Goal: Task Accomplishment & Management: Manage account settings

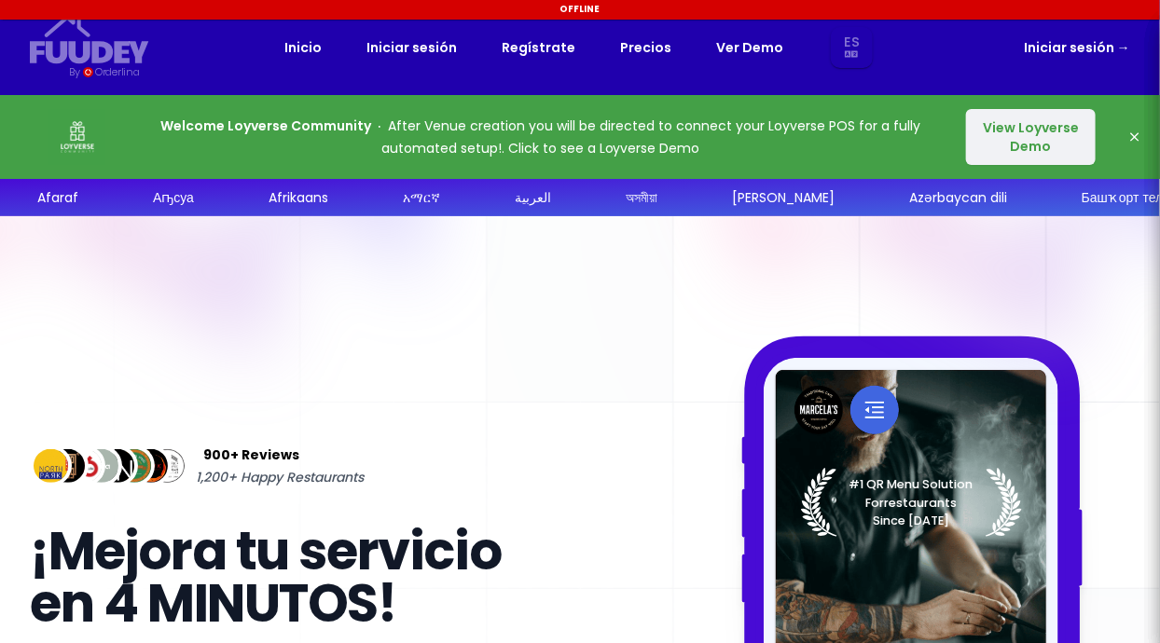
select select "es"
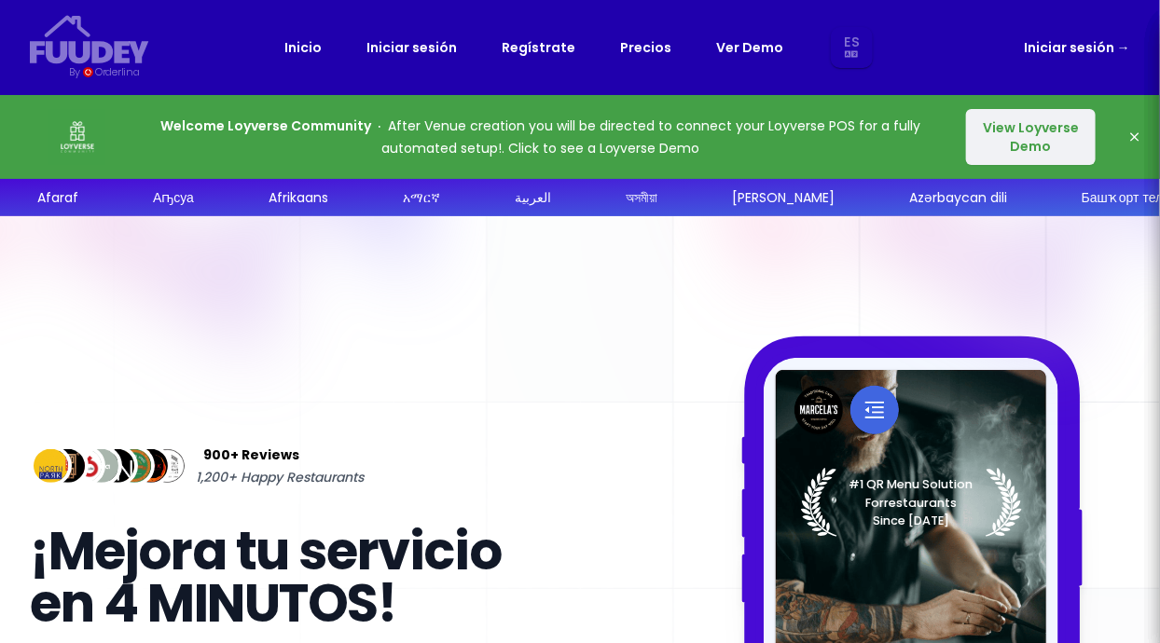
select select "es"
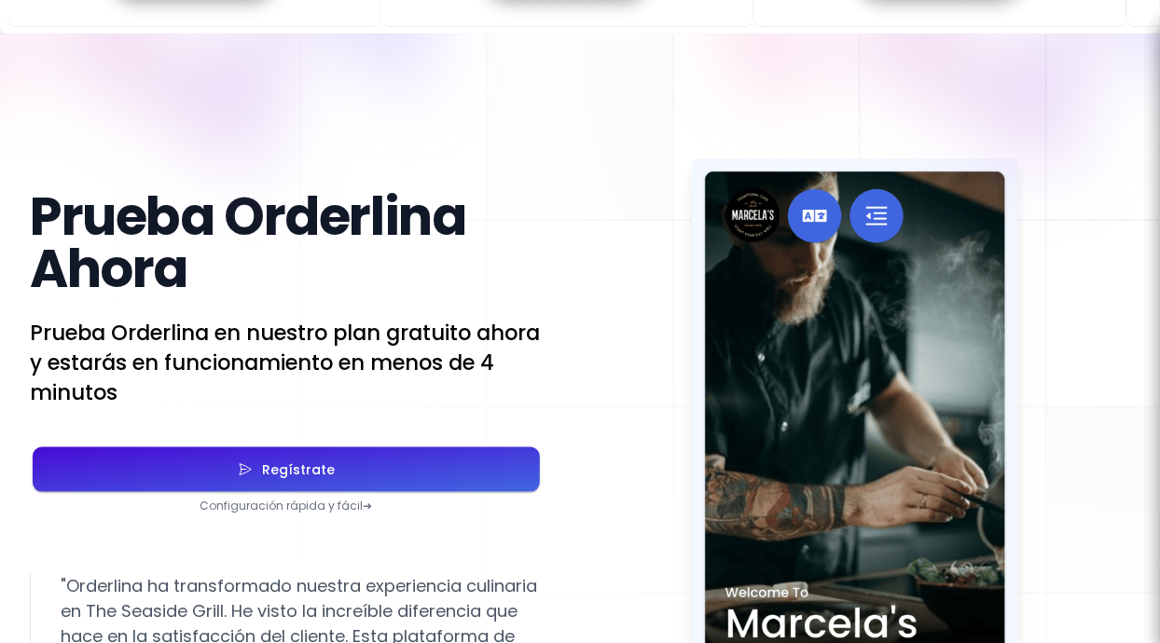
scroll to position [3224, 0]
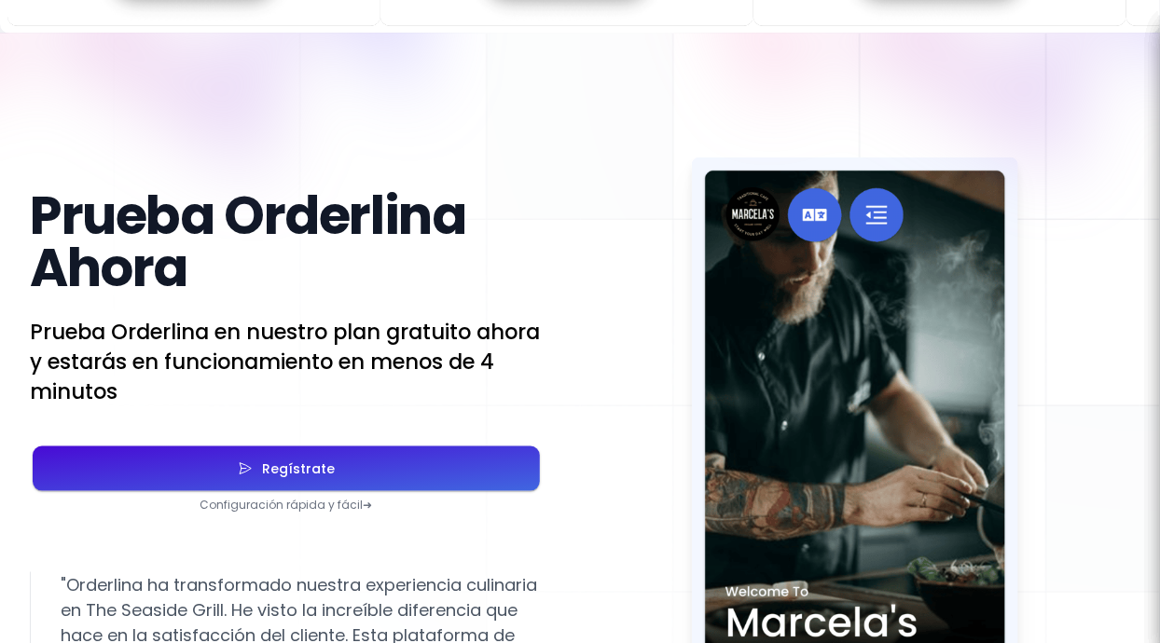
click at [448, 491] on button "Regístrate" at bounding box center [286, 469] width 507 height 45
select select "es"
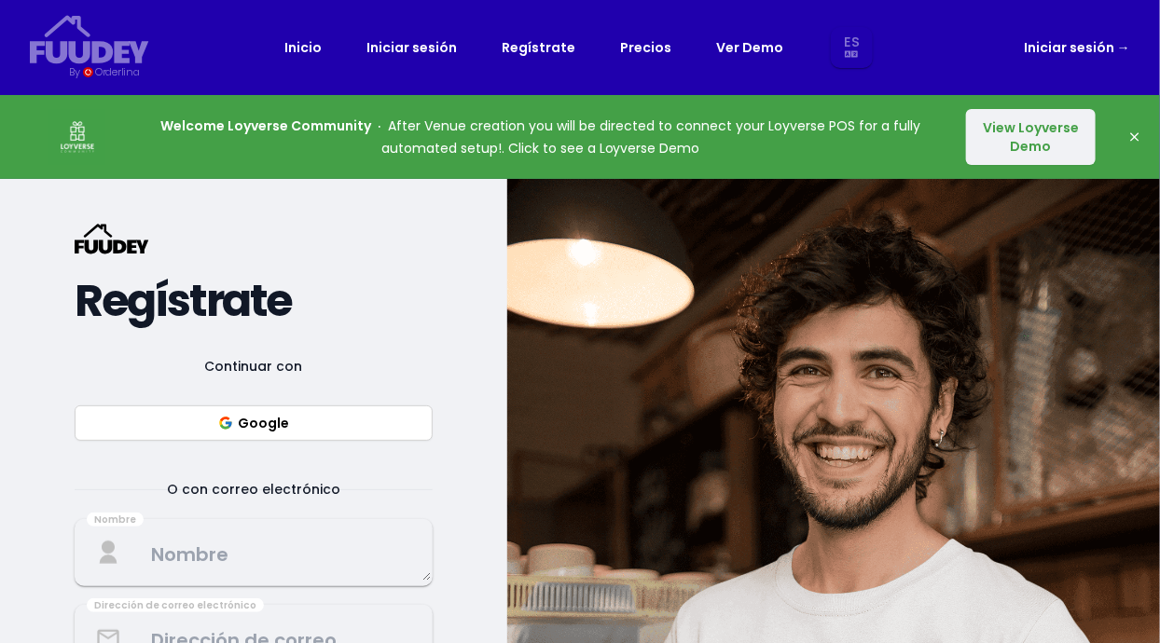
select select "es"
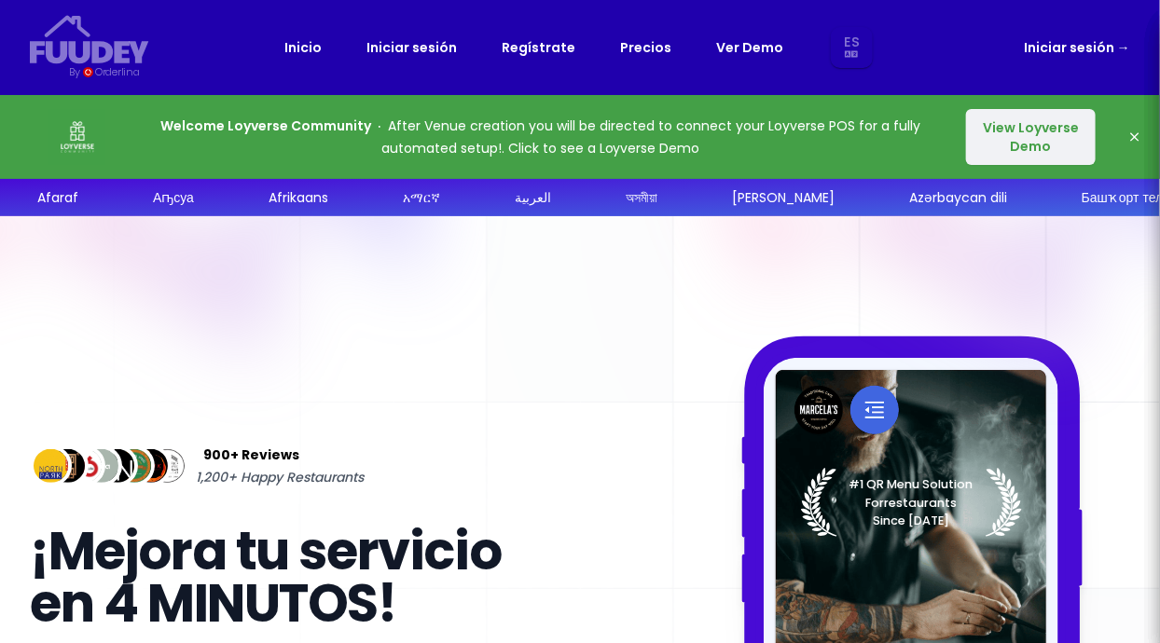
scroll to position [3224, 0]
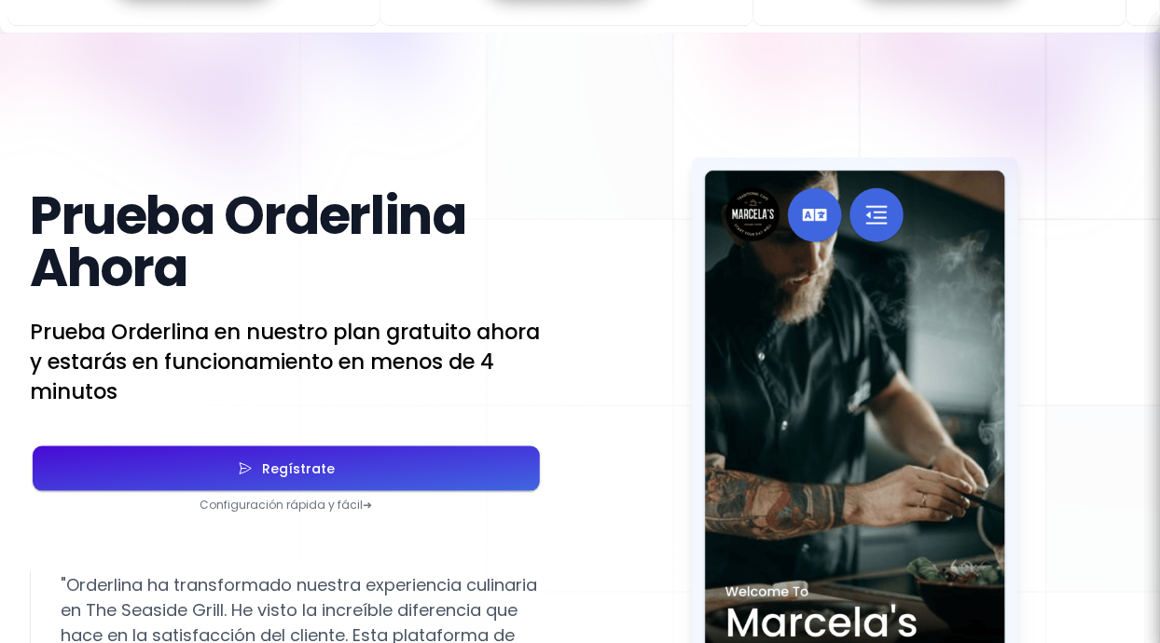
click at [420, 491] on button "Regístrate" at bounding box center [286, 469] width 507 height 45
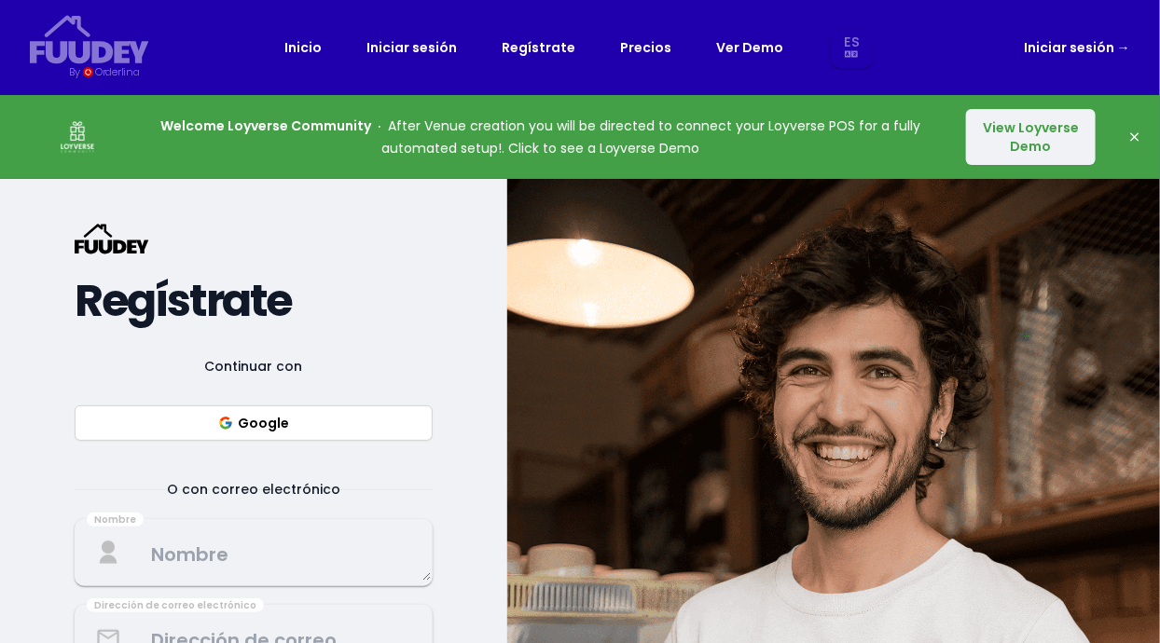
select select "es"
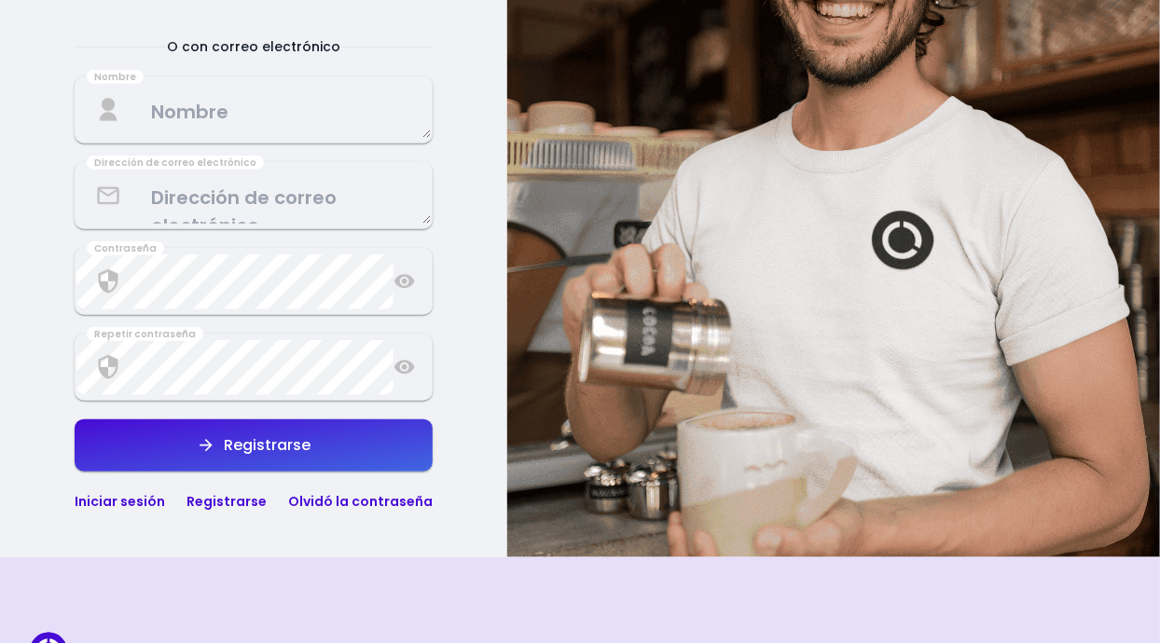
scroll to position [445, 0]
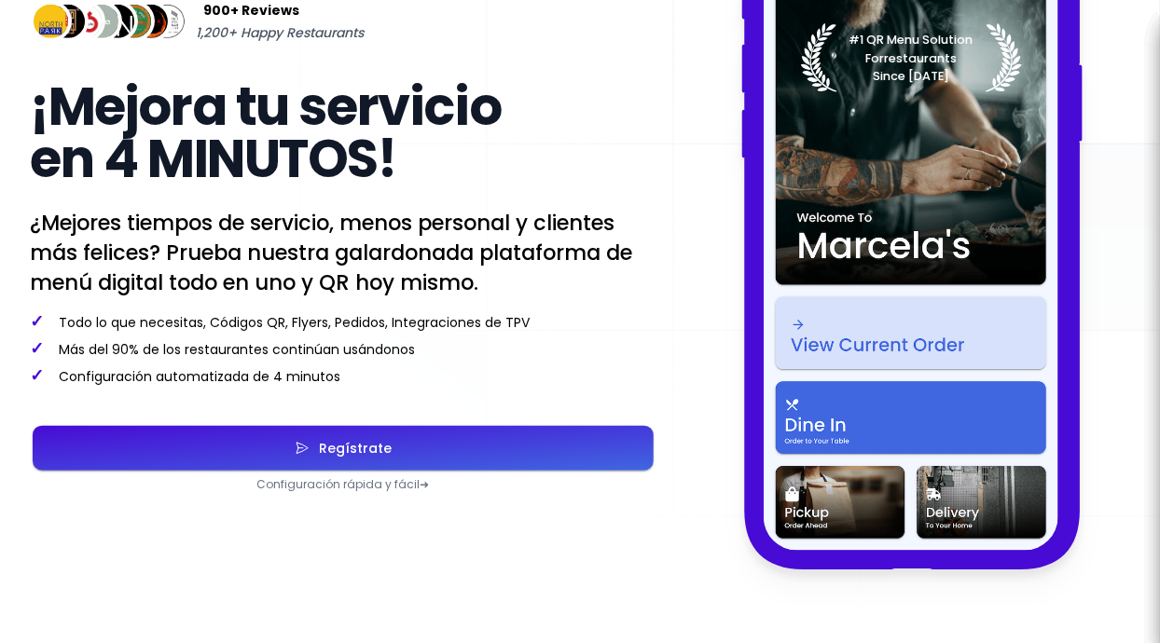
select select "es"
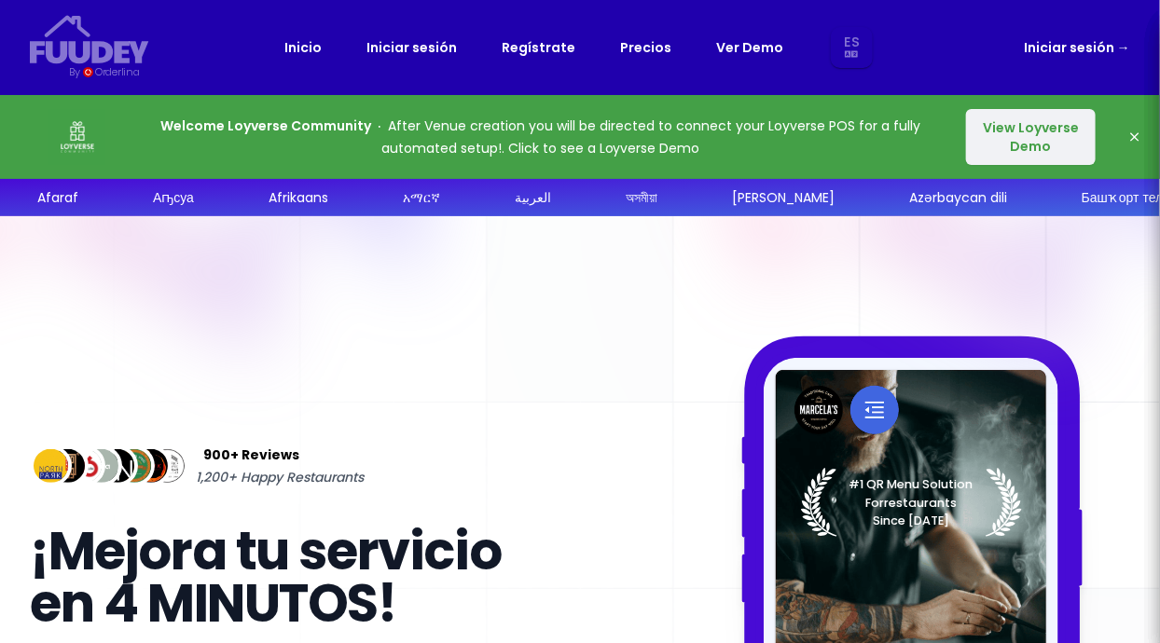
select select "es"
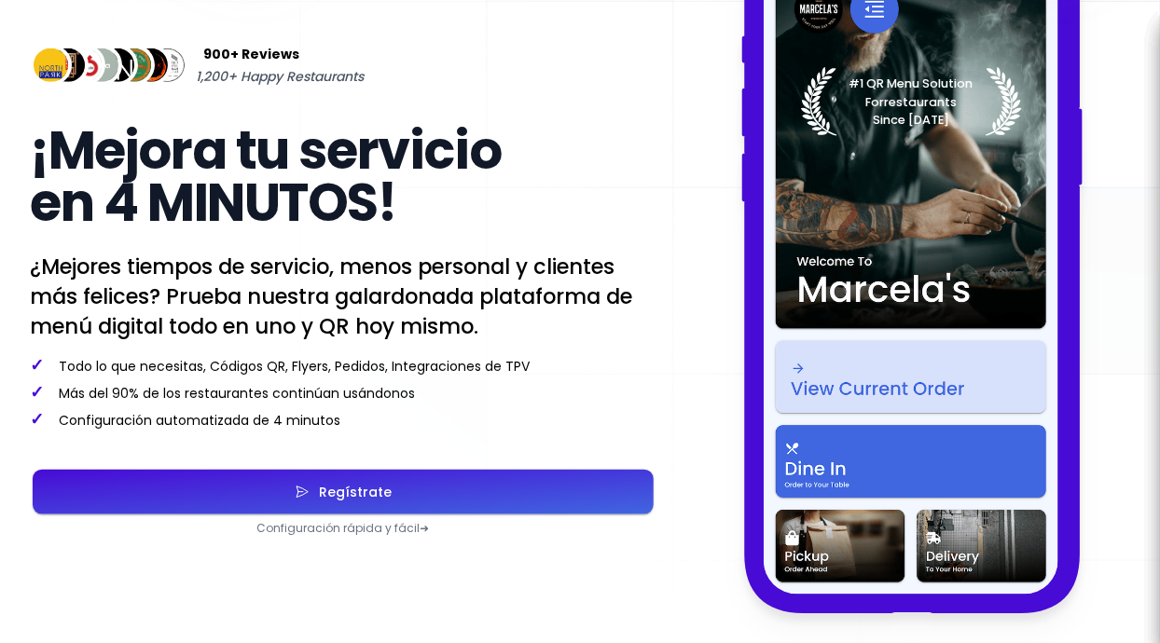
select select "es"
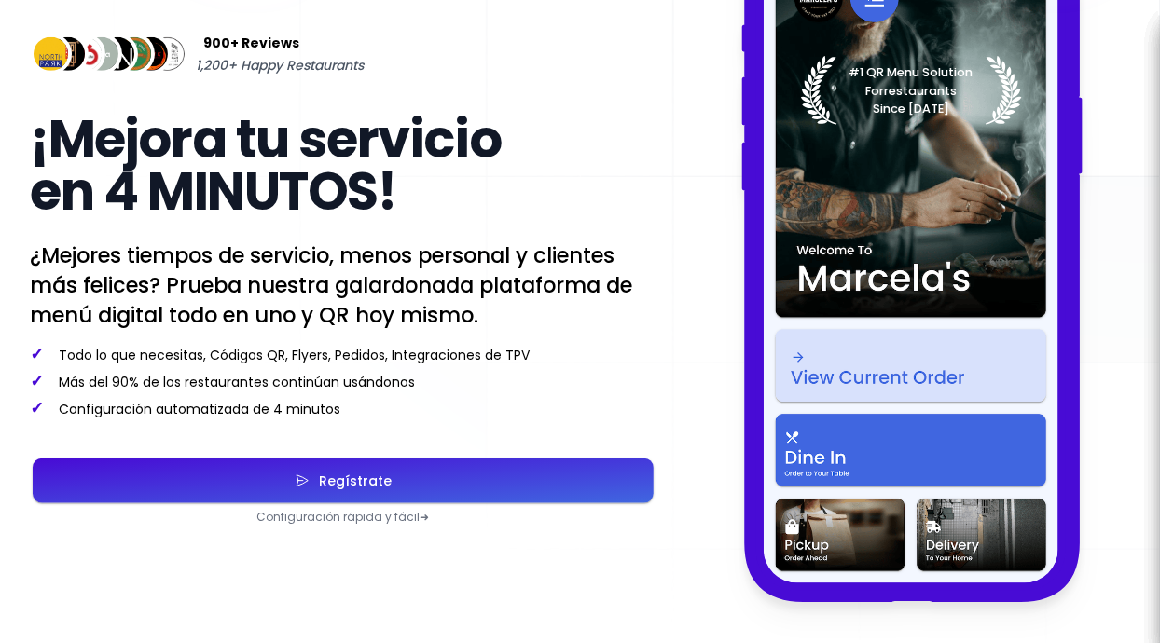
click at [485, 481] on button "Regístrate" at bounding box center [343, 481] width 621 height 45
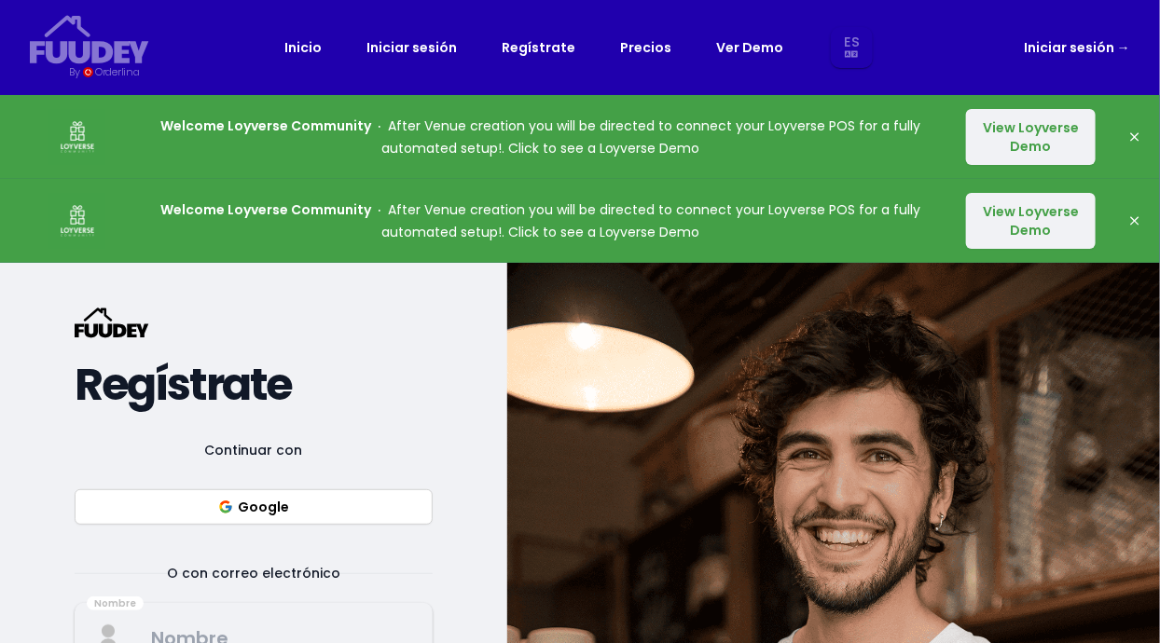
select select "es"
click at [352, 516] on button "Google" at bounding box center [254, 507] width 358 height 35
select select "es"
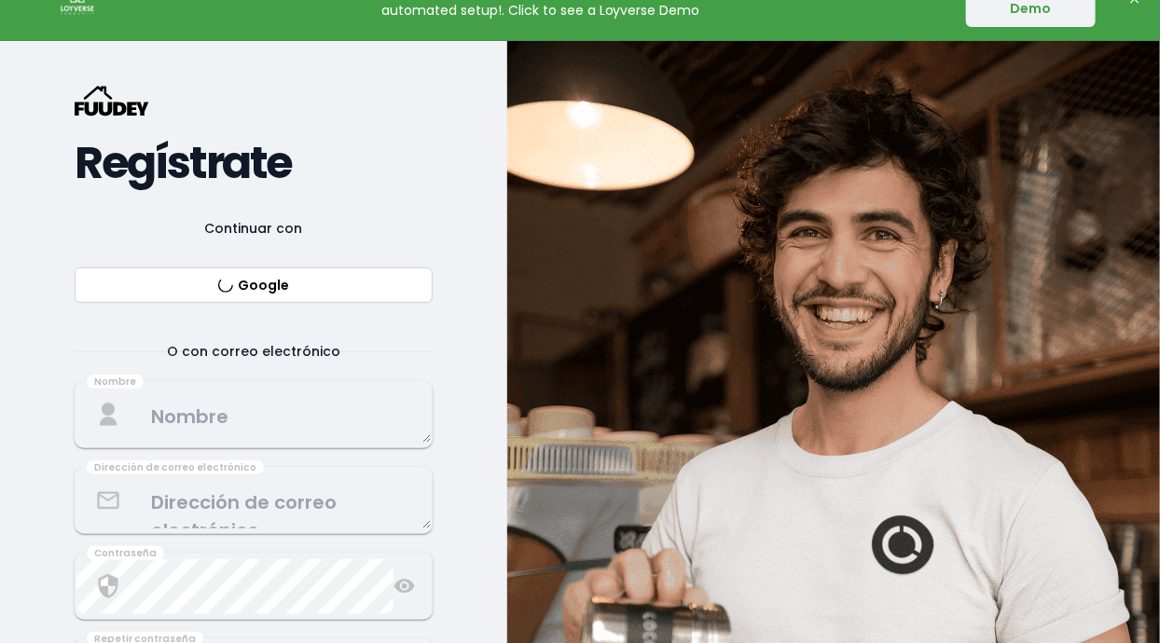
scroll to position [222, 0]
click at [322, 293] on button "Google" at bounding box center [254, 285] width 358 height 35
select select "es"
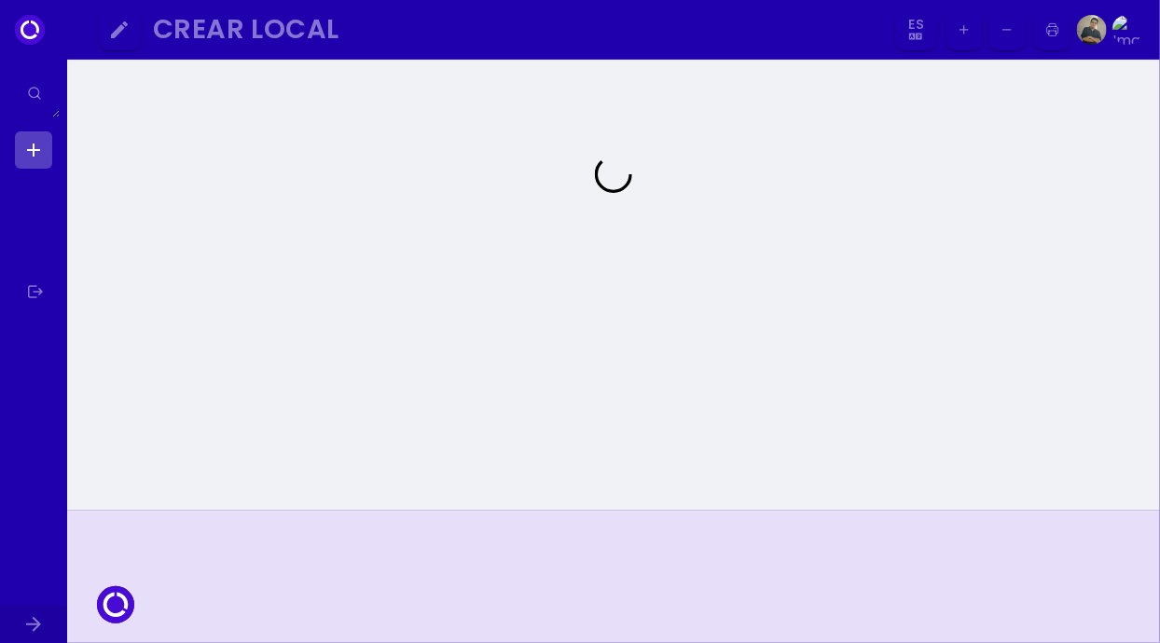
scroll to position [127, 0]
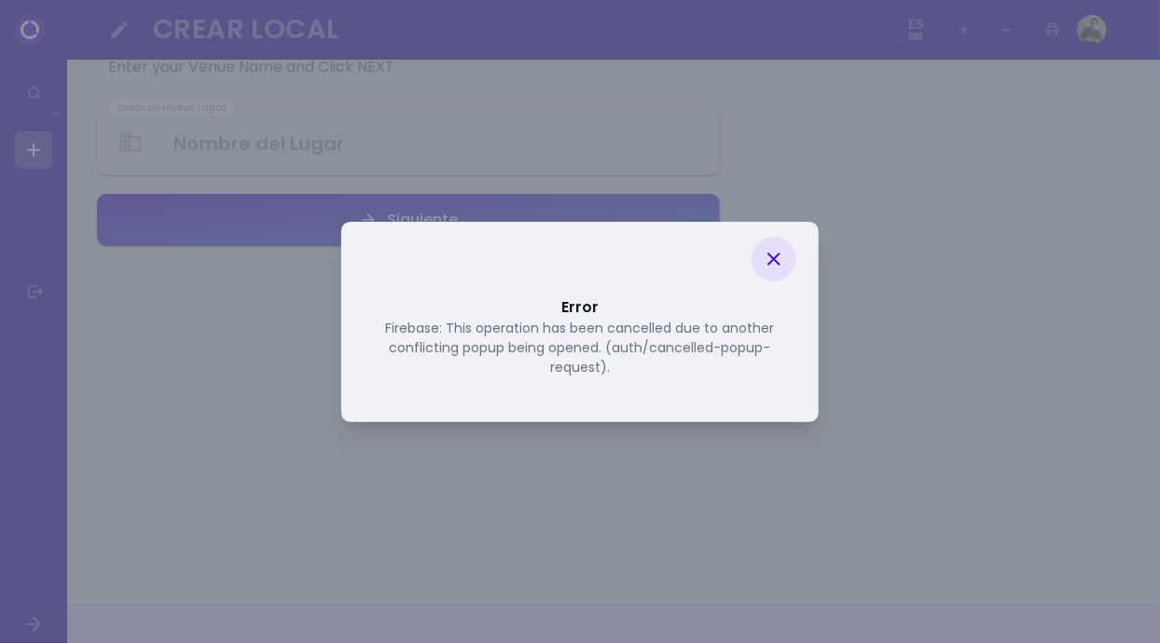
click at [781, 254] on icon at bounding box center [774, 259] width 22 height 22
select select "es"
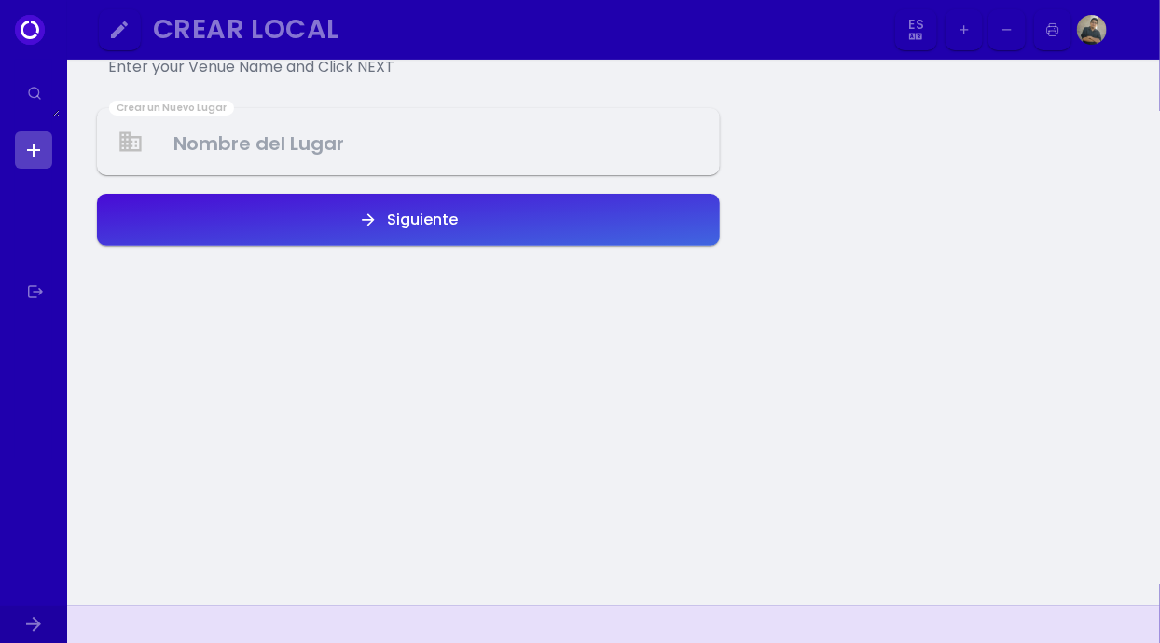
click at [382, 153] on Venue at bounding box center [408, 142] width 619 height 55
select select "es"
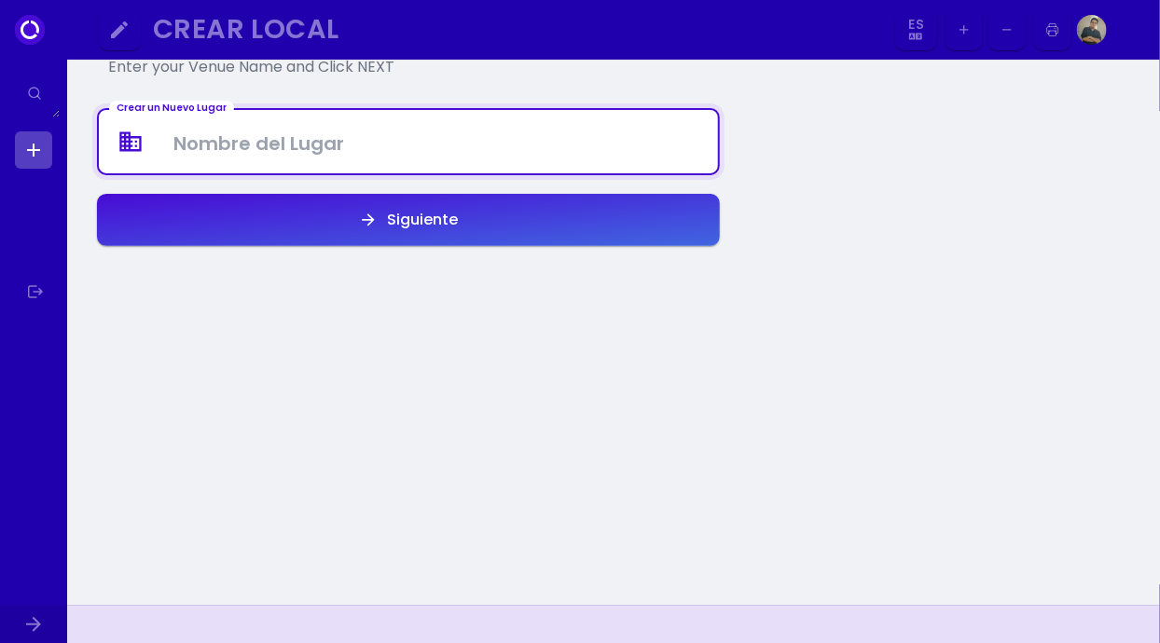
click at [342, 150] on Venue at bounding box center [408, 142] width 619 height 55
type Venue "Casiopea"
click at [541, 224] on button "Siguiente" at bounding box center [408, 220] width 623 height 52
select select "es"
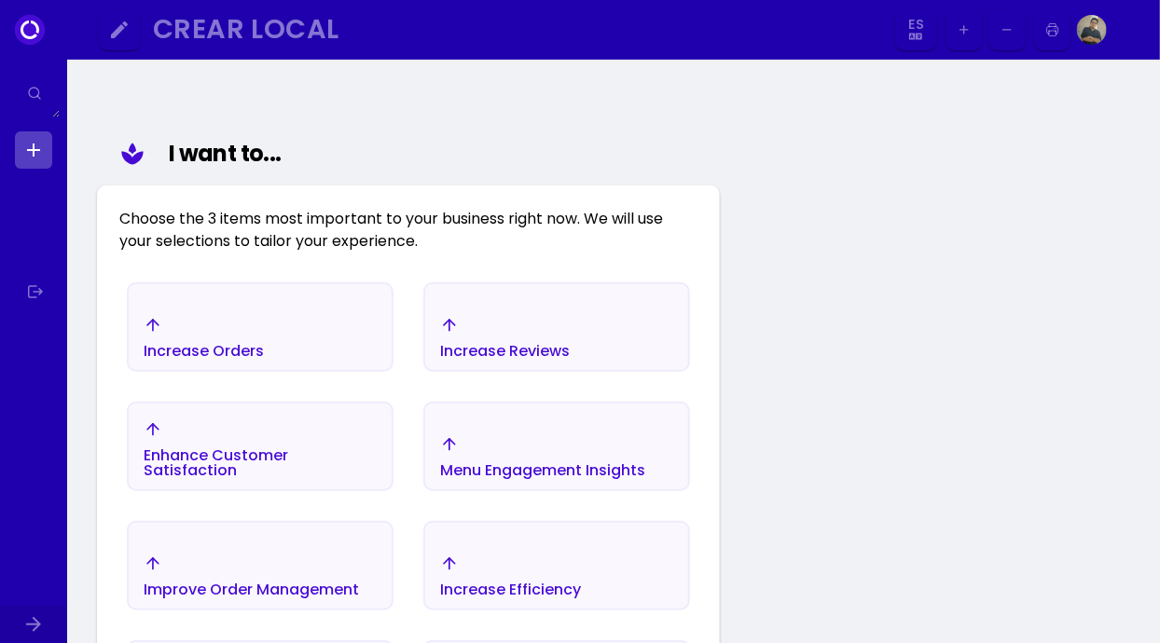
scroll to position [216, 0]
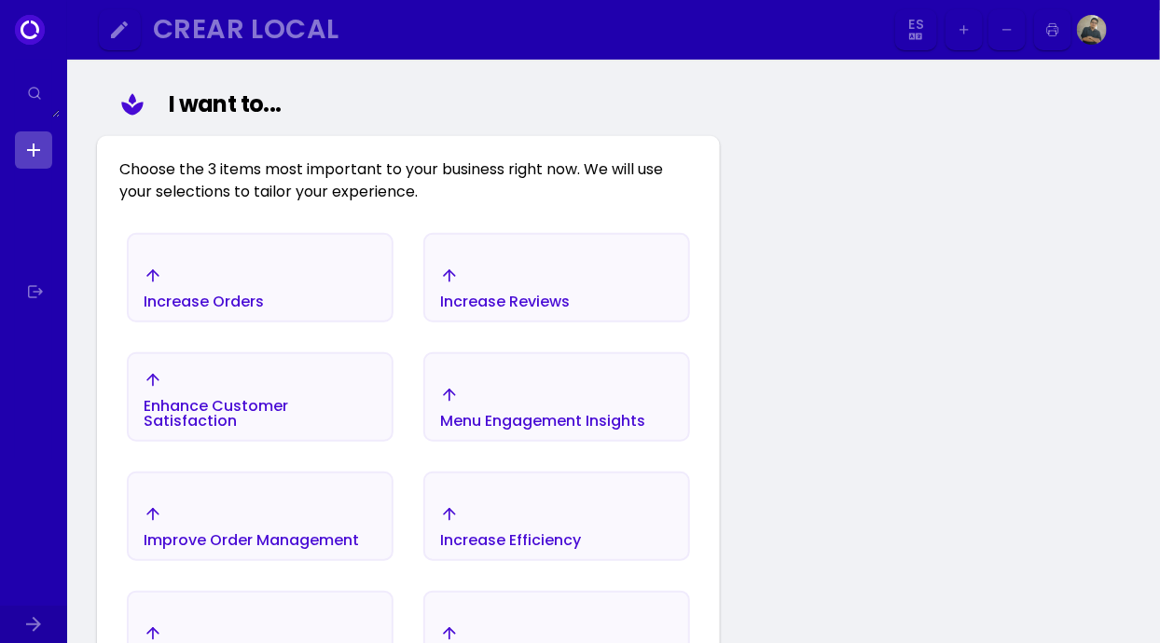
select select "es"
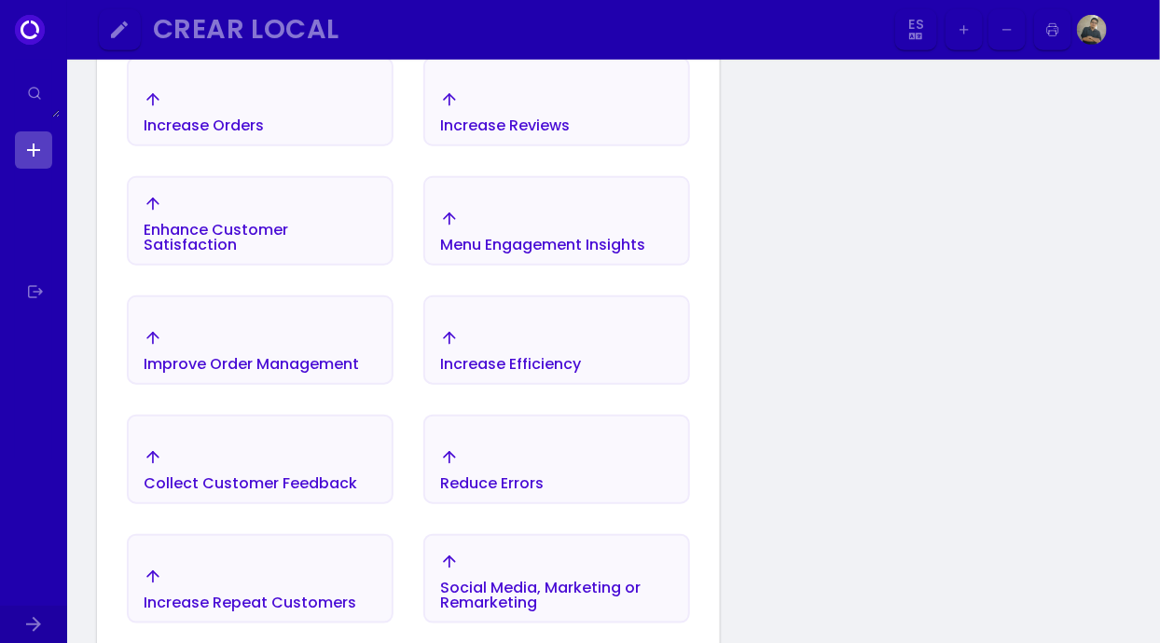
scroll to position [406, 0]
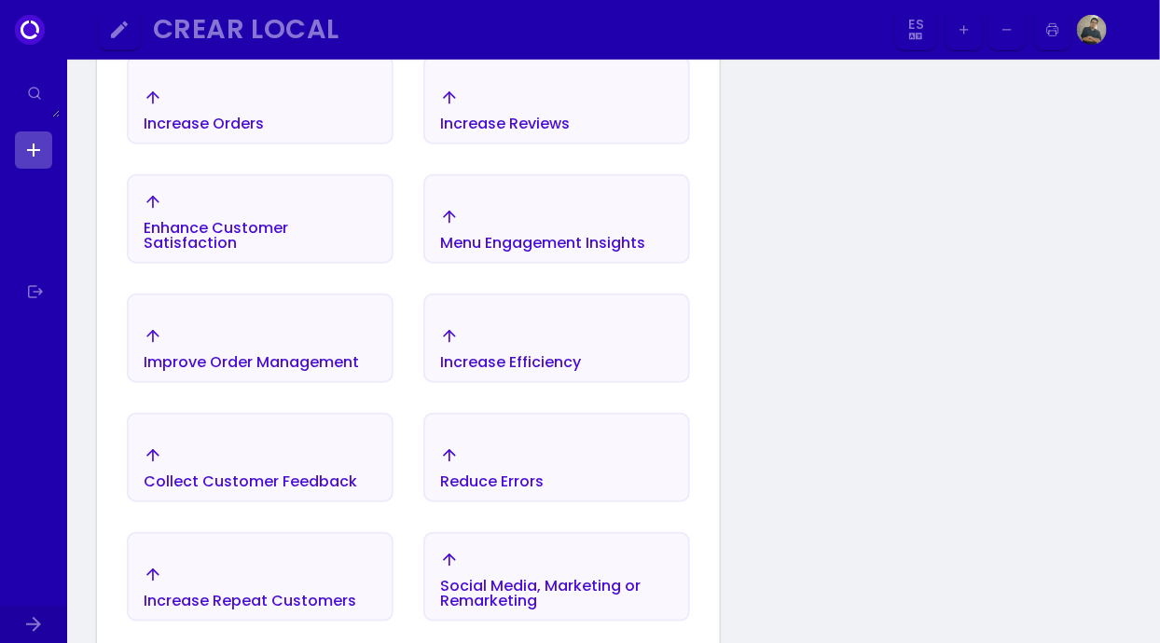
click at [591, 351] on div "Increase Efficiency" at bounding box center [556, 348] width 263 height 65
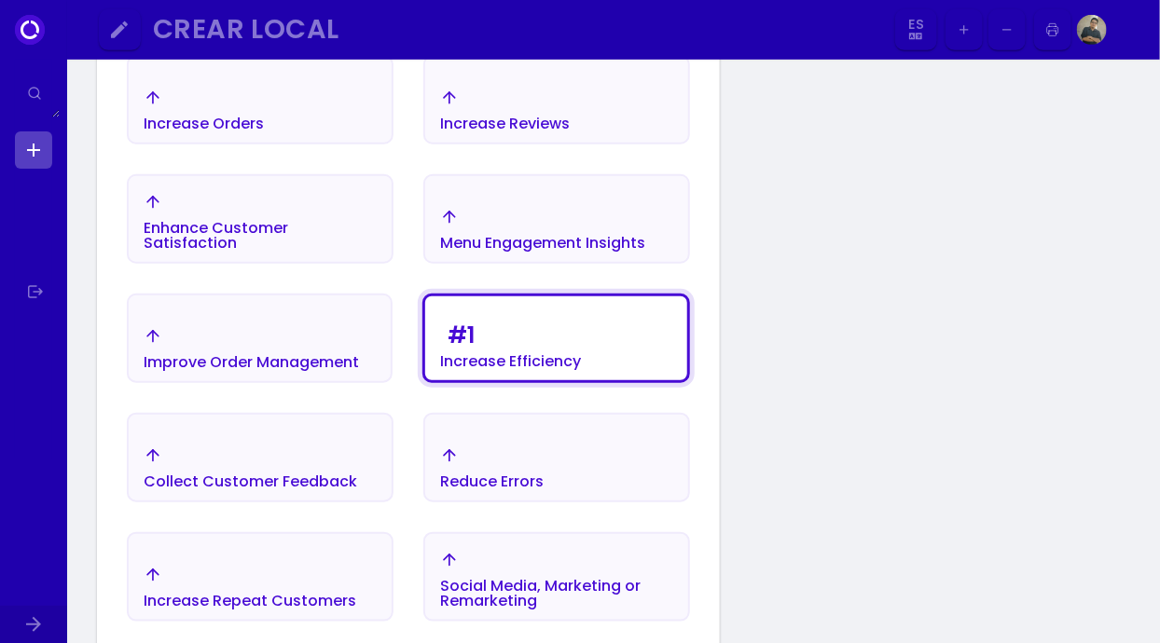
click at [337, 347] on div "Improve Order Management" at bounding box center [251, 348] width 215 height 43
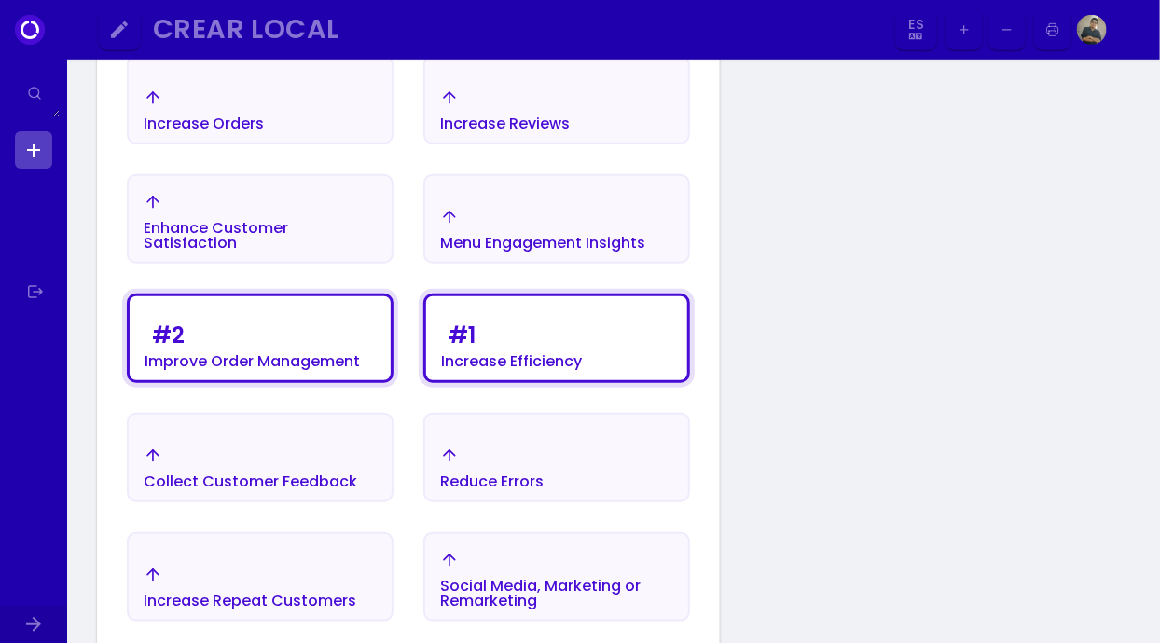
click at [650, 220] on div "Menu Engagement Insights" at bounding box center [556, 229] width 263 height 65
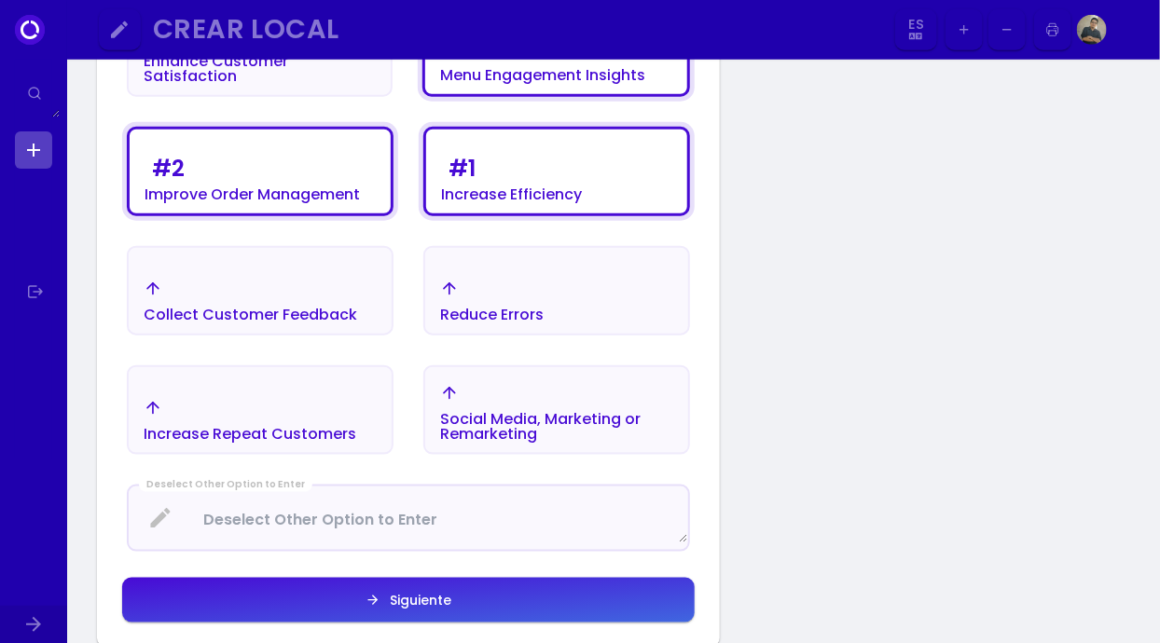
scroll to position [574, 0]
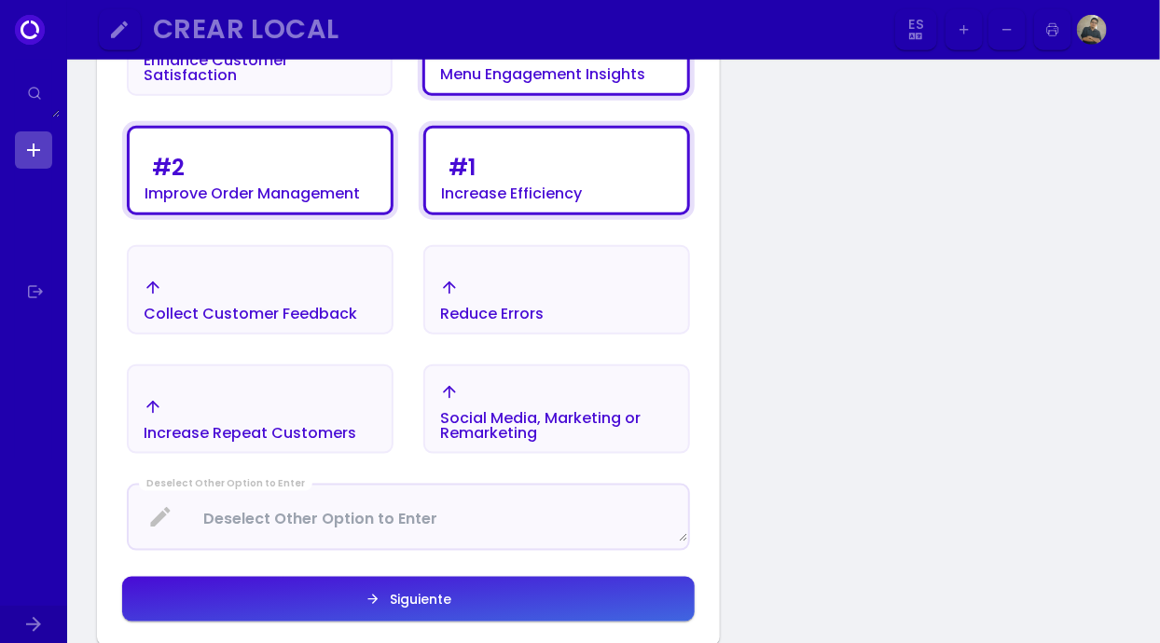
click at [586, 602] on button "Siguiente" at bounding box center [408, 599] width 573 height 45
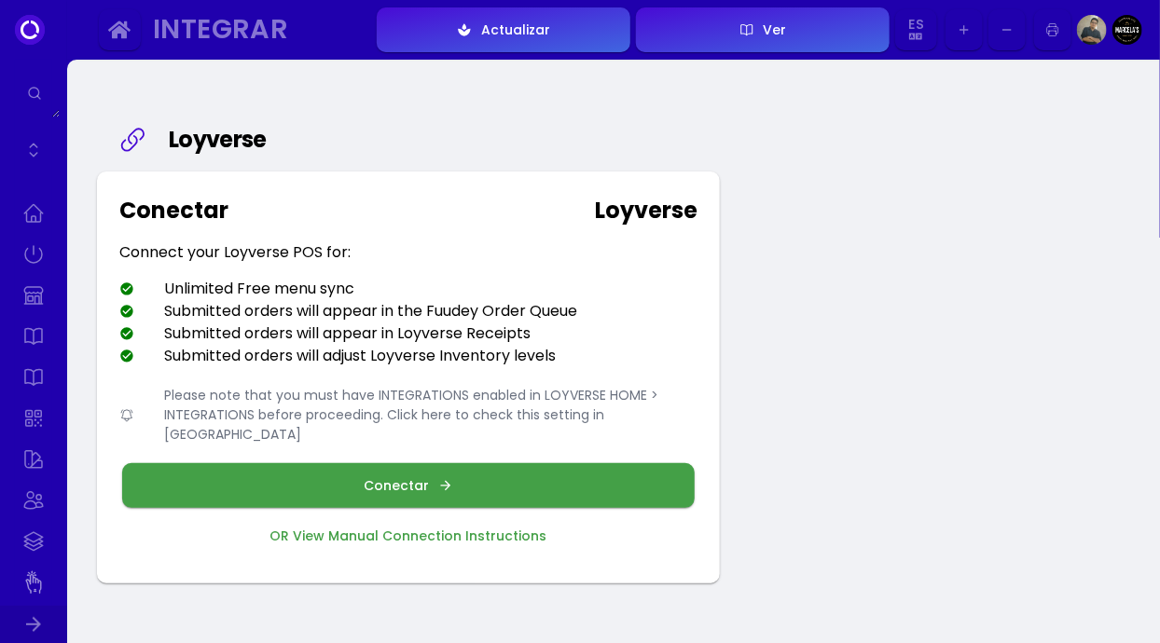
click at [456, 530] on div "OR View Manual Connection Instructions" at bounding box center [408, 536] width 277 height 13
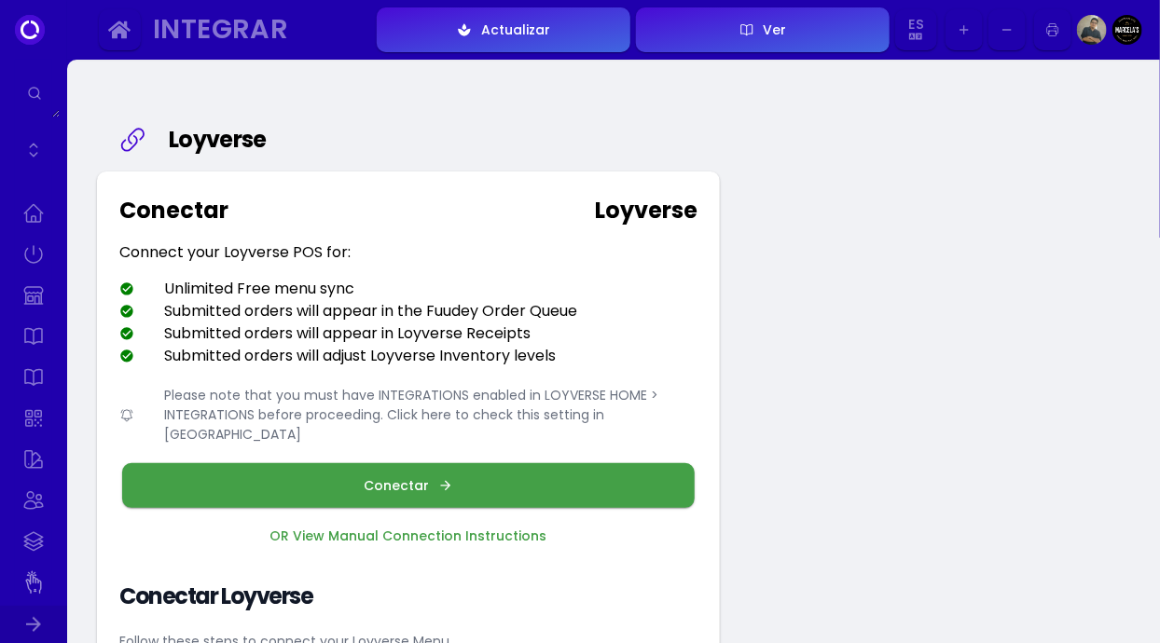
click at [787, 15] on button "Ver" at bounding box center [763, 29] width 254 height 45
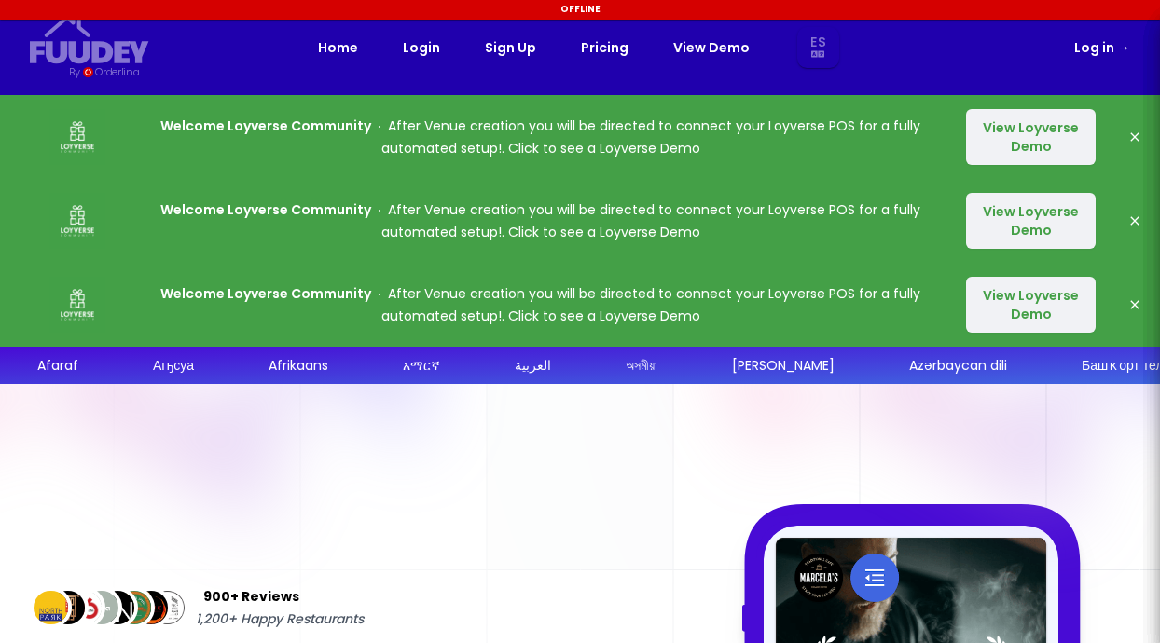
select select "es"
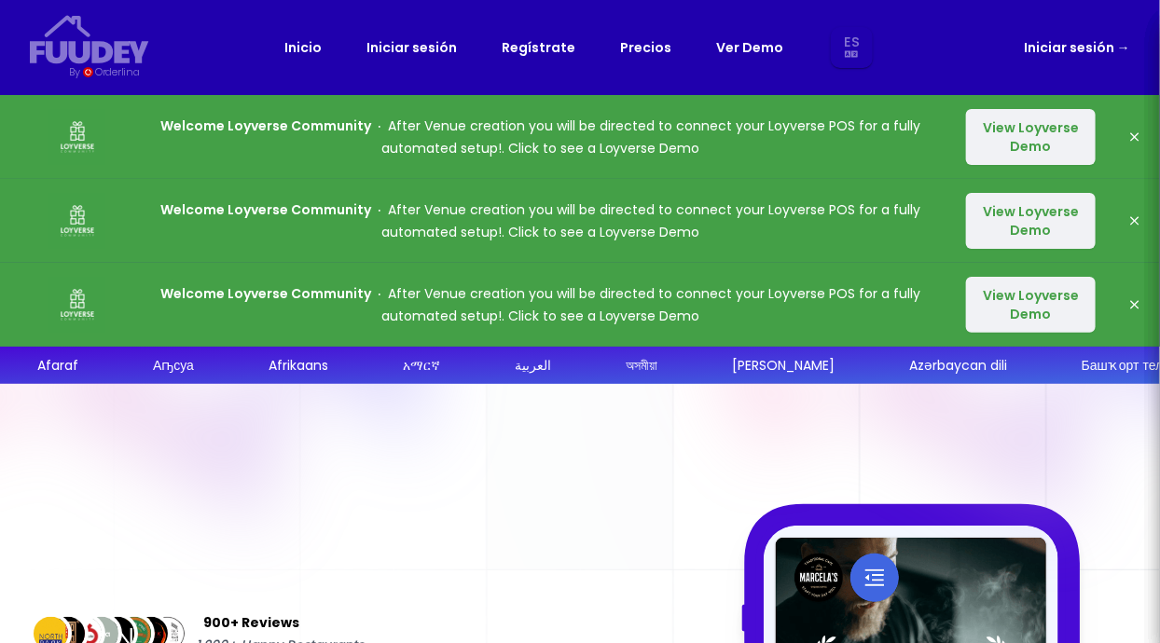
select select "es"
click at [1012, 146] on button "View Loyverse Demo" at bounding box center [1031, 137] width 130 height 56
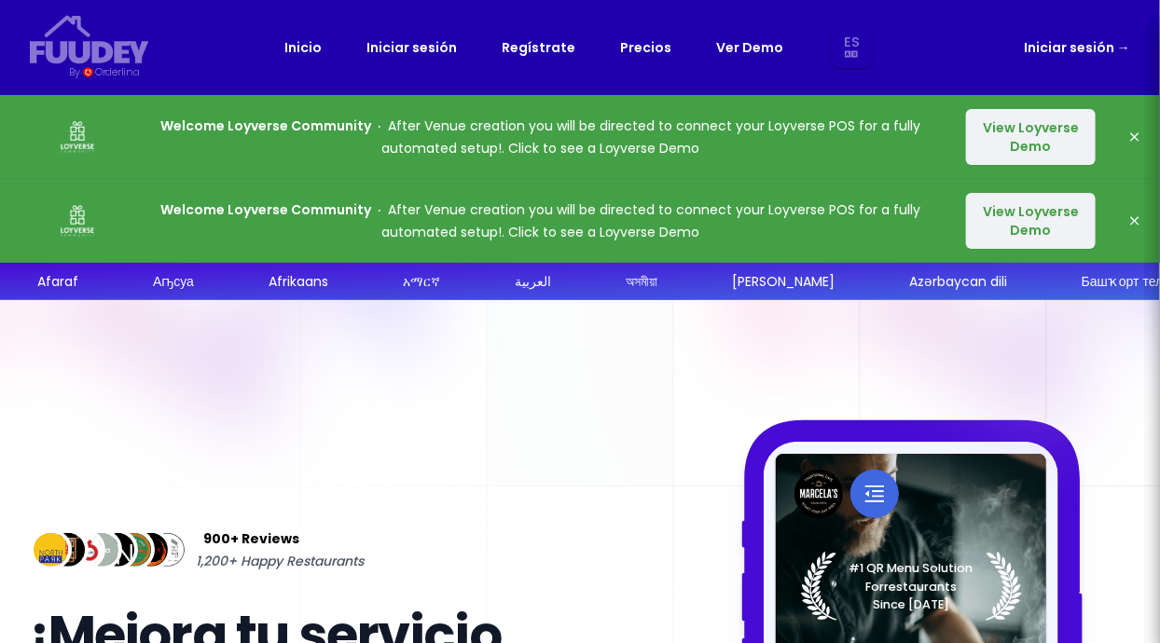
select select "es"
click at [1046, 122] on button "View Loyverse Demo" at bounding box center [1031, 137] width 130 height 56
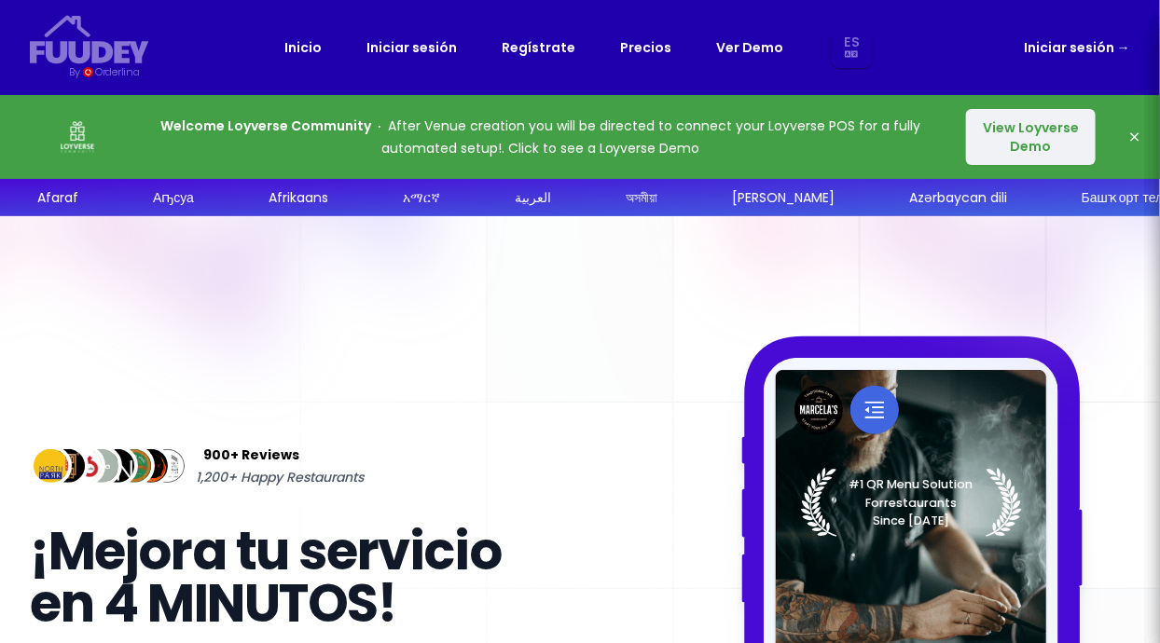
select select "es"
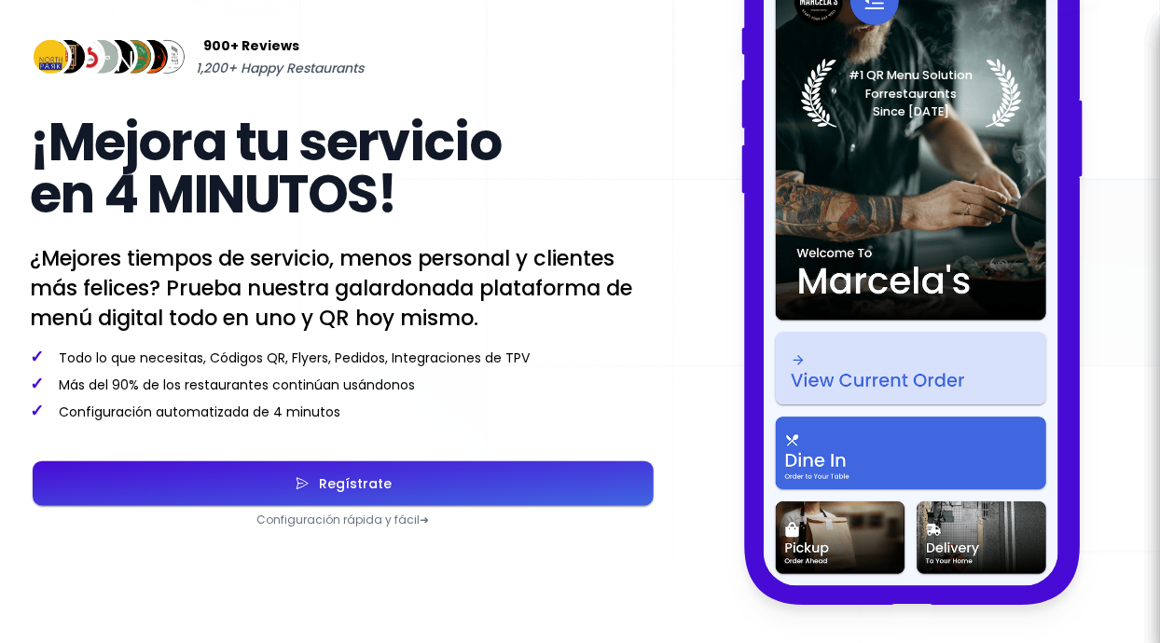
scroll to position [432, 0]
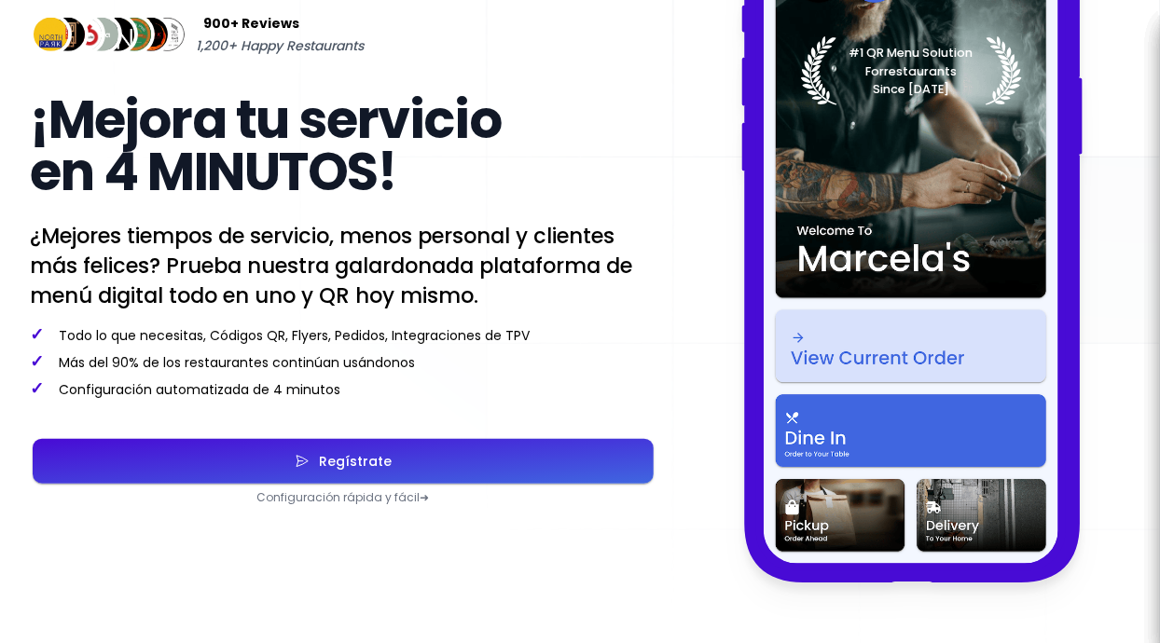
click at [398, 471] on button "Regístrate" at bounding box center [343, 461] width 621 height 45
select select "es"
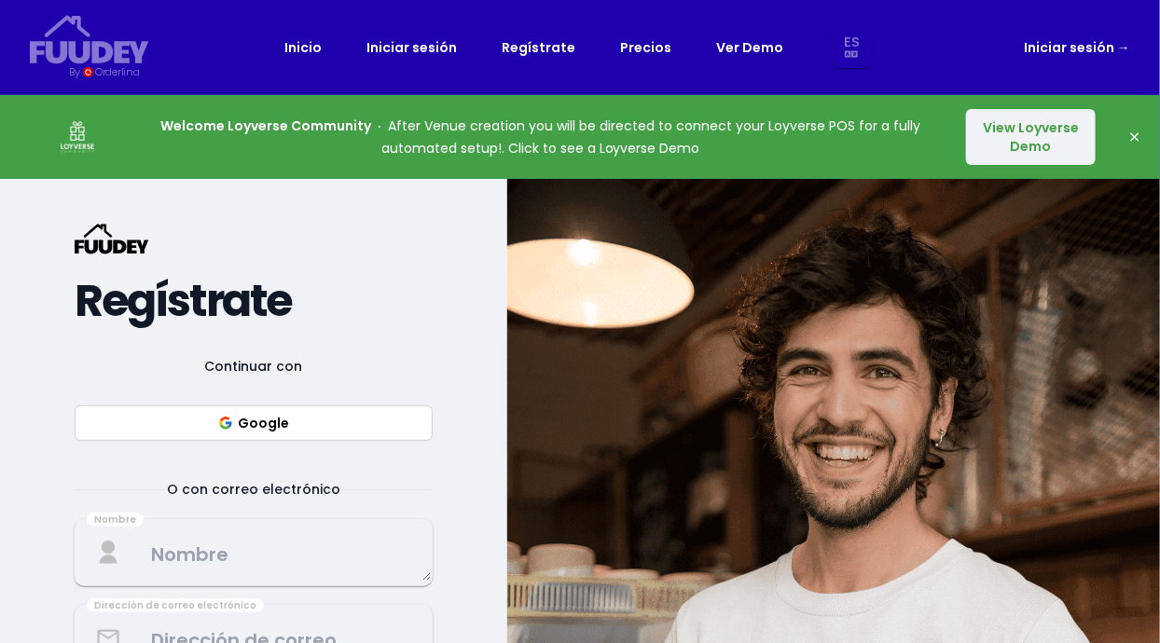
select select "es"
click at [326, 414] on button "Google" at bounding box center [254, 423] width 358 height 35
select select "es"
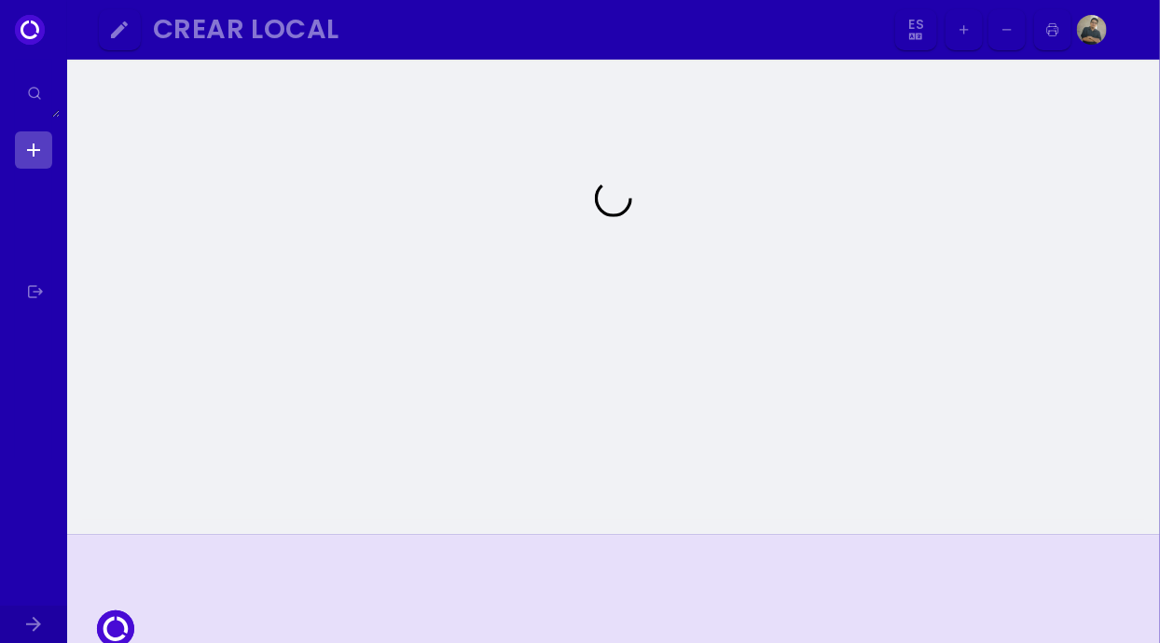
select select "es"
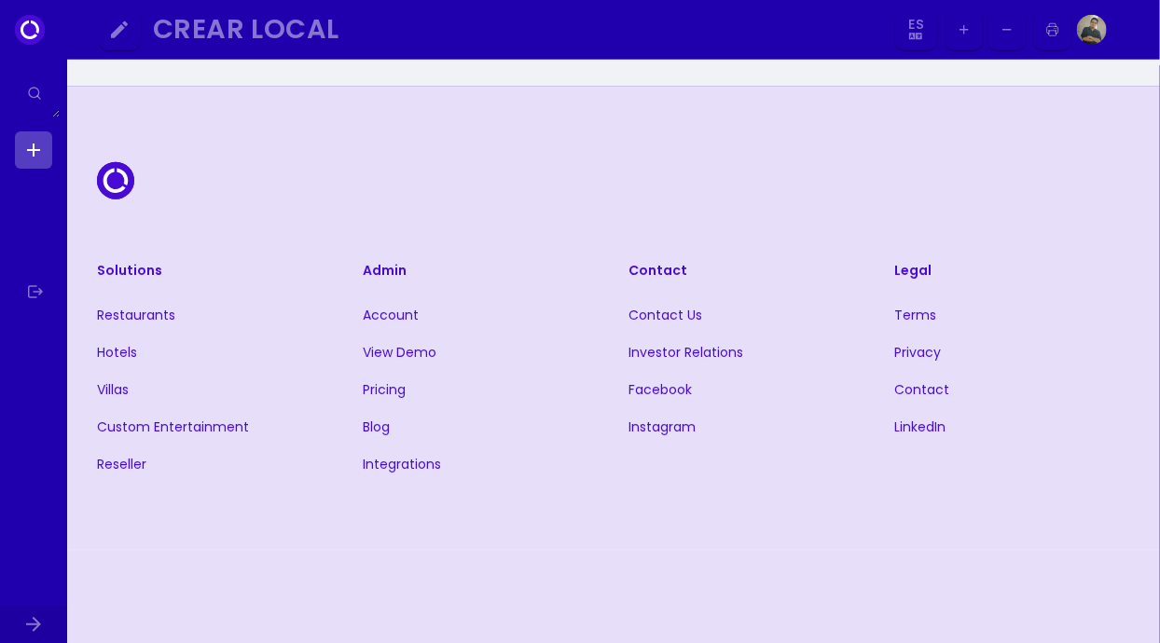
scroll to position [646, 0]
select select "es"
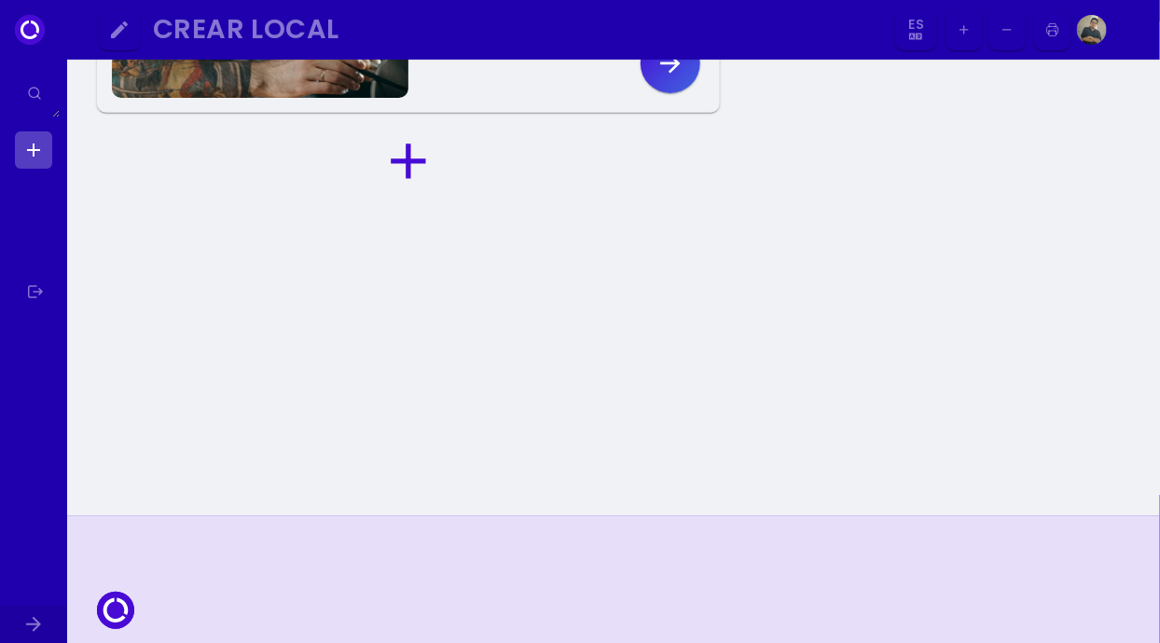
scroll to position [0, 0]
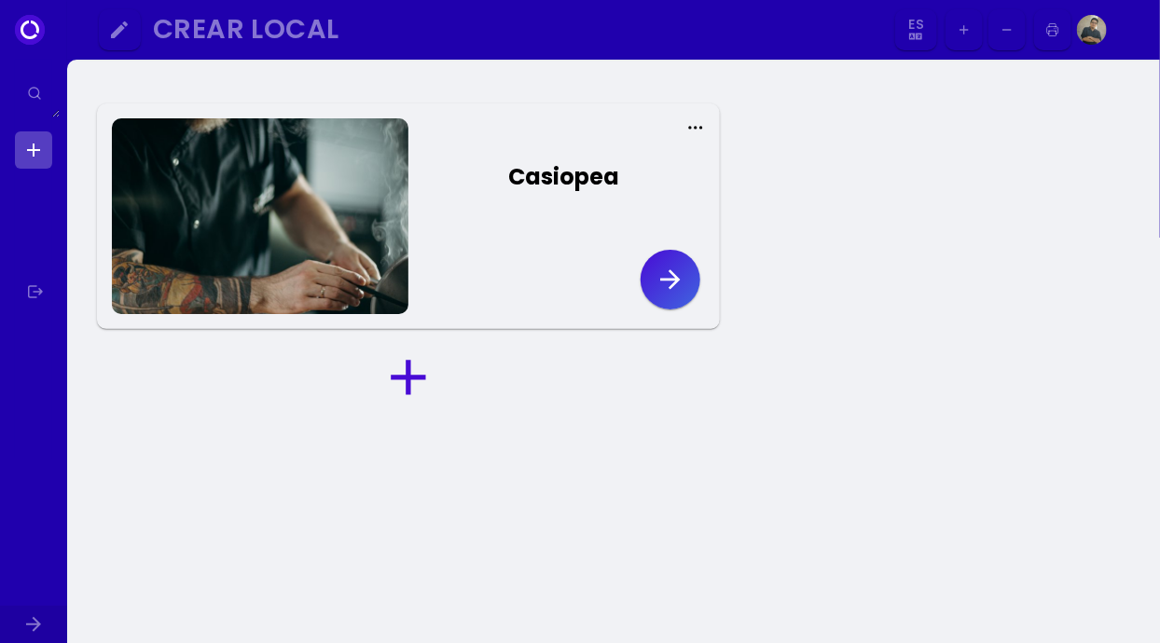
click at [677, 304] on button "button" at bounding box center [671, 280] width 60 height 60
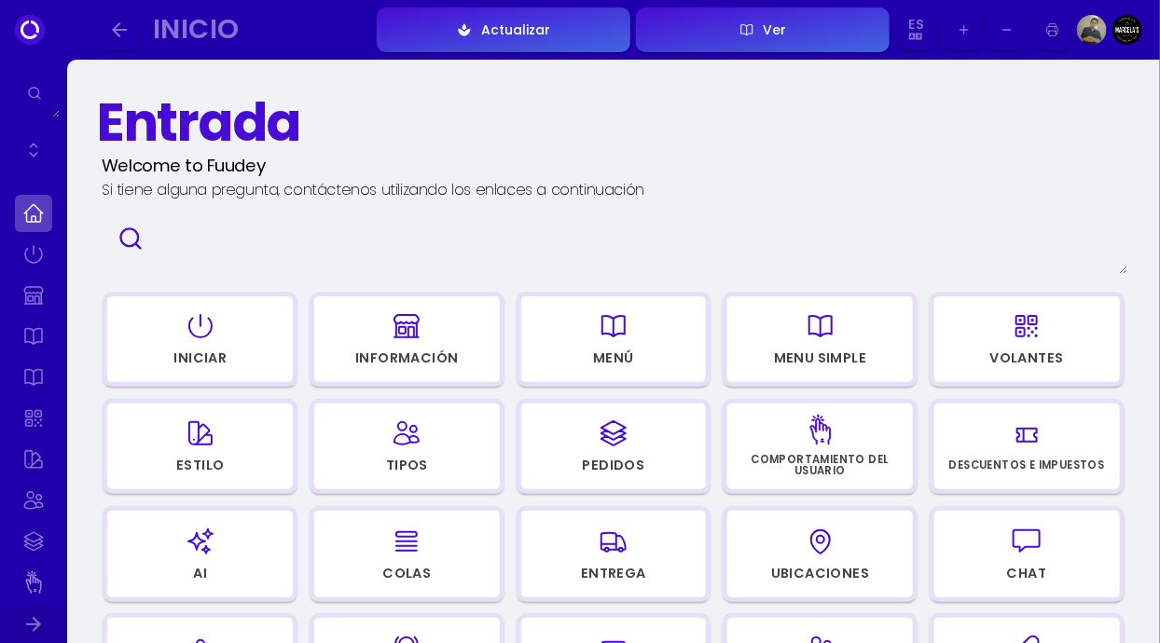
click at [624, 339] on icon "button" at bounding box center [614, 326] width 30 height 93
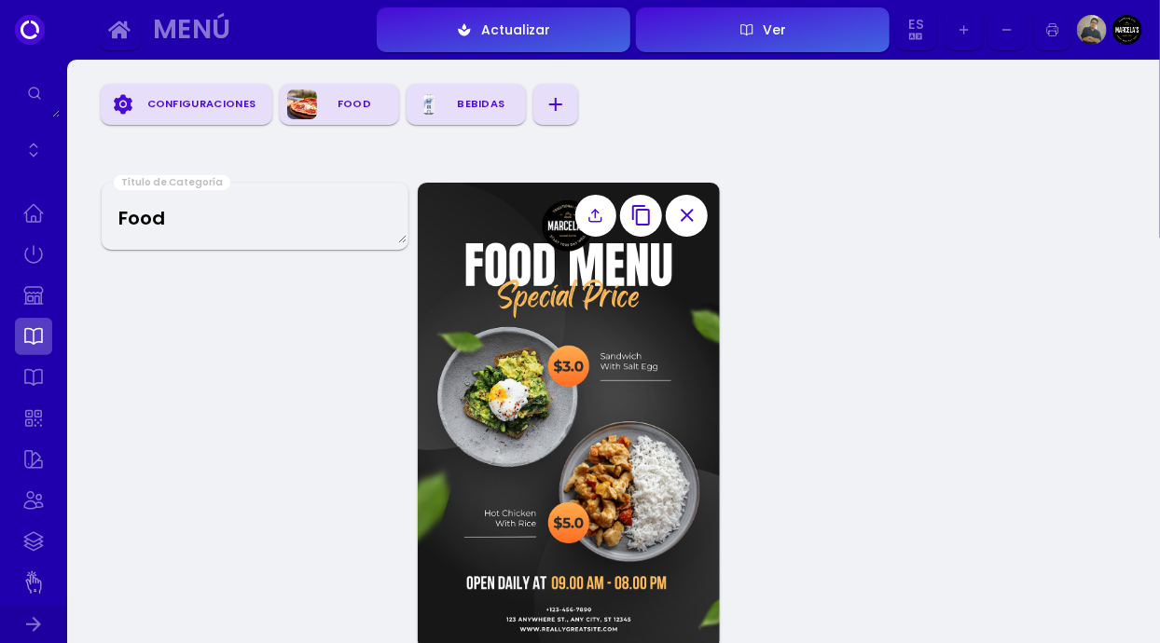
click at [194, 98] on div "Configuraciones" at bounding box center [201, 104] width 127 height 28
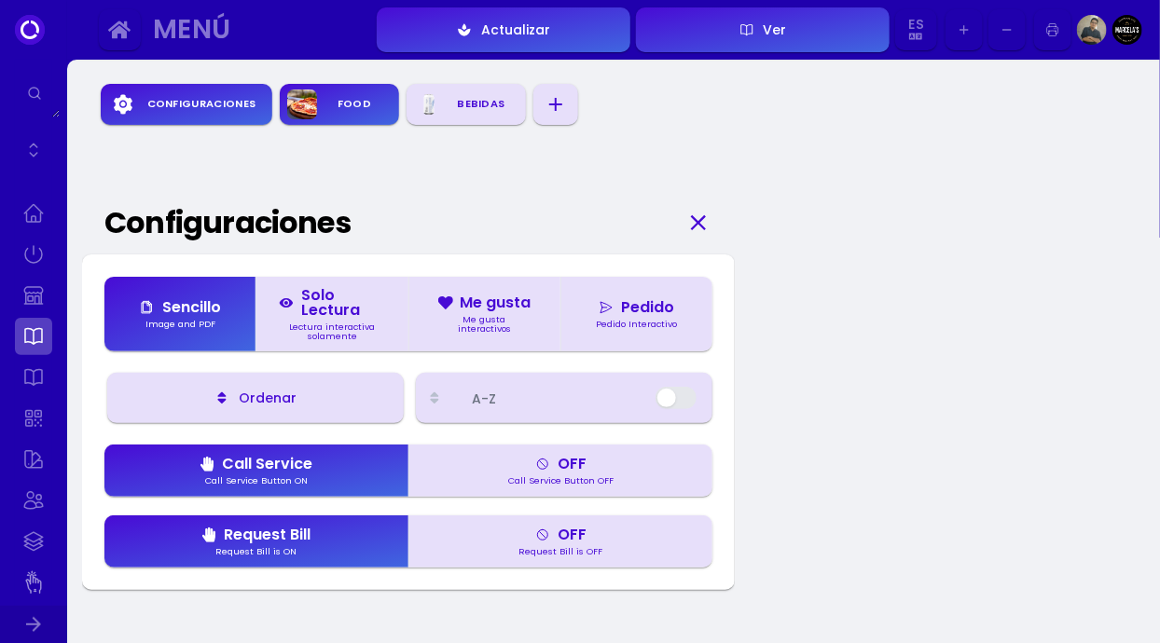
click at [559, 108] on icon "button" at bounding box center [556, 104] width 22 height 22
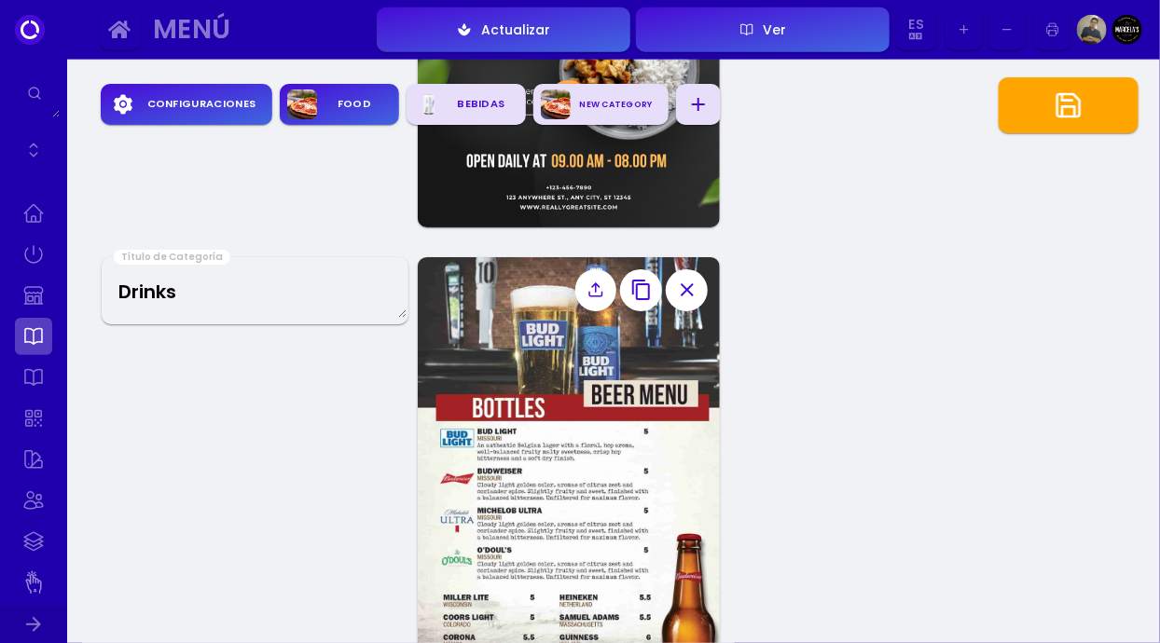
scroll to position [760, 0]
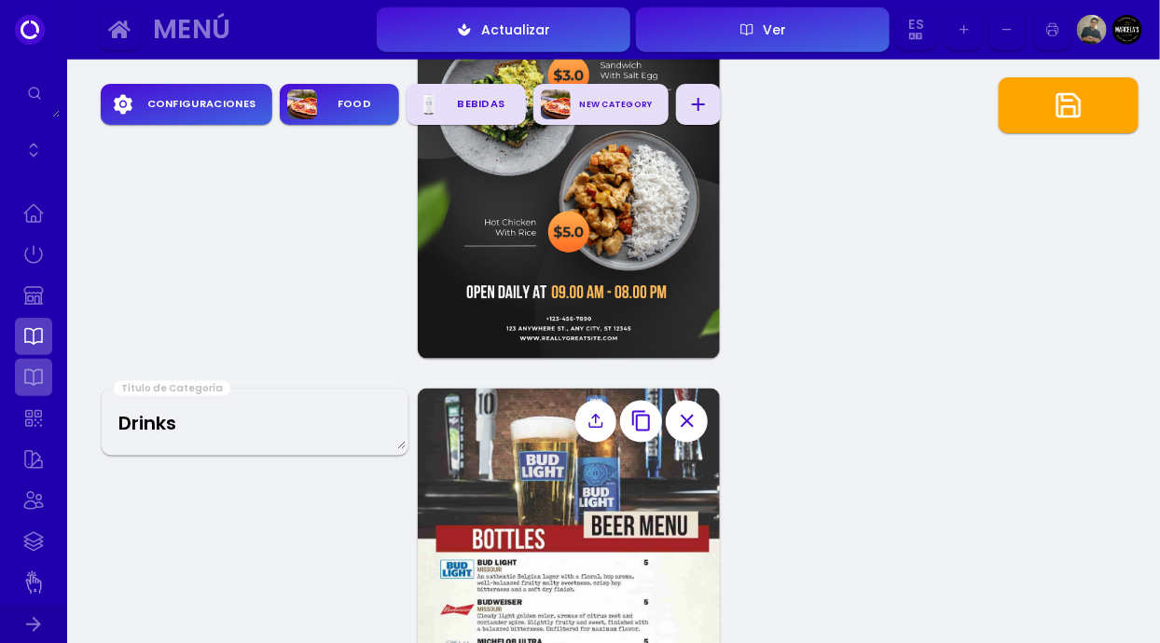
click at [27, 380] on link at bounding box center [33, 377] width 37 height 37
click at [40, 311] on link at bounding box center [33, 295] width 37 height 37
select select "MXN"
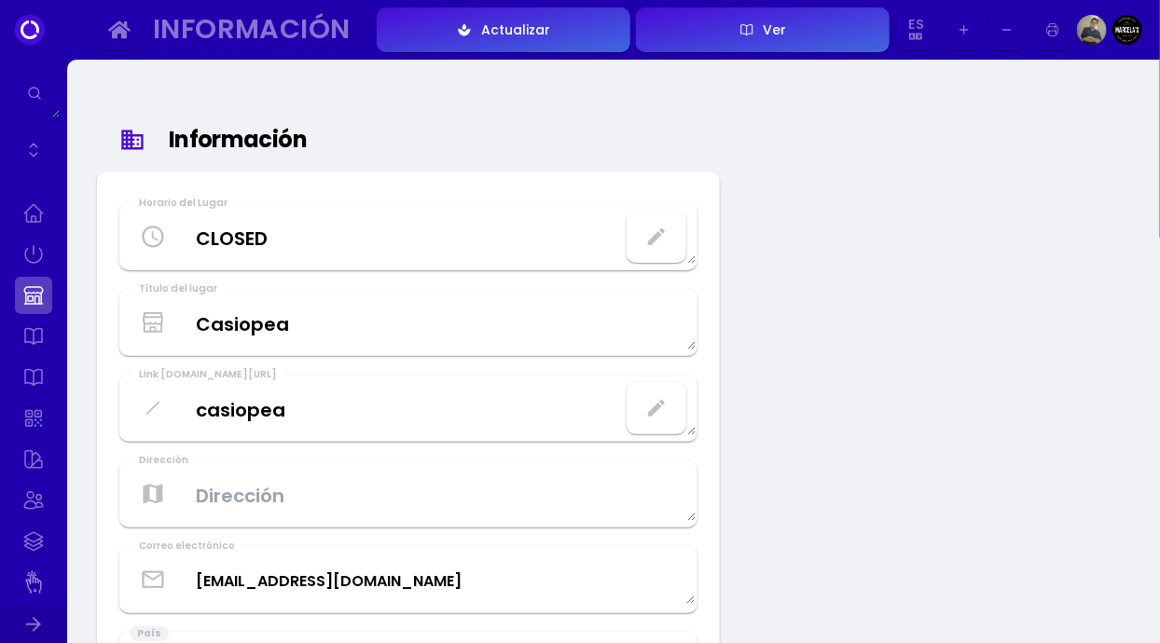
click at [557, 46] on button "Actualizar" at bounding box center [504, 29] width 254 height 45
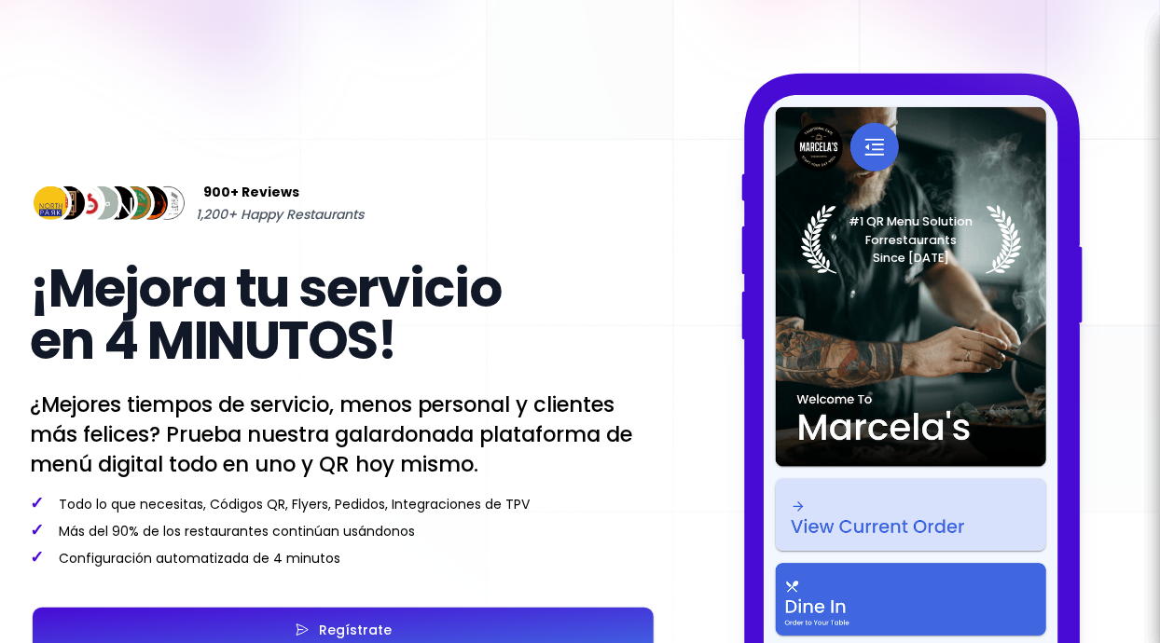
select select "es"
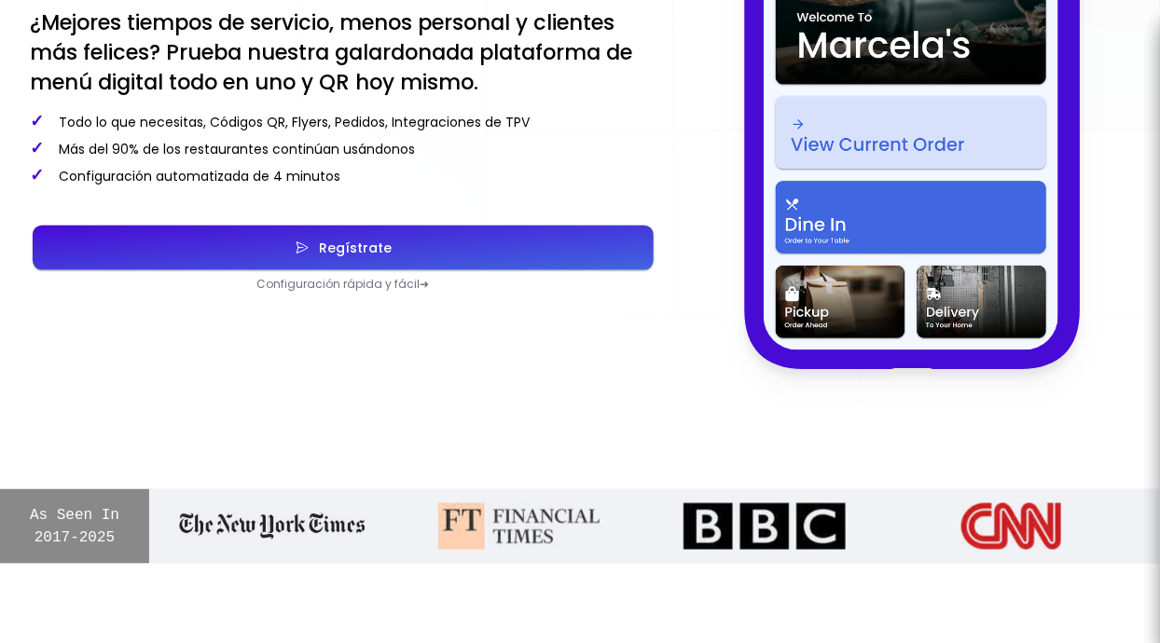
scroll to position [729, 0]
click at [440, 243] on button "Regístrate" at bounding box center [343, 248] width 621 height 45
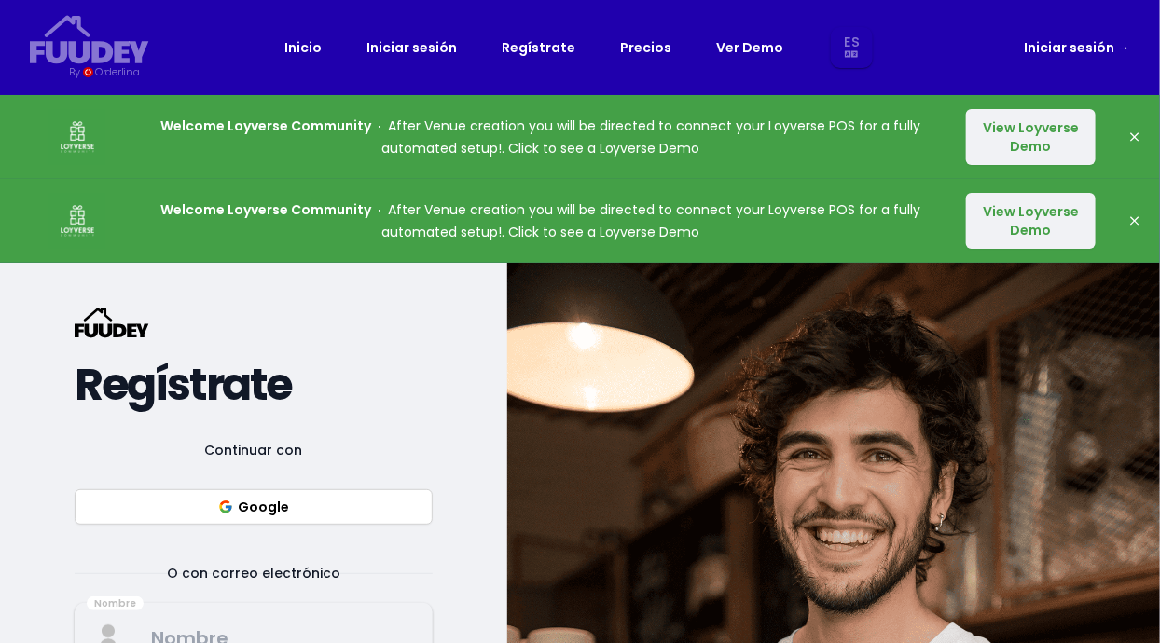
select select "es"
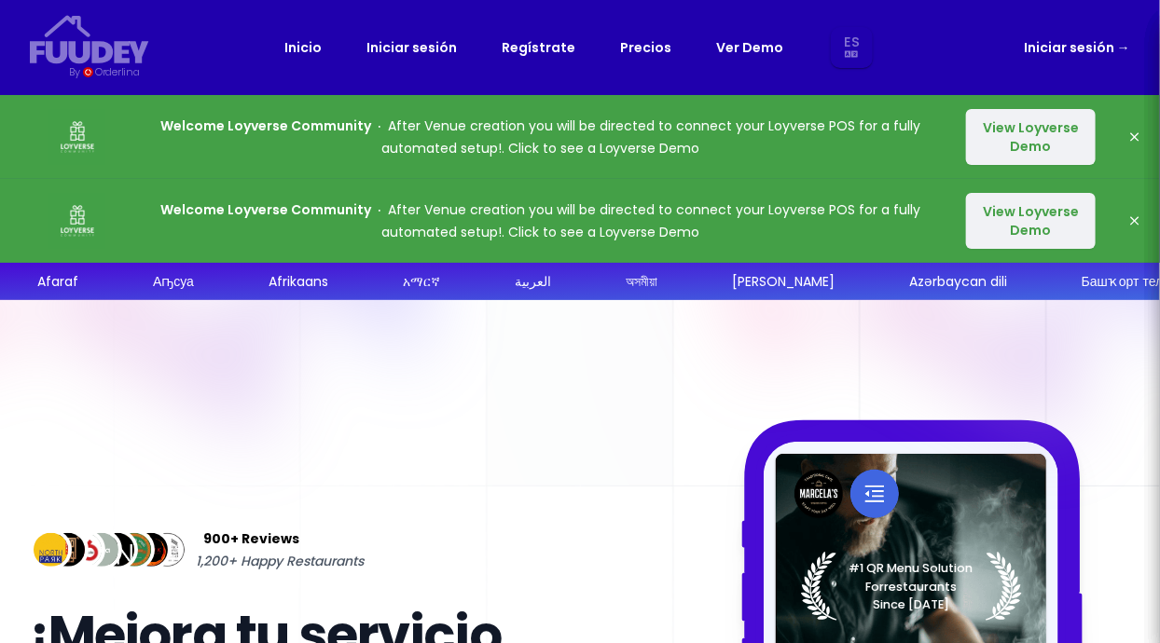
select select "es"
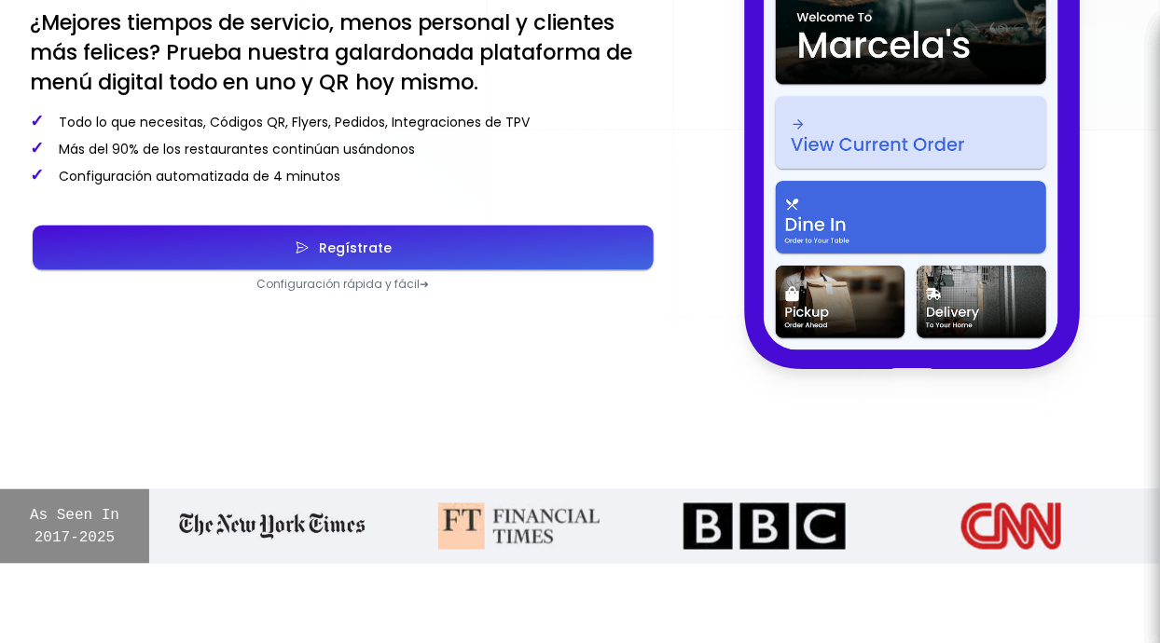
click at [390, 269] on button "Regístrate" at bounding box center [343, 248] width 621 height 45
select select "es"
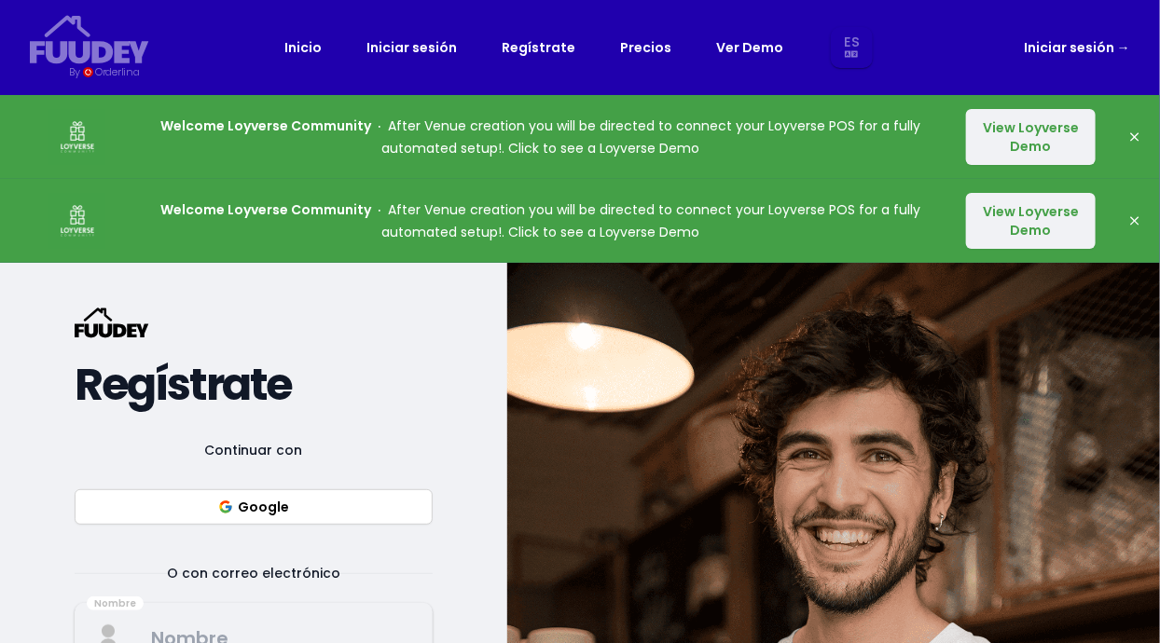
select select "es"
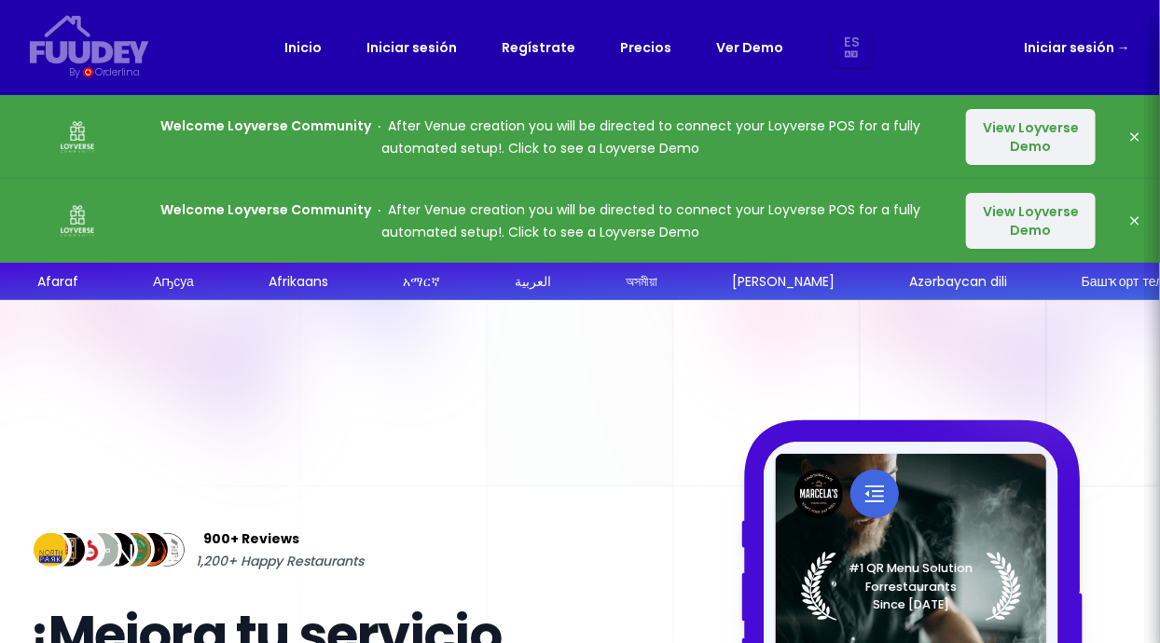
scroll to position [729, 0]
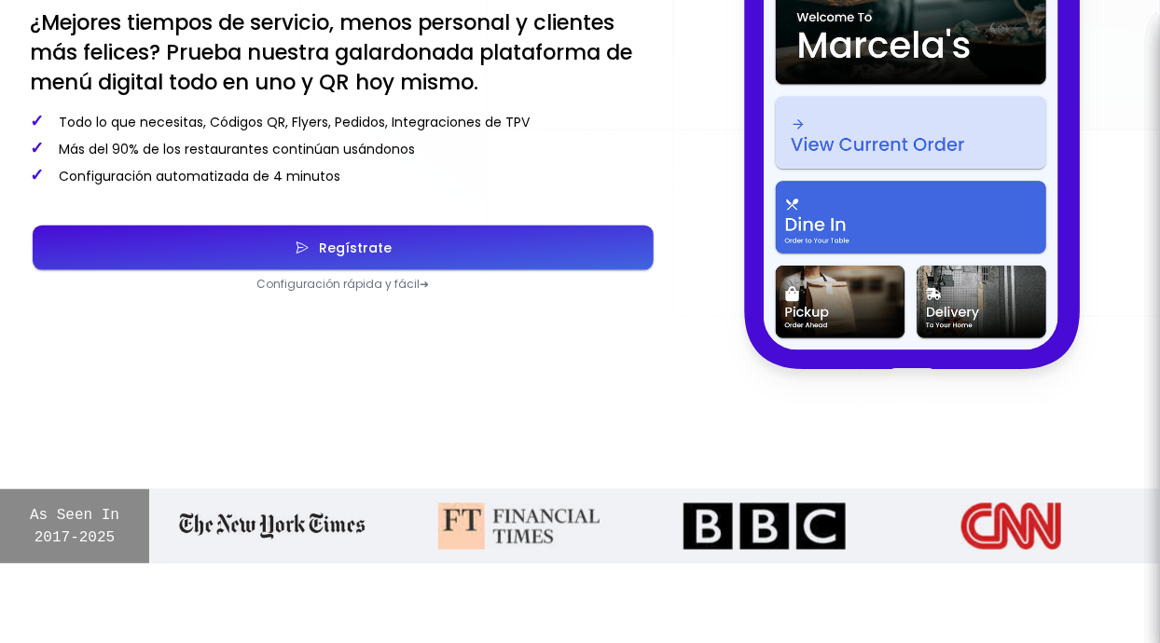
click at [336, 284] on p "Configuración rápida y fácil ➜" at bounding box center [343, 284] width 627 height 15
click at [385, 250] on div "Regístrate" at bounding box center [351, 248] width 82 height 13
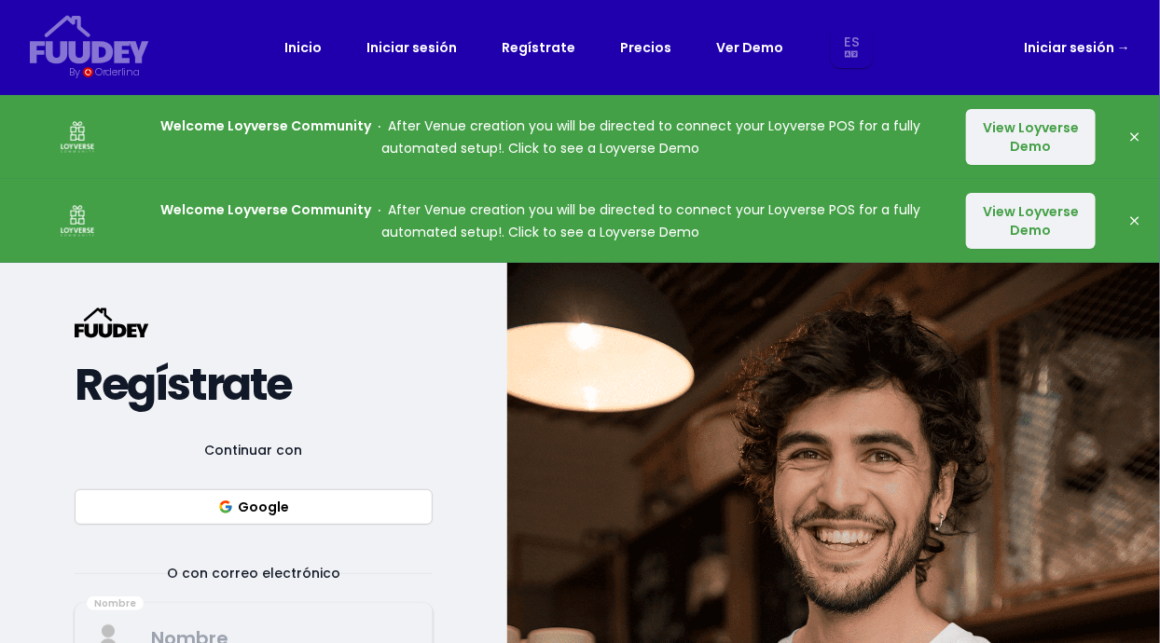
select select "es"
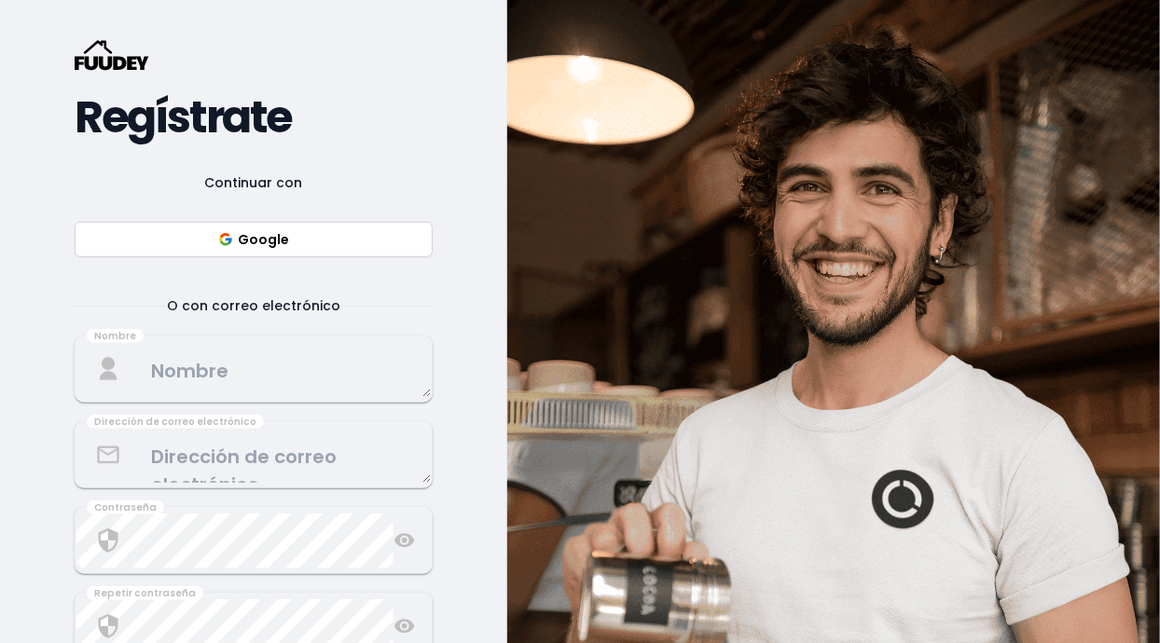
select select "es"
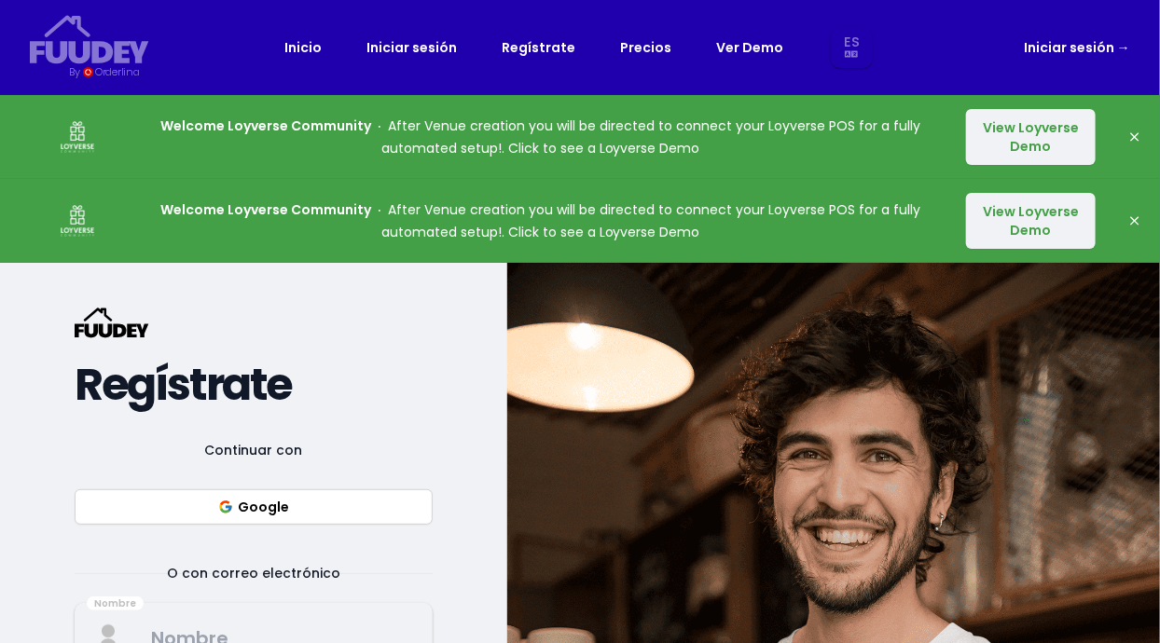
select select "es"
click at [330, 514] on button "Google" at bounding box center [254, 507] width 358 height 35
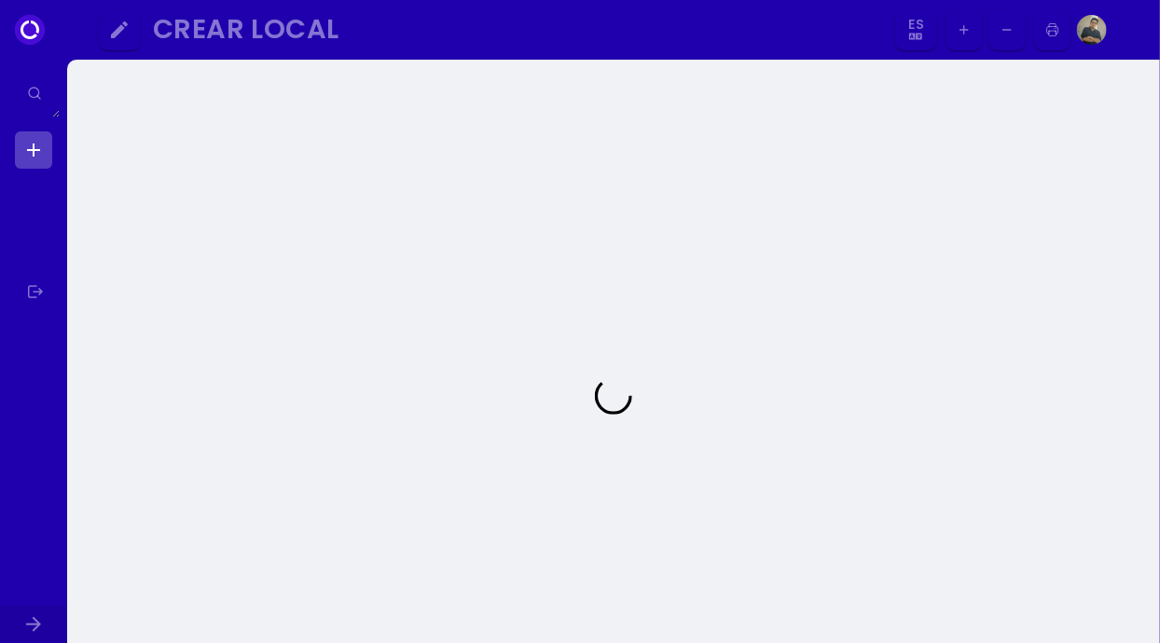
select select "es"
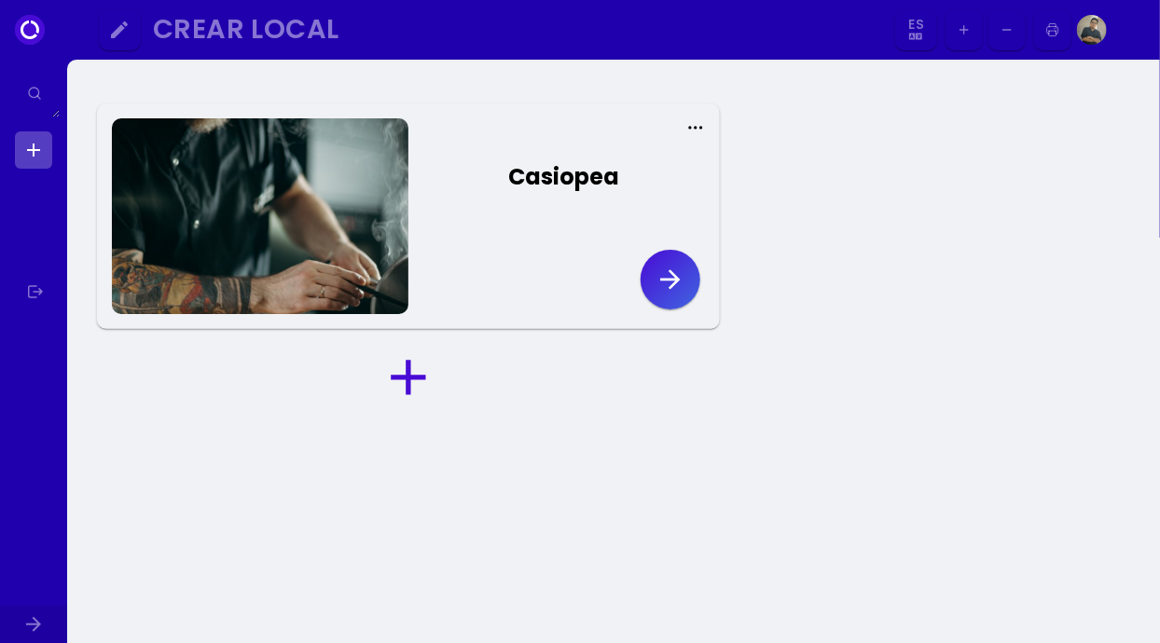
click at [336, 216] on div at bounding box center [260, 216] width 297 height 196
click at [397, 394] on icon at bounding box center [409, 378] width 60 height 60
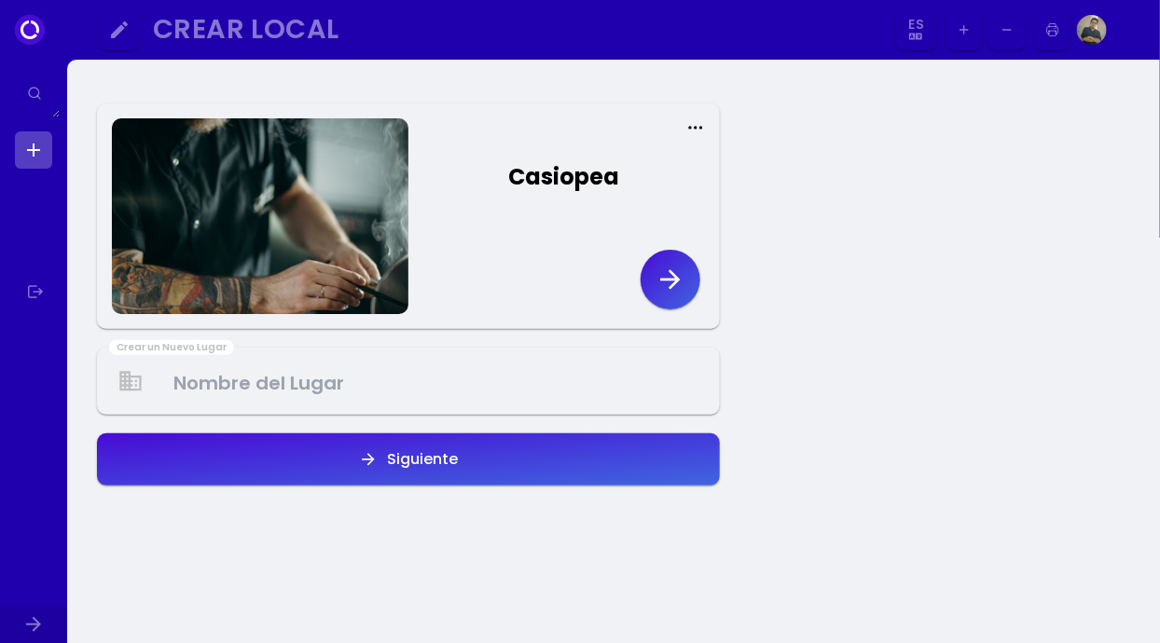
click at [561, 183] on div "Casiopea" at bounding box center [563, 177] width 111 height 34
click at [679, 271] on icon "button" at bounding box center [671, 280] width 30 height 30
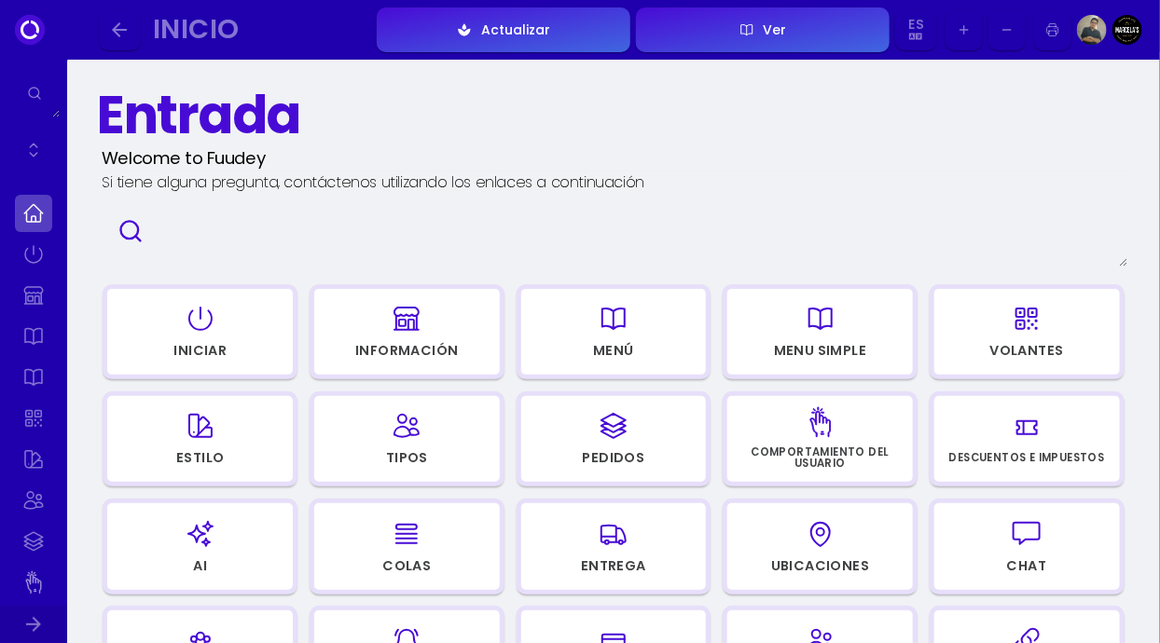
scroll to position [11, 0]
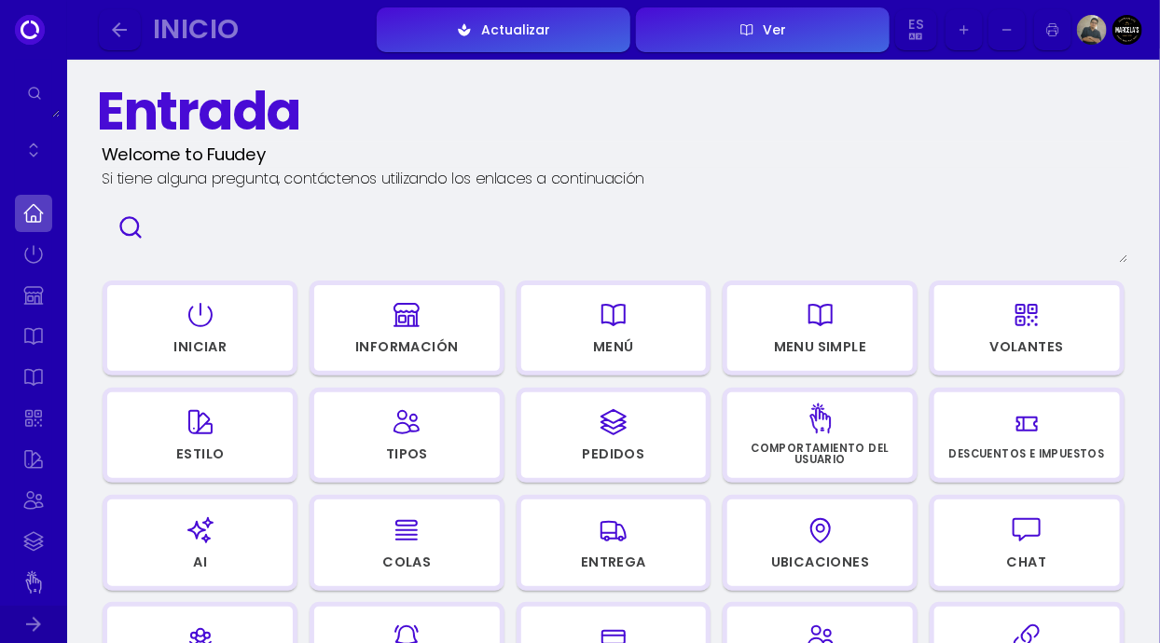
click at [211, 340] on div "Iniciar" at bounding box center [199, 346] width 53 height 13
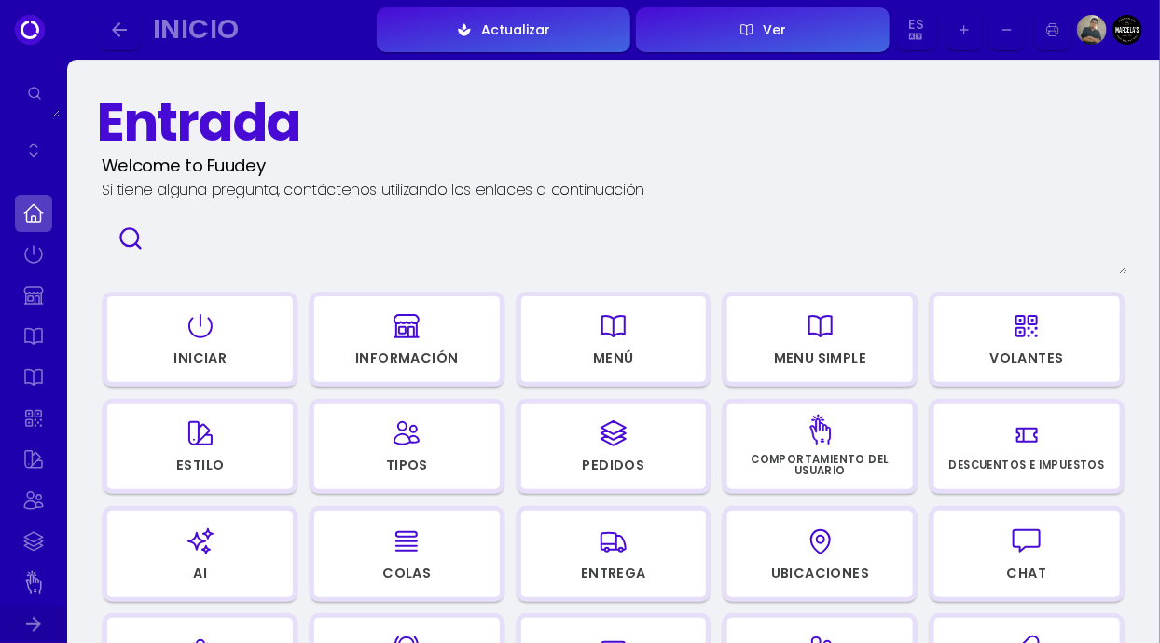
scroll to position [11, 0]
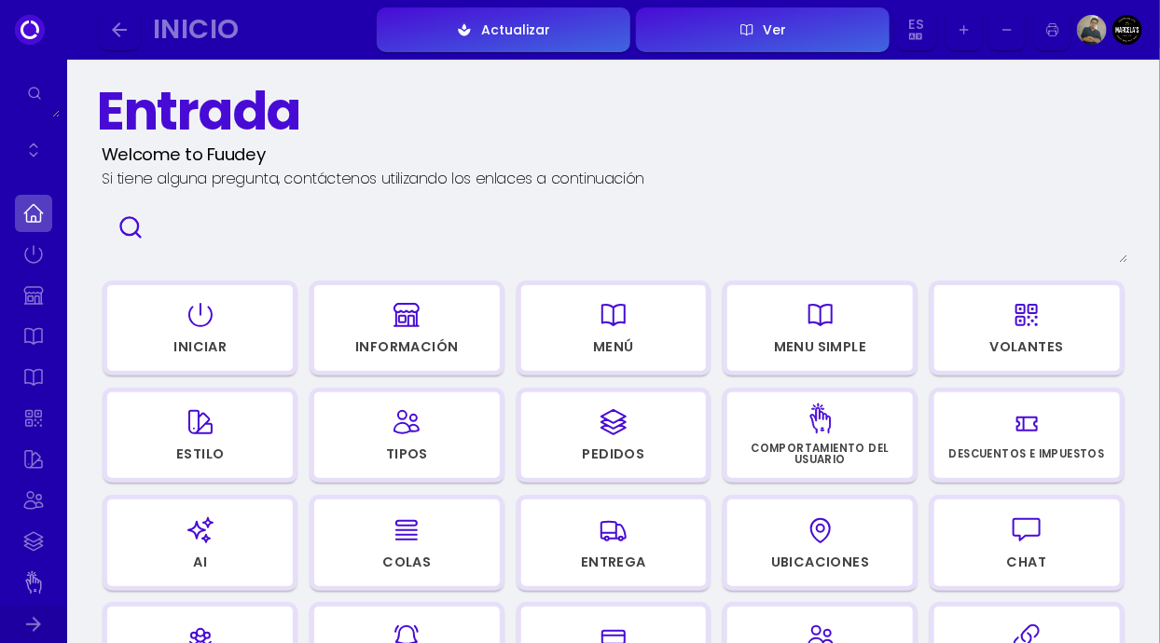
click at [394, 352] on div "Información" at bounding box center [406, 346] width 103 height 13
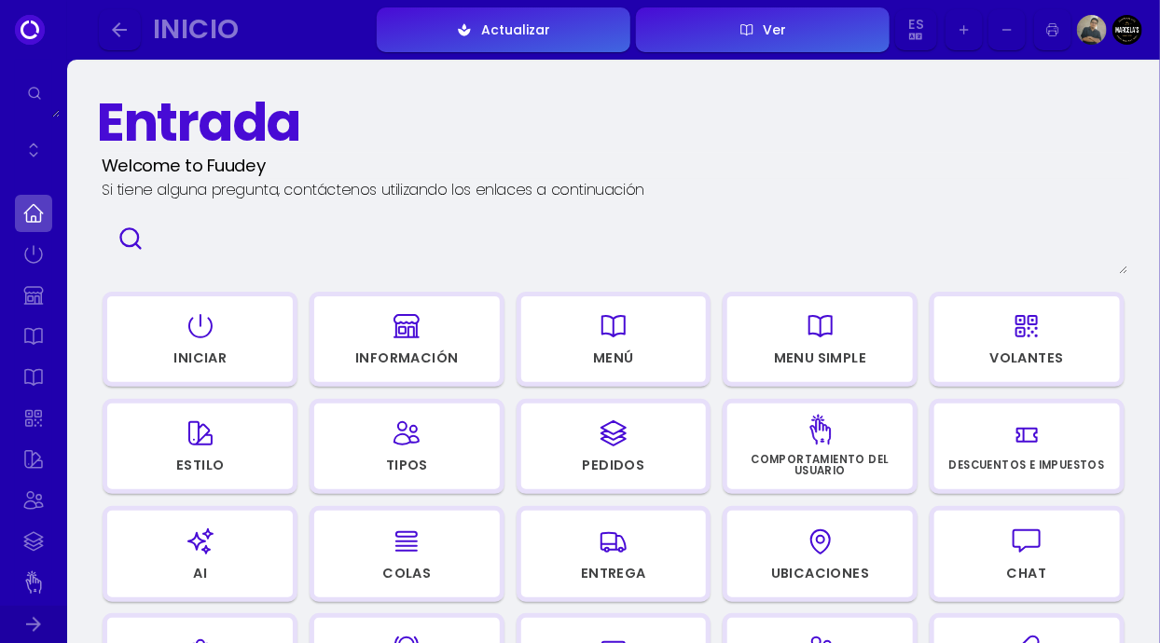
select select "MXN"
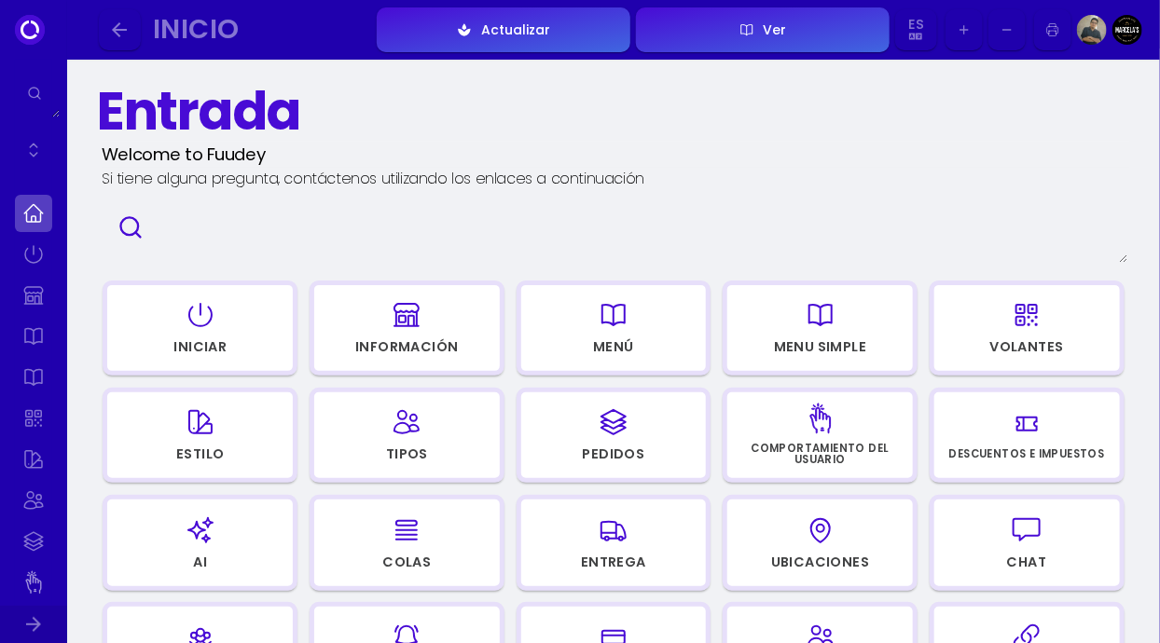
click at [612, 334] on icon "button" at bounding box center [614, 315] width 30 height 93
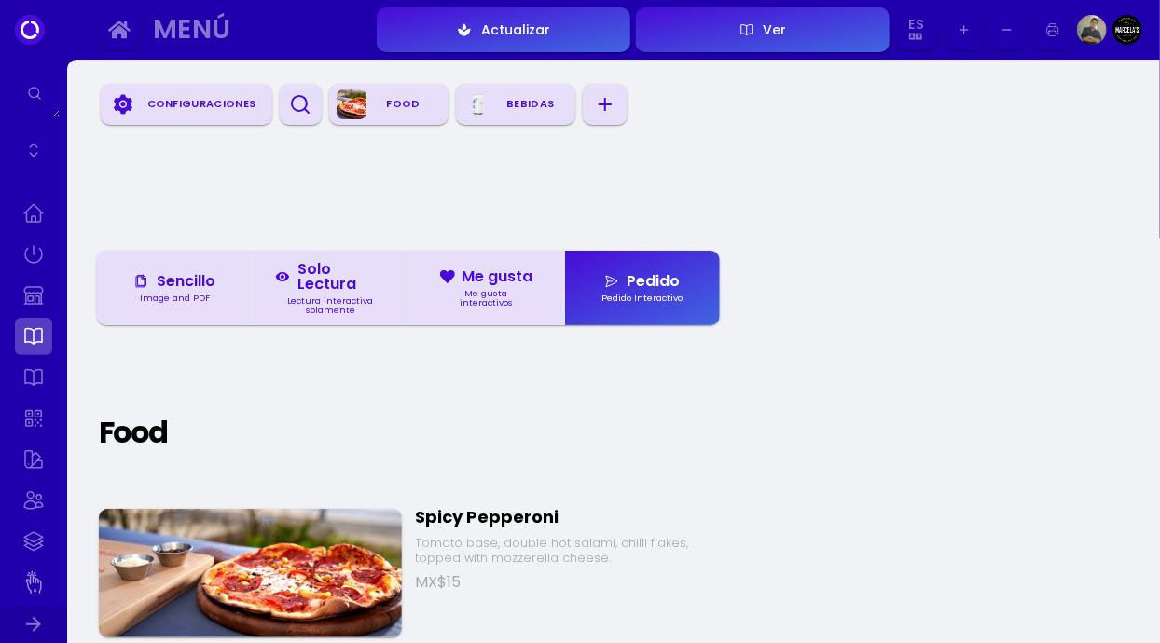
click at [194, 112] on div "Configuraciones" at bounding box center [201, 104] width 127 height 28
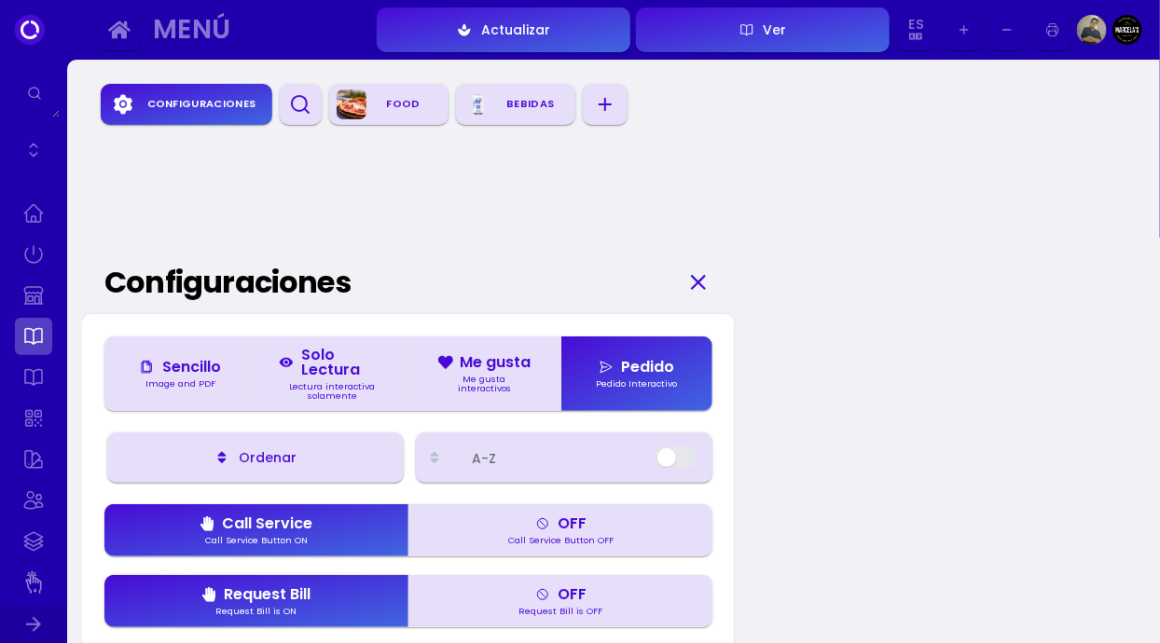
scroll to position [75, 0]
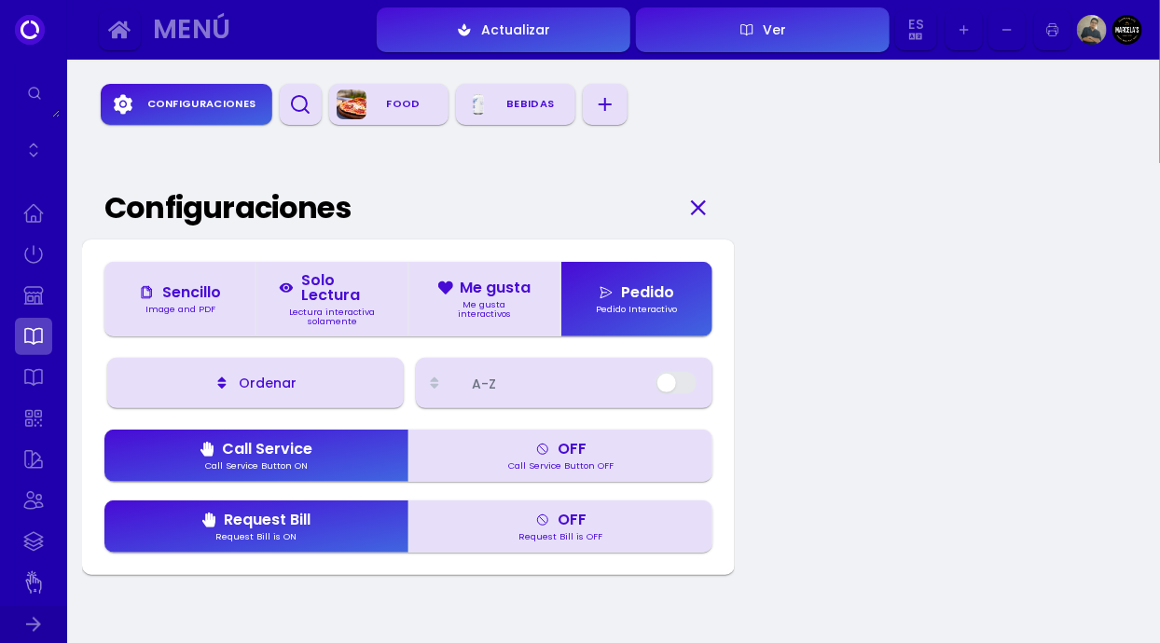
click at [390, 119] on button "Food" at bounding box center [388, 105] width 119 height 42
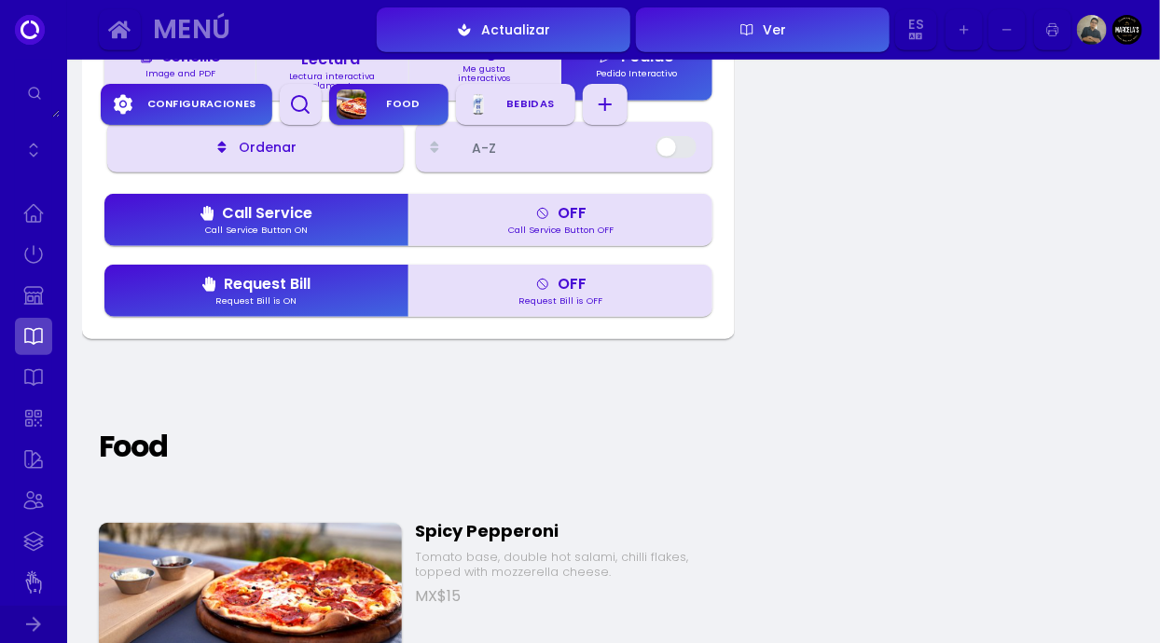
scroll to position [516, 0]
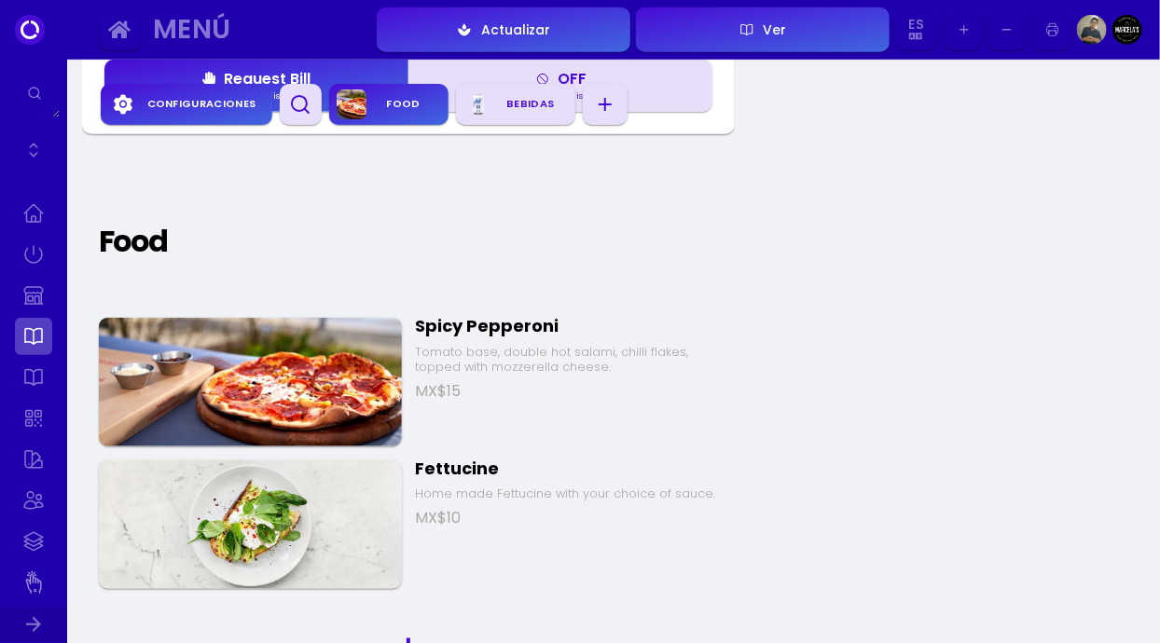
click at [538, 380] on div "Spicy Pepperoni Tomato base, double hot salami, chilli flakes, topped with mozz…" at bounding box center [567, 355] width 303 height 89
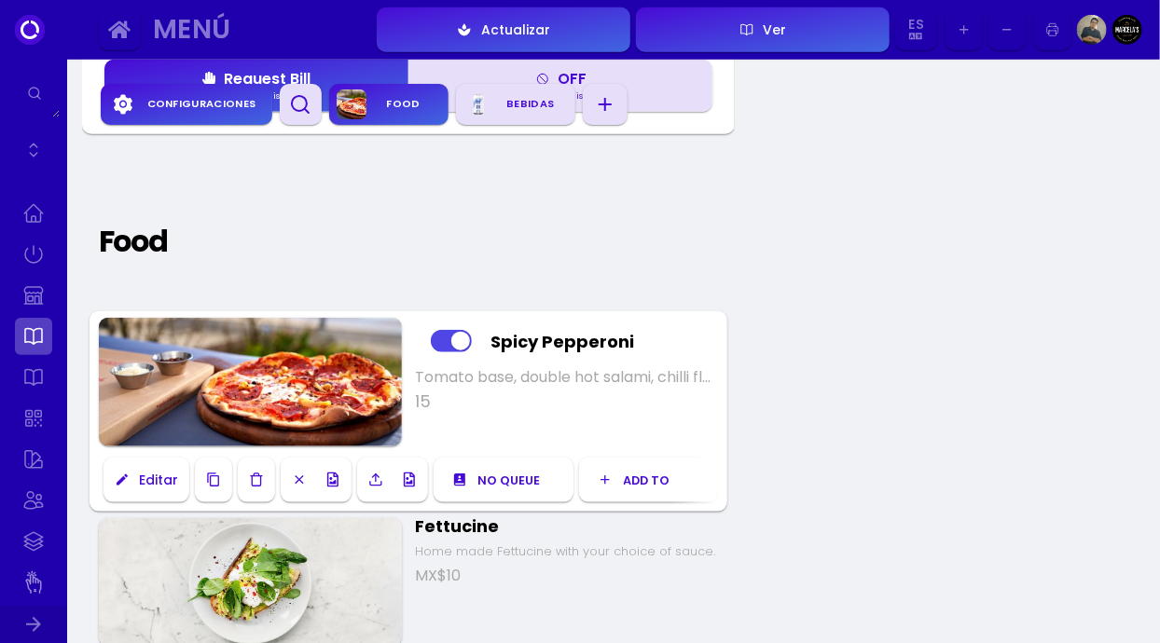
click at [254, 477] on polyline "button" at bounding box center [256, 477] width 11 height 0
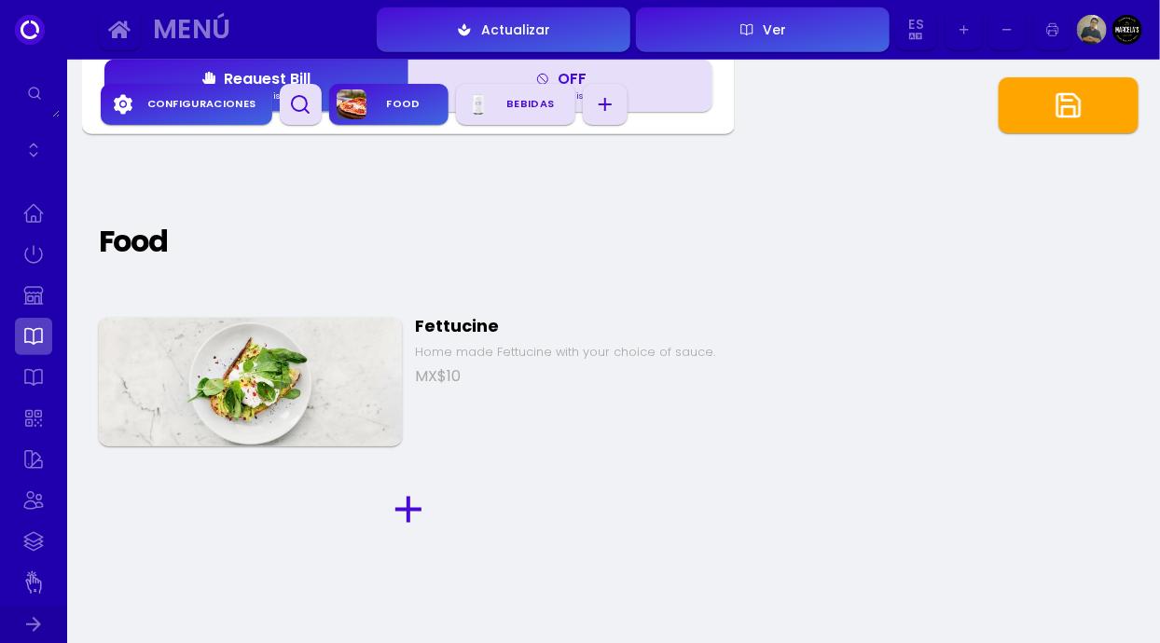
click at [355, 419] on img at bounding box center [250, 382] width 303 height 129
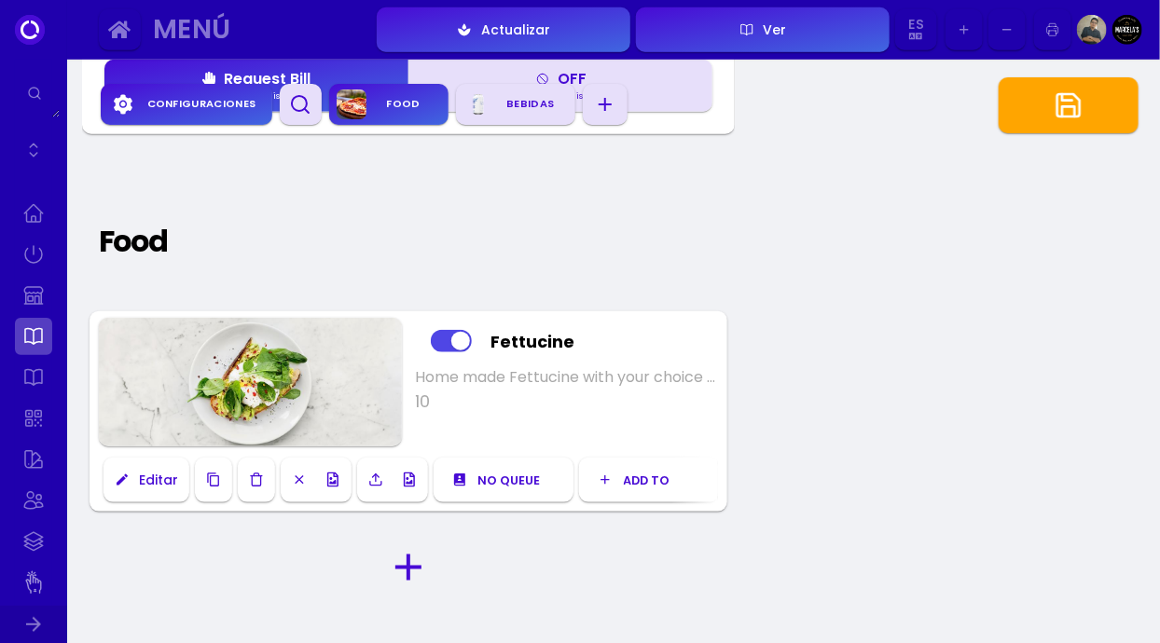
click at [253, 486] on icon "button" at bounding box center [256, 480] width 8 height 12
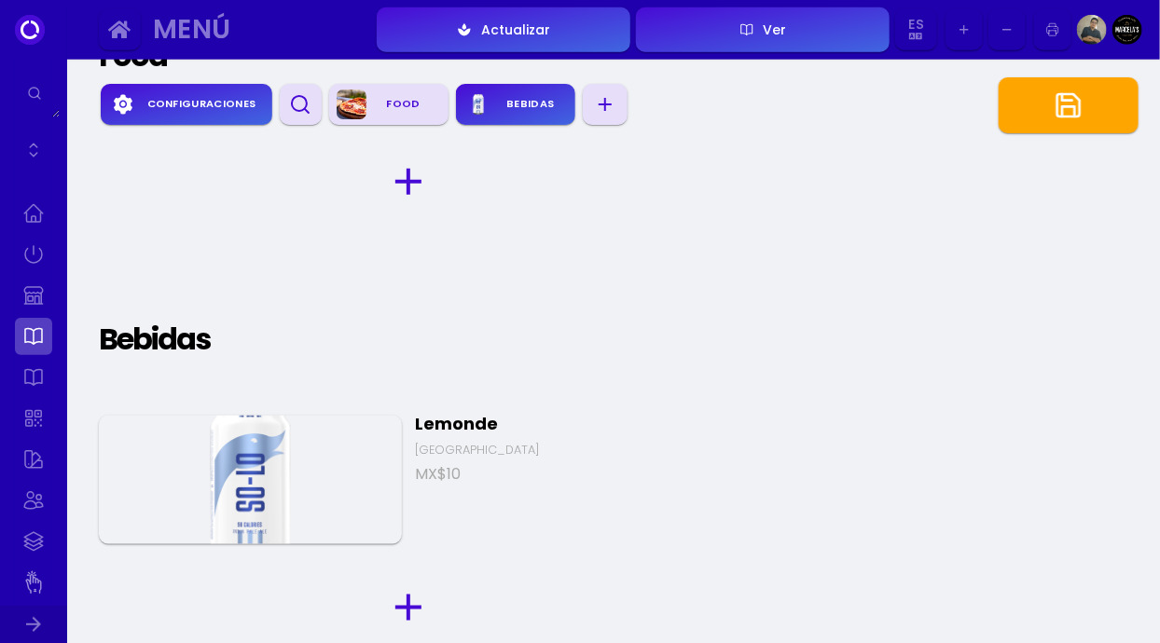
scroll to position [703, 0]
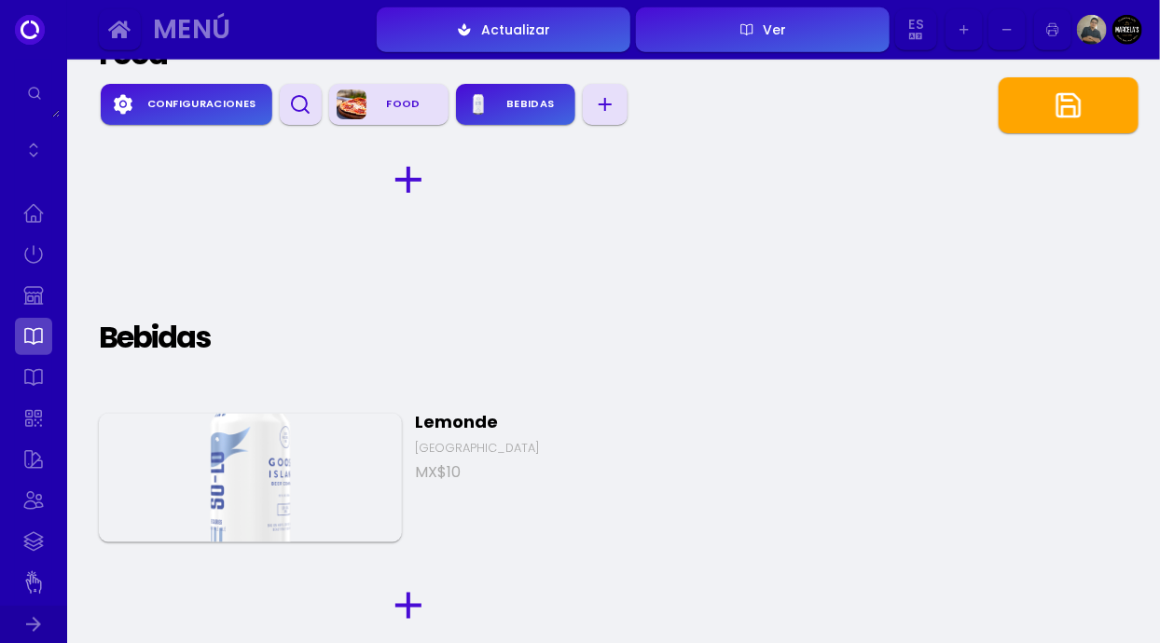
click at [361, 485] on img at bounding box center [250, 478] width 303 height 129
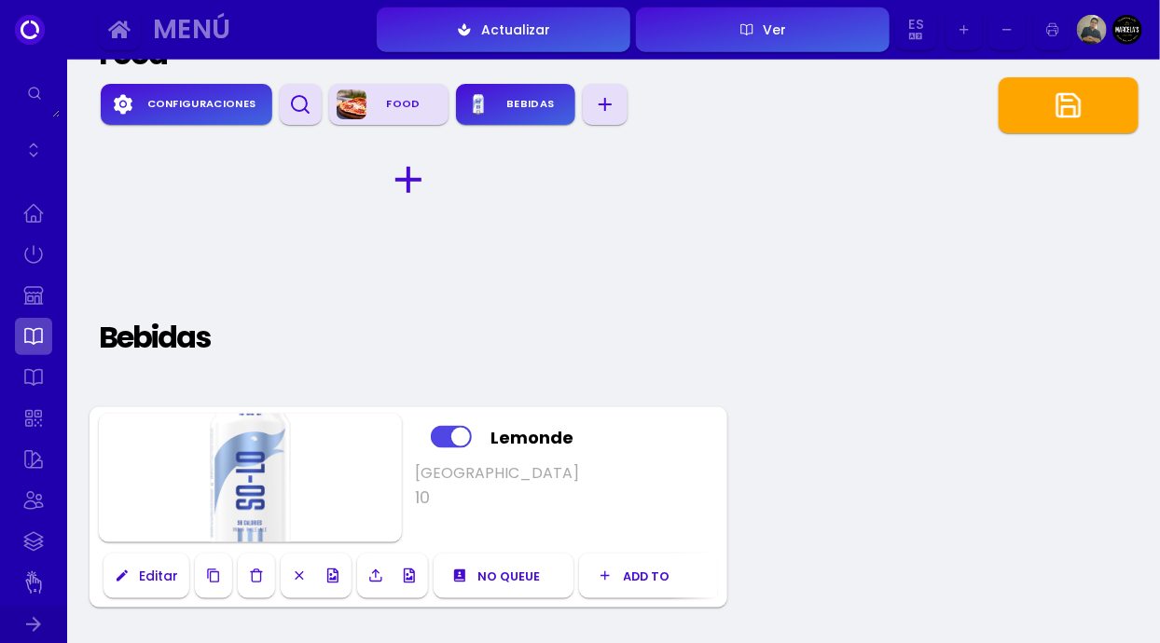
click at [254, 584] on icon "button" at bounding box center [256, 576] width 15 height 15
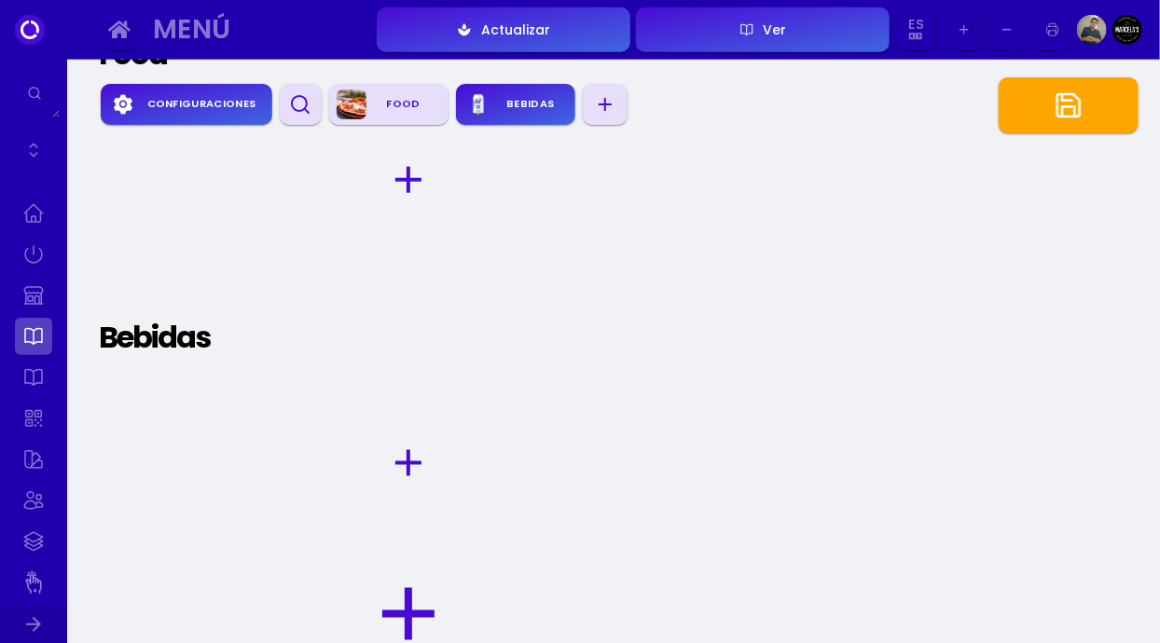
click at [403, 451] on icon "button" at bounding box center [408, 463] width 45 height 45
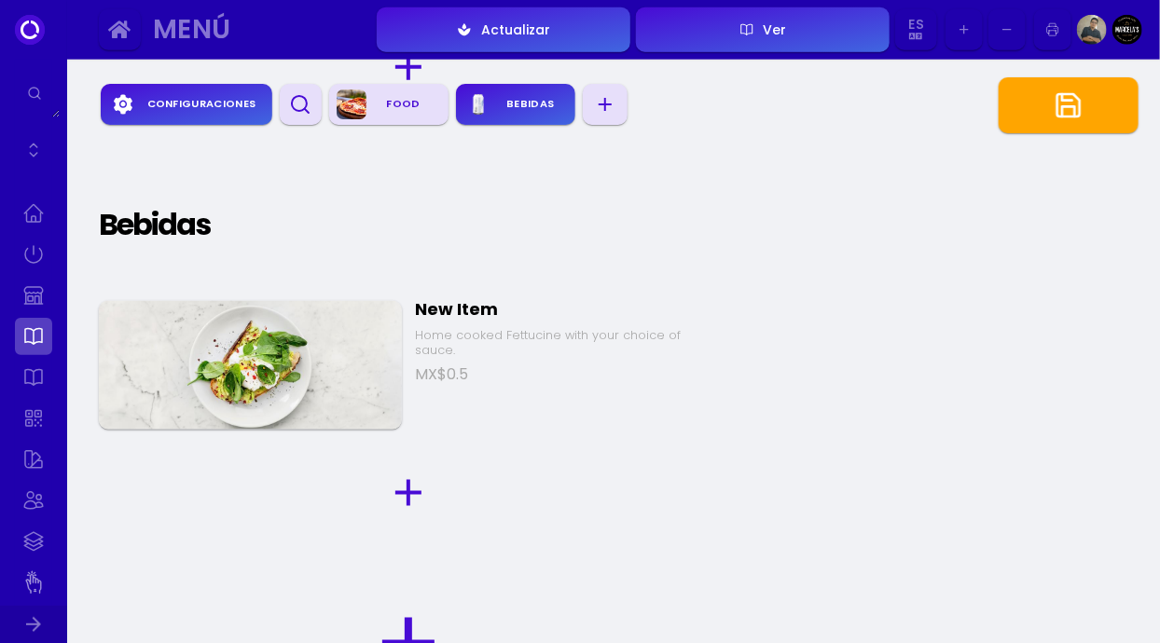
scroll to position [824, 0]
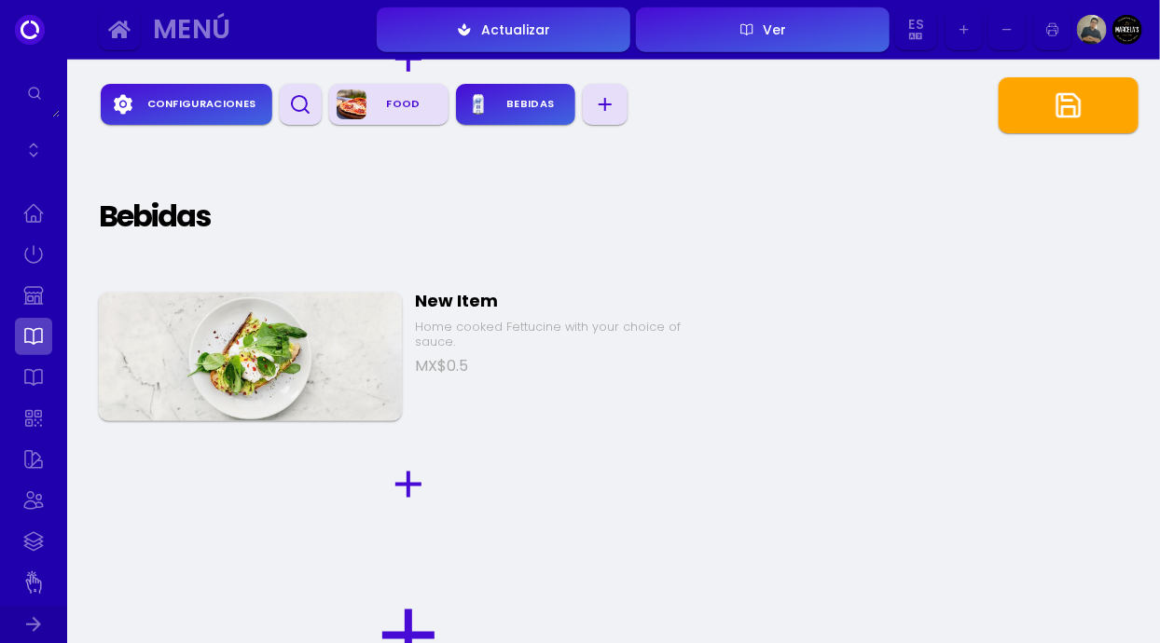
click at [466, 300] on div "New Item" at bounding box center [567, 301] width 303 height 21
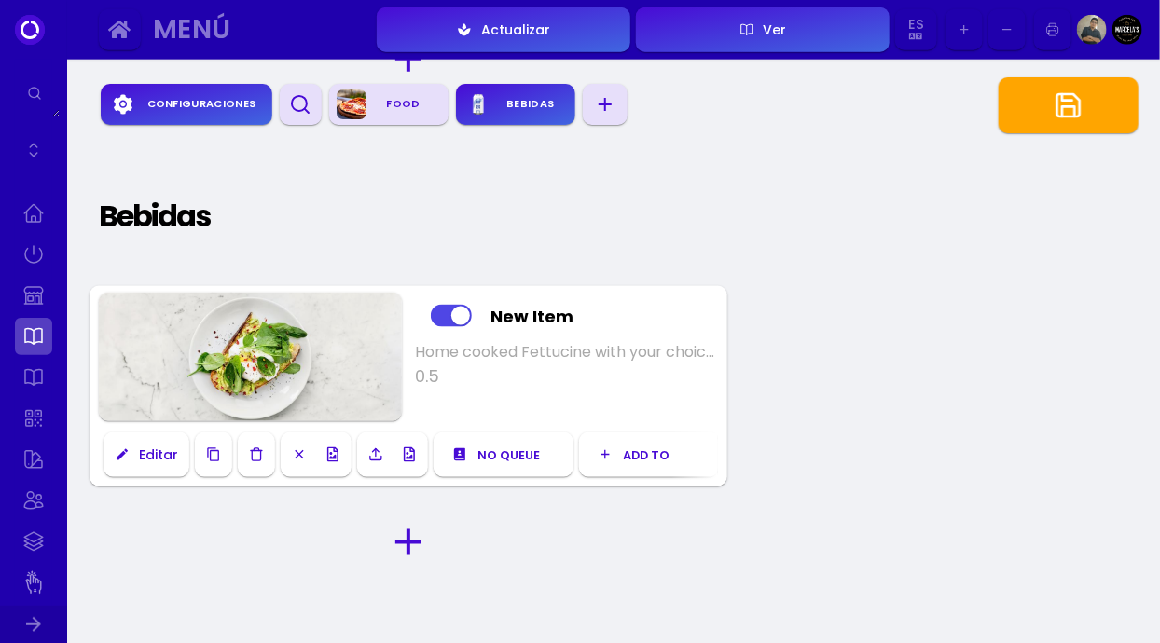
click at [117, 461] on icon "button" at bounding box center [122, 454] width 11 height 11
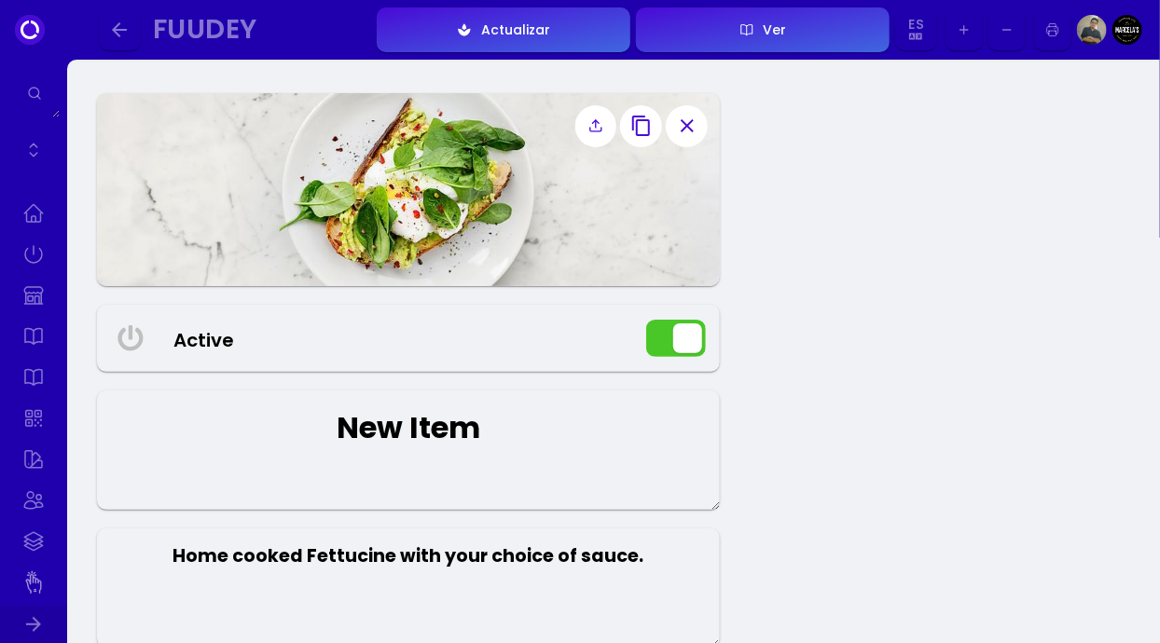
click at [486, 456] on textarea "New Item" at bounding box center [408, 450] width 623 height 119
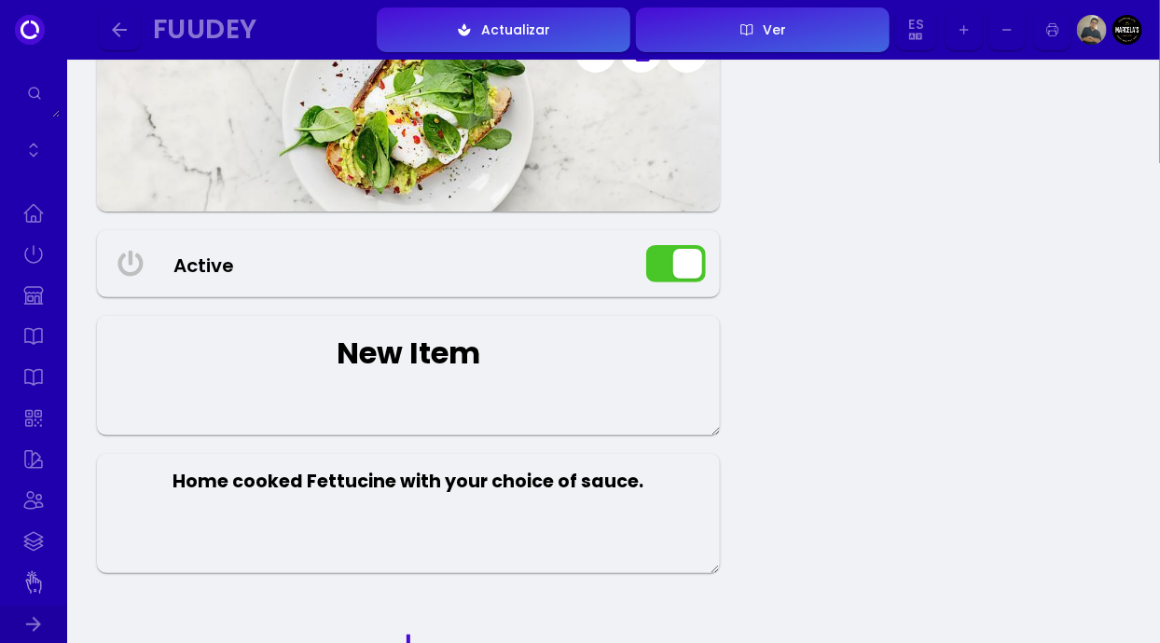
scroll to position [90, 0]
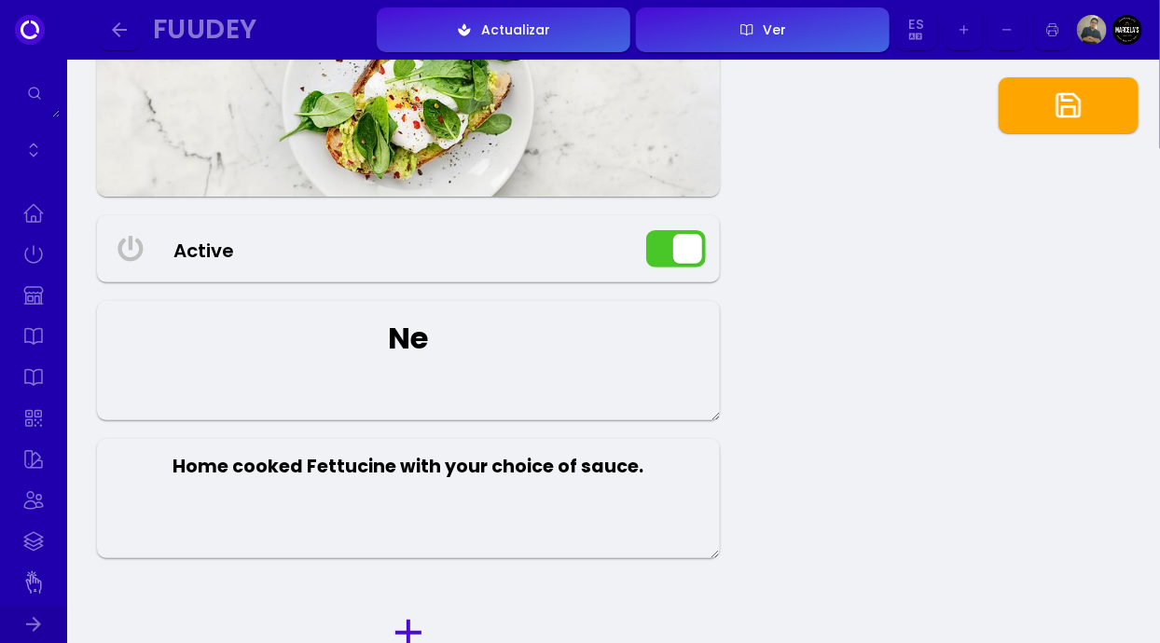
type textarea "N"
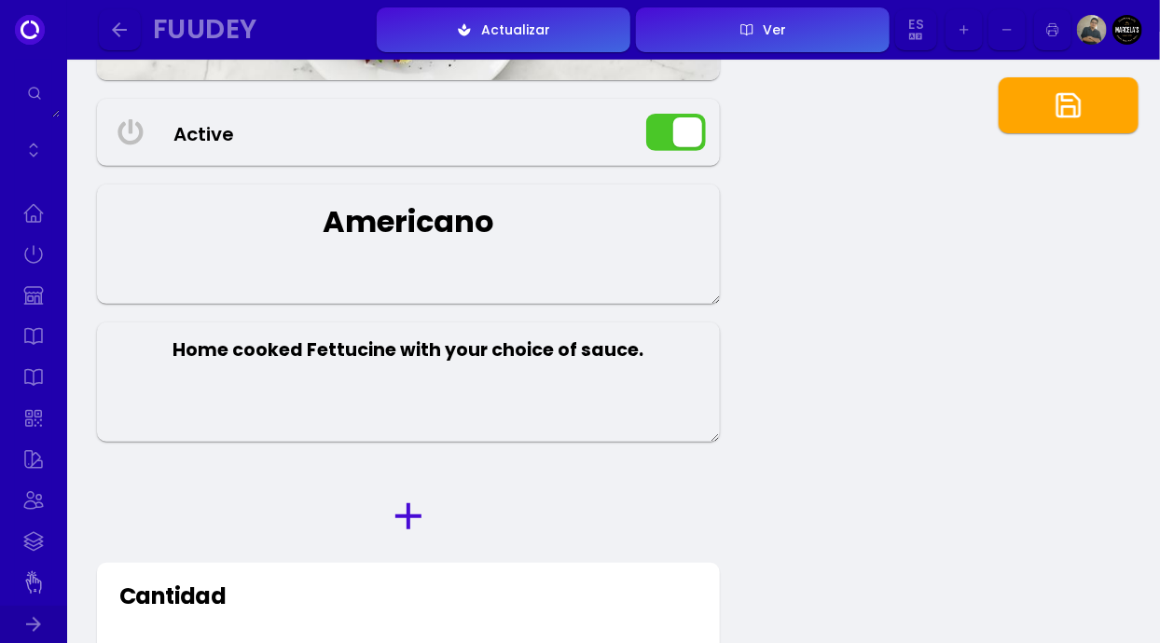
scroll to position [209, 0]
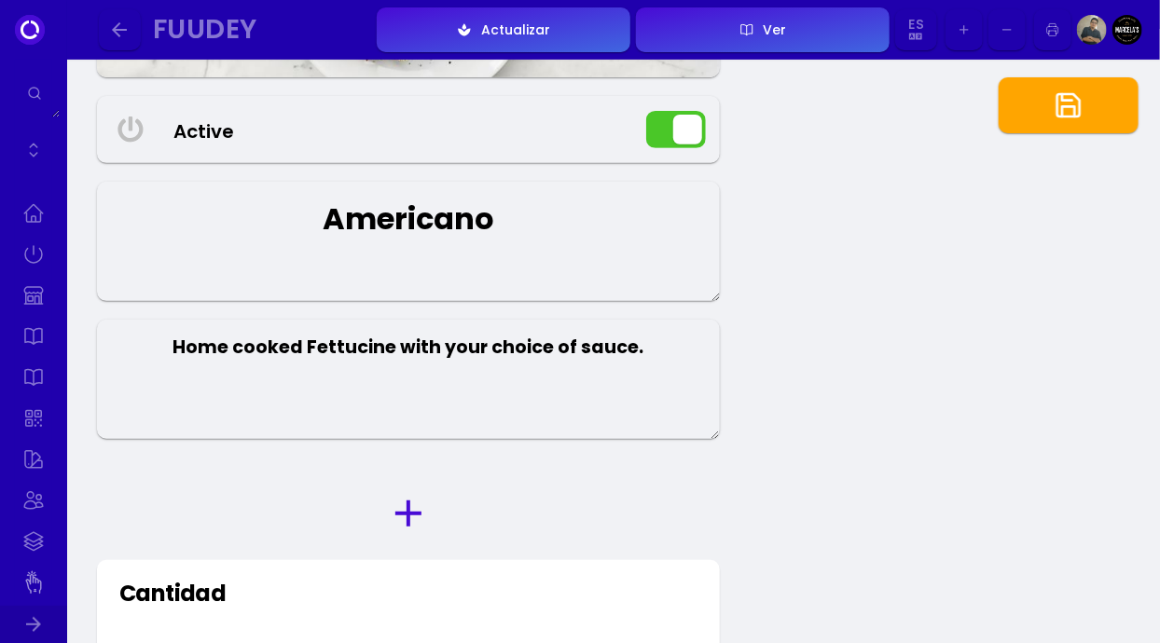
type textarea "Americano"
click at [608, 375] on textarea "Home cooked Fettucine with your choice of sauce." at bounding box center [408, 379] width 623 height 119
click at [658, 381] on textarea "Home cooked Fettucine with your choice of sauce." at bounding box center [408, 379] width 623 height 119
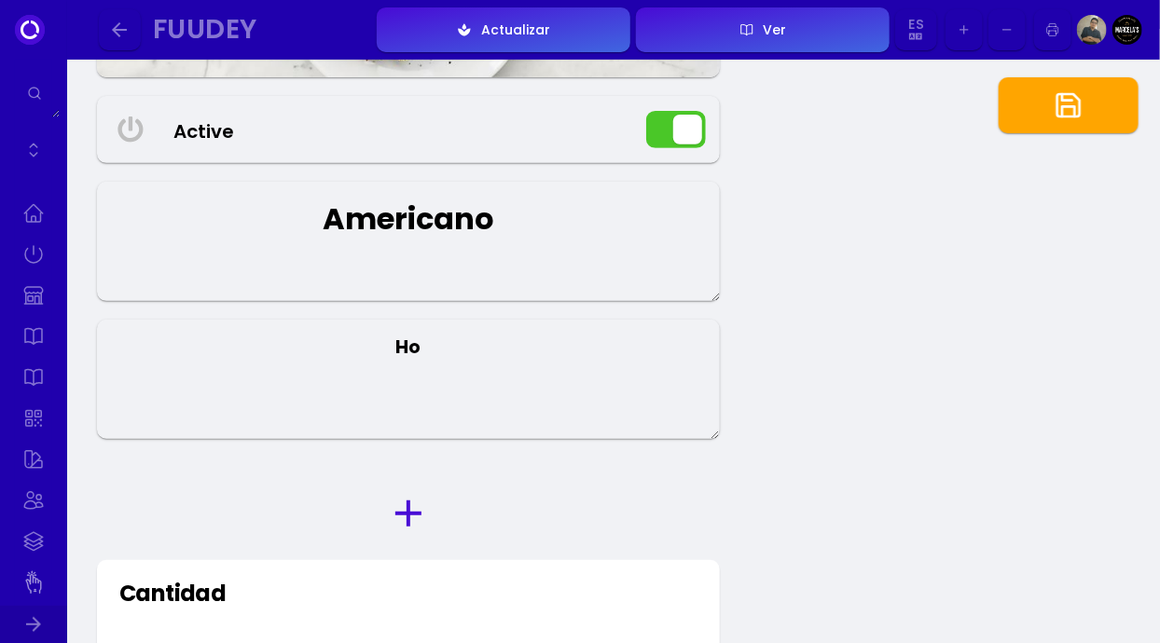
type textarea "H"
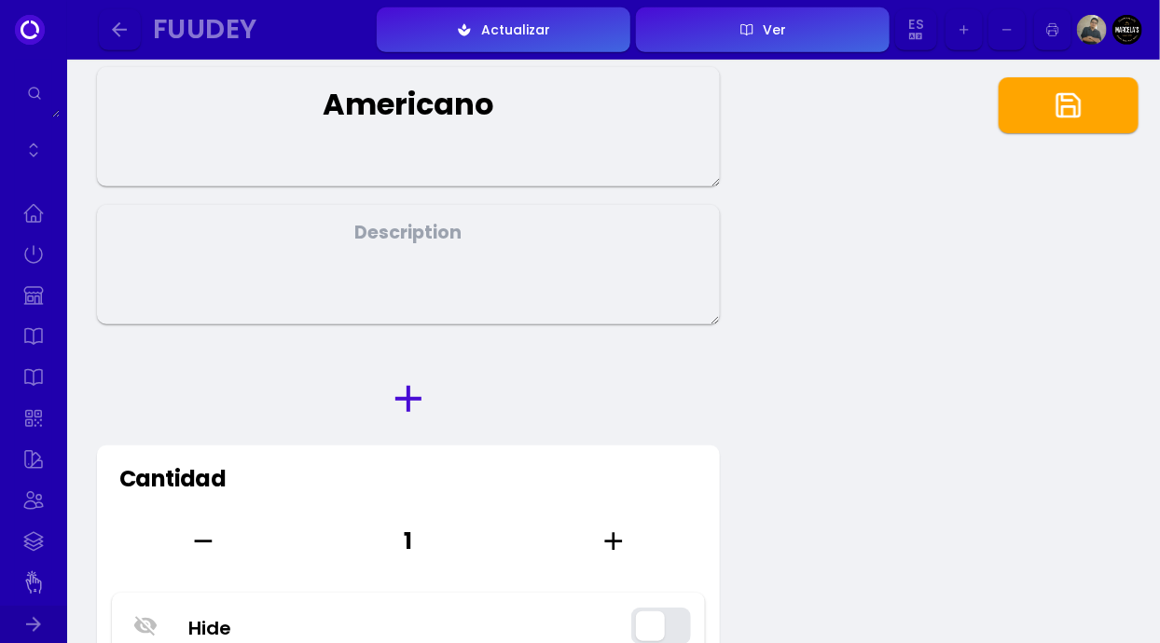
scroll to position [444, 0]
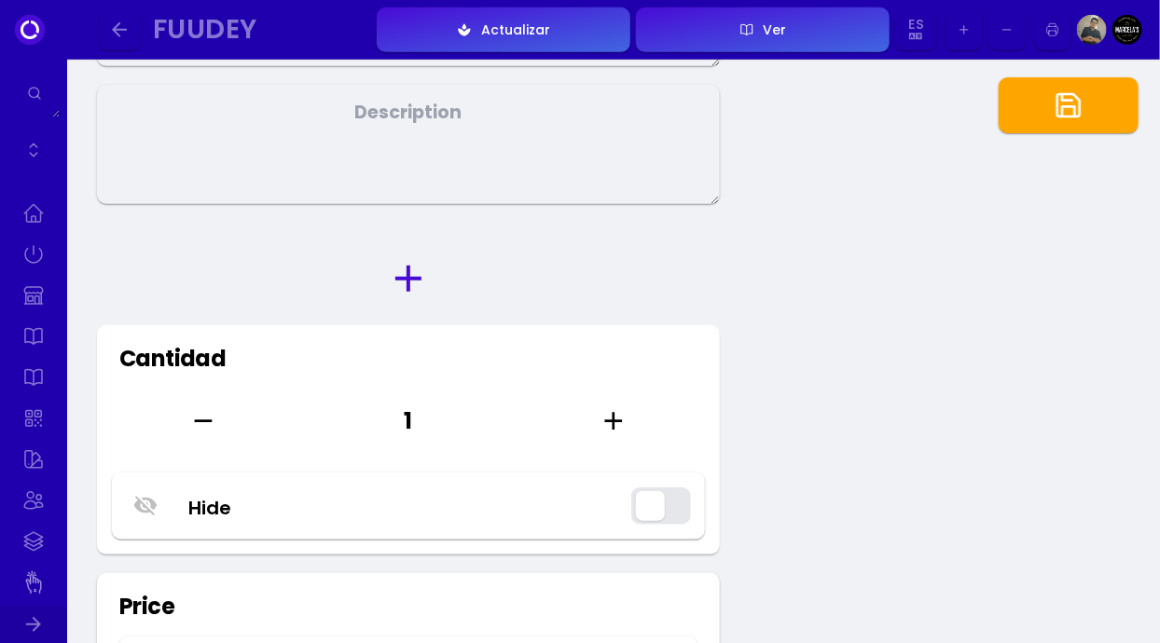
click at [621, 148] on textarea at bounding box center [408, 144] width 623 height 119
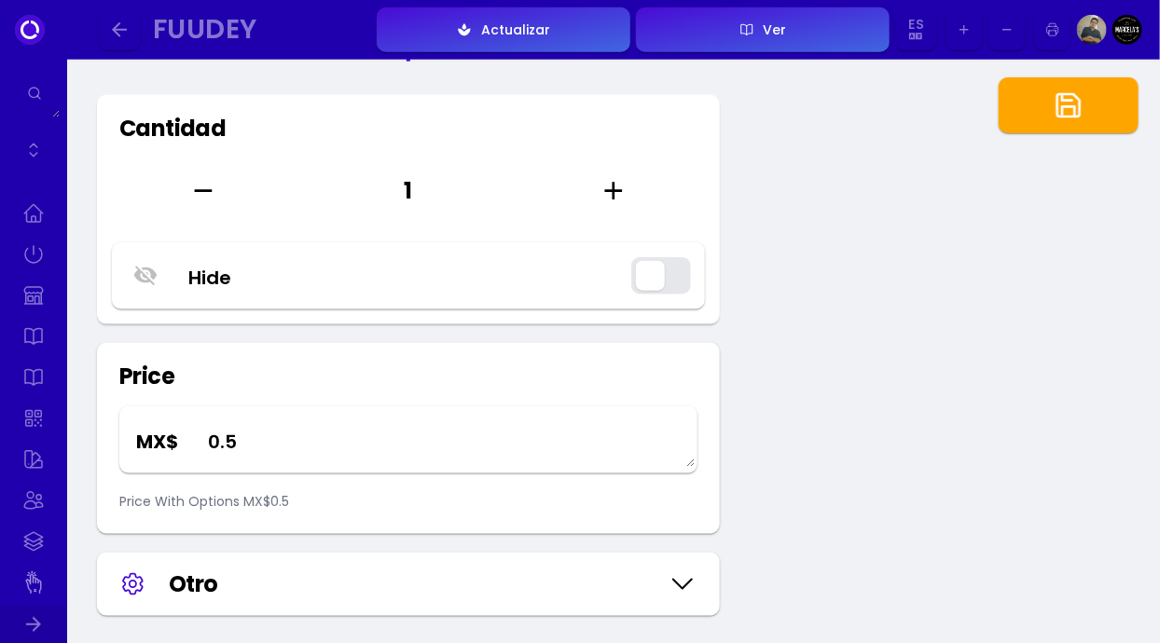
scroll to position [665, 0]
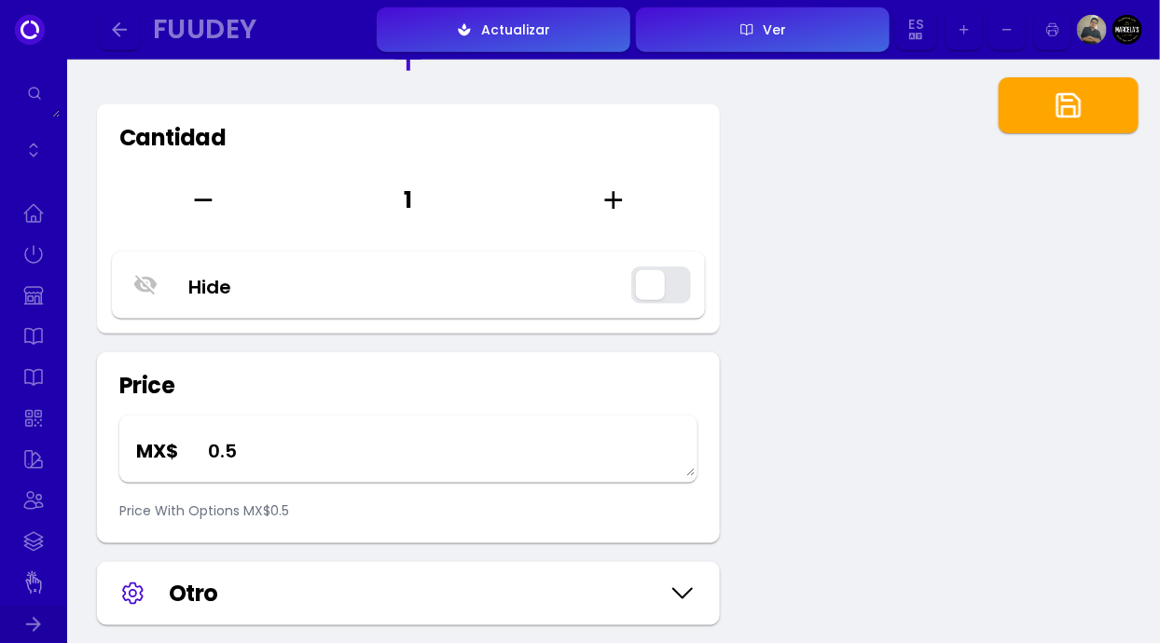
click at [422, 468] on textarea "0.5" at bounding box center [444, 449] width 503 height 55
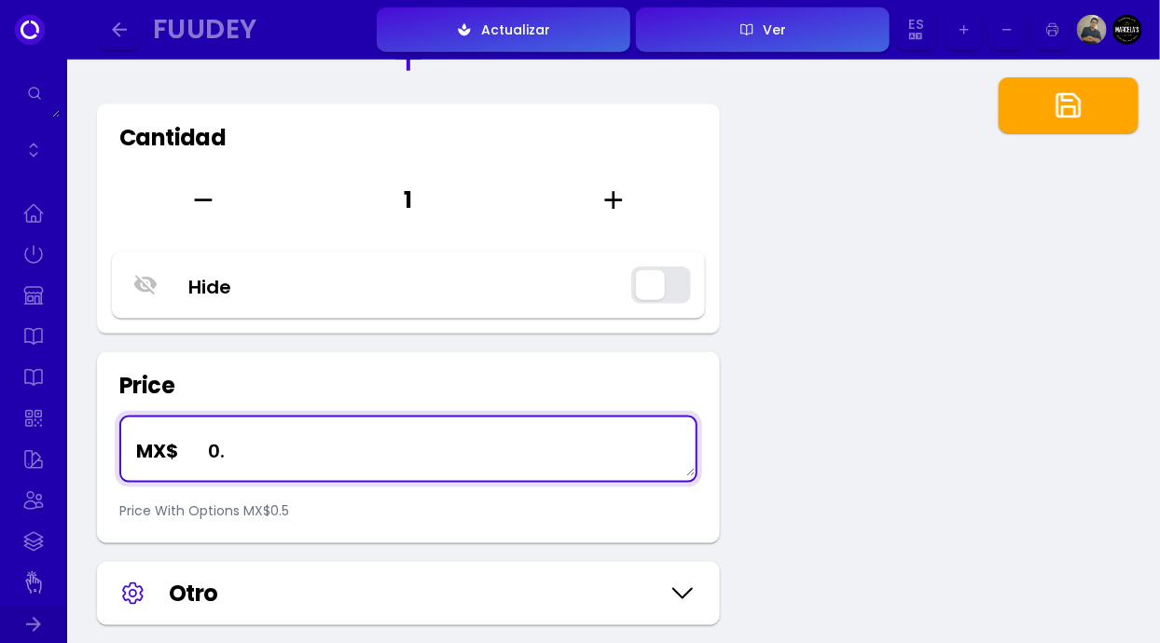
type textarea "0"
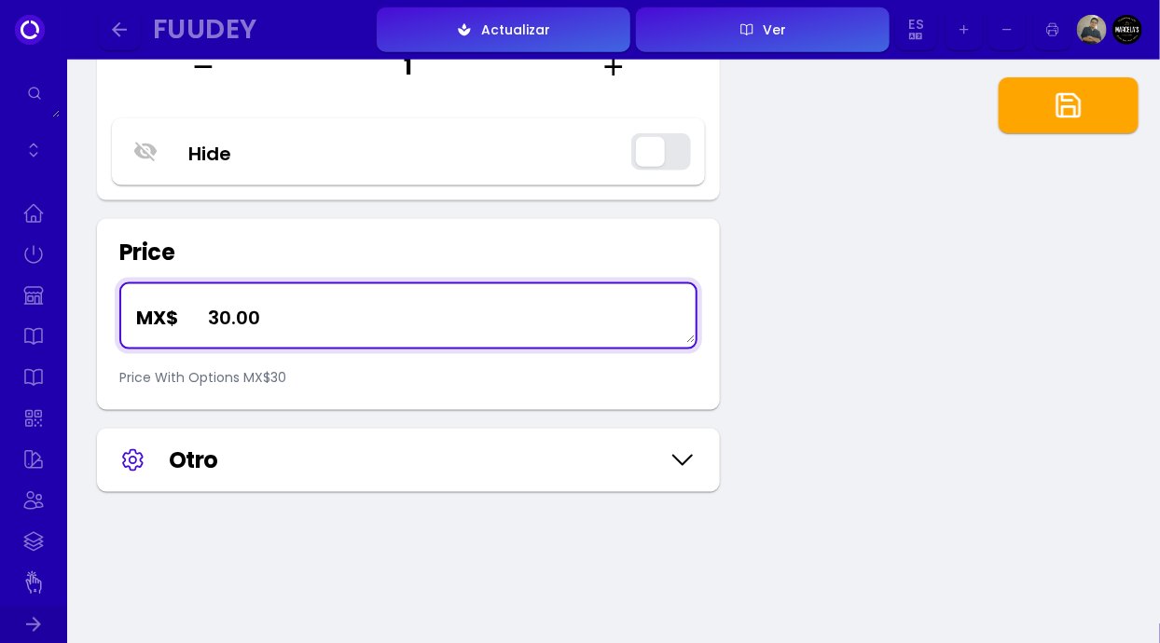
scroll to position [803, 0]
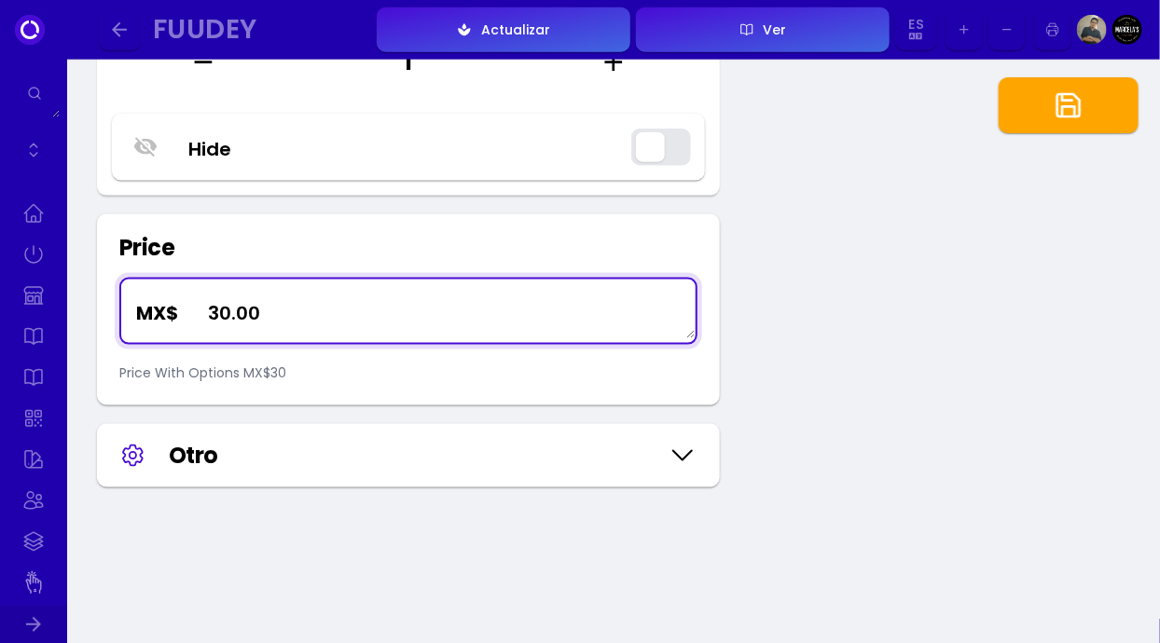
type textarea "30.00"
click at [671, 494] on icon at bounding box center [683, 455] width 30 height 93
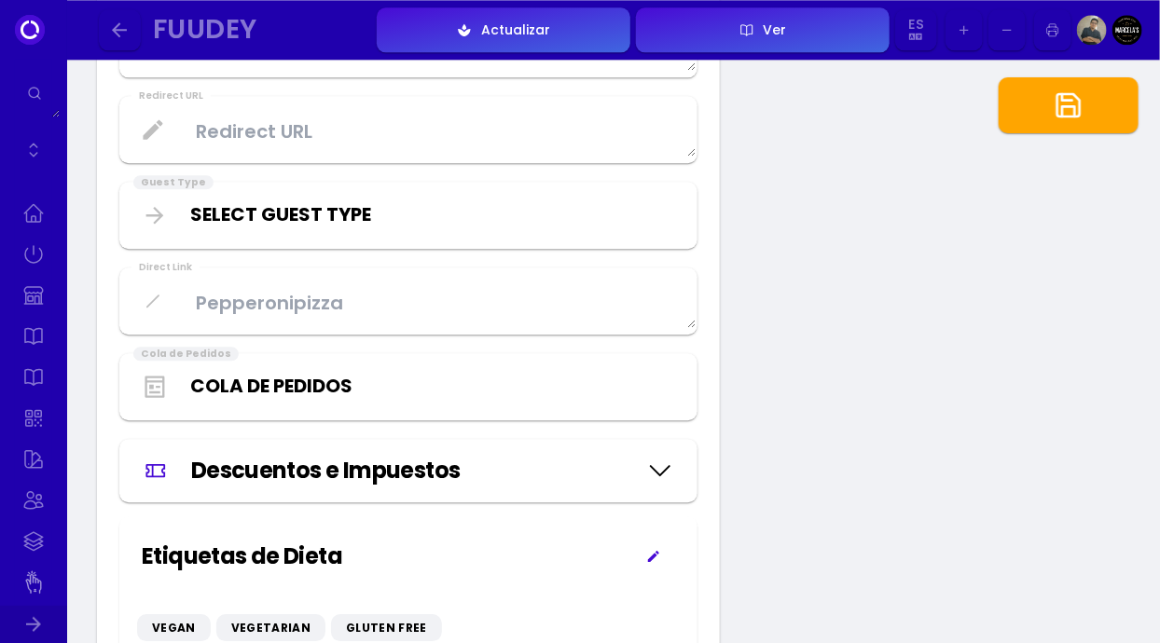
scroll to position [1740, 0]
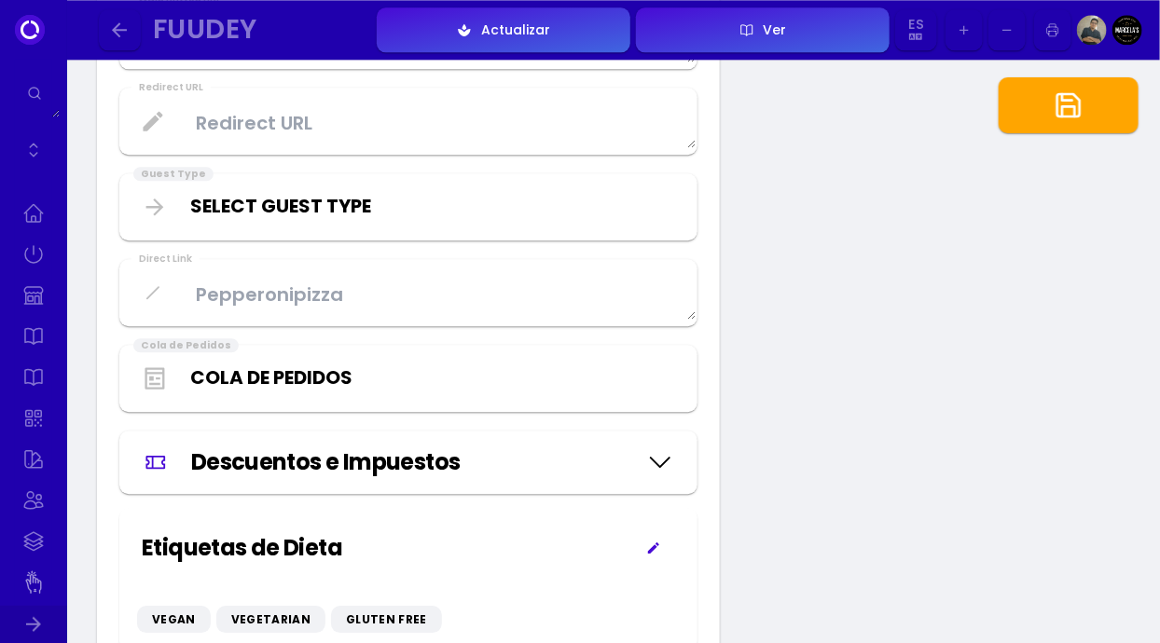
click at [653, 392] on select "Cola de Pedidos Bar Servicio Cocina" at bounding box center [434, 378] width 489 height 28
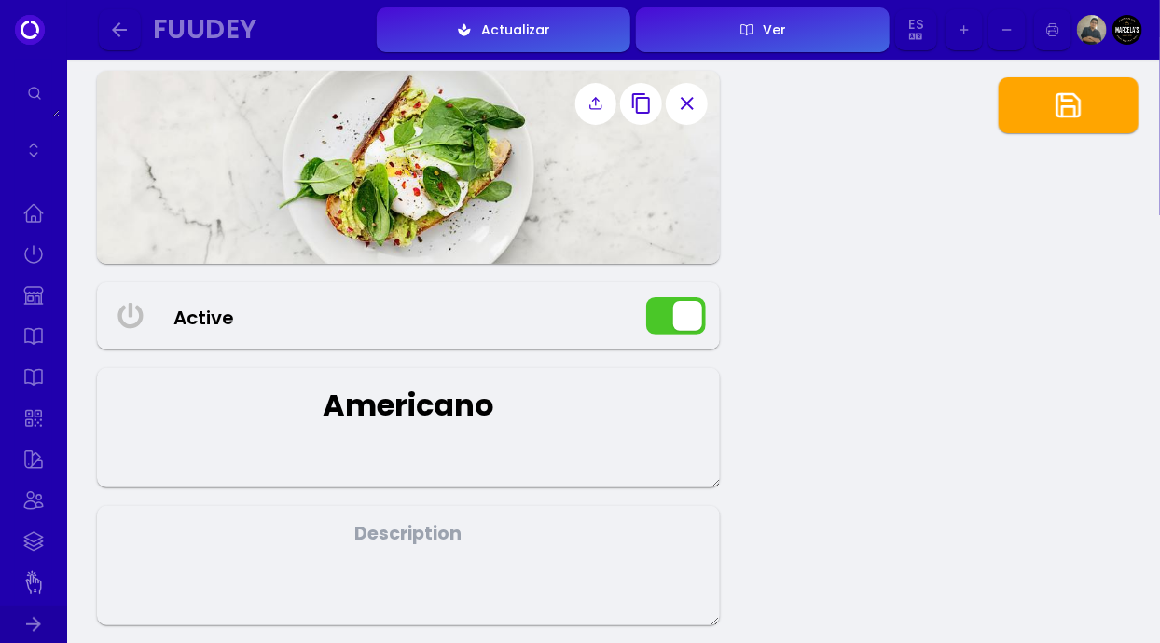
scroll to position [0, 0]
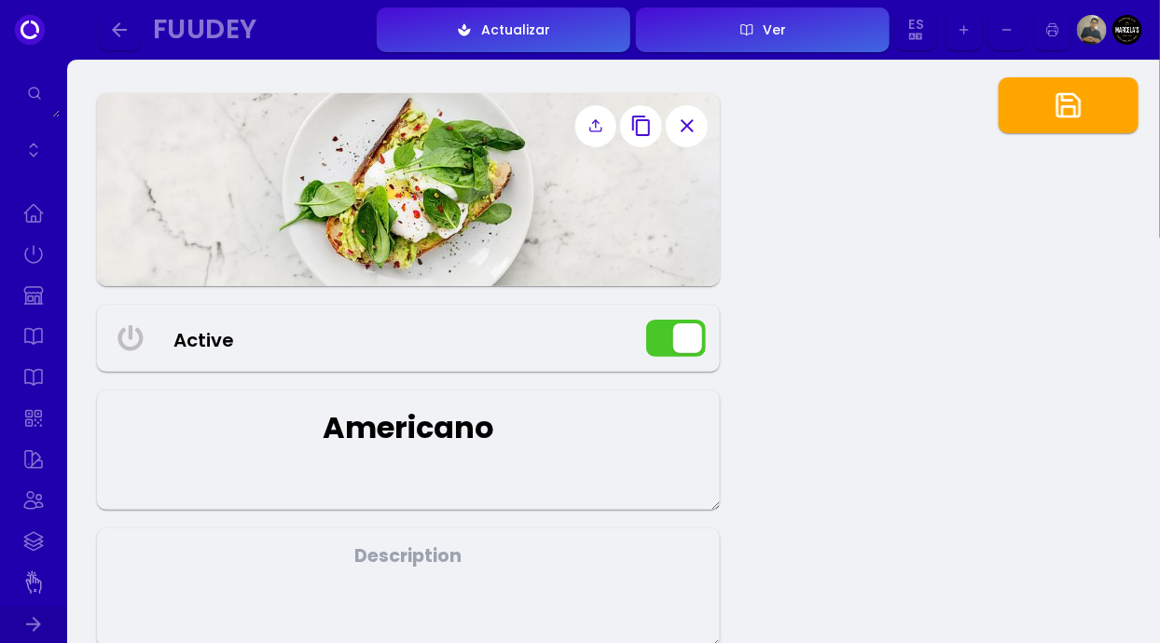
click at [644, 128] on icon "button" at bounding box center [641, 126] width 22 height 22
click at [490, 203] on img at bounding box center [408, 189] width 623 height 193
click at [598, 131] on icon at bounding box center [595, 130] width 11 height 4
click at [0, 0] on input "file" at bounding box center [0, 0] width 0 height 0
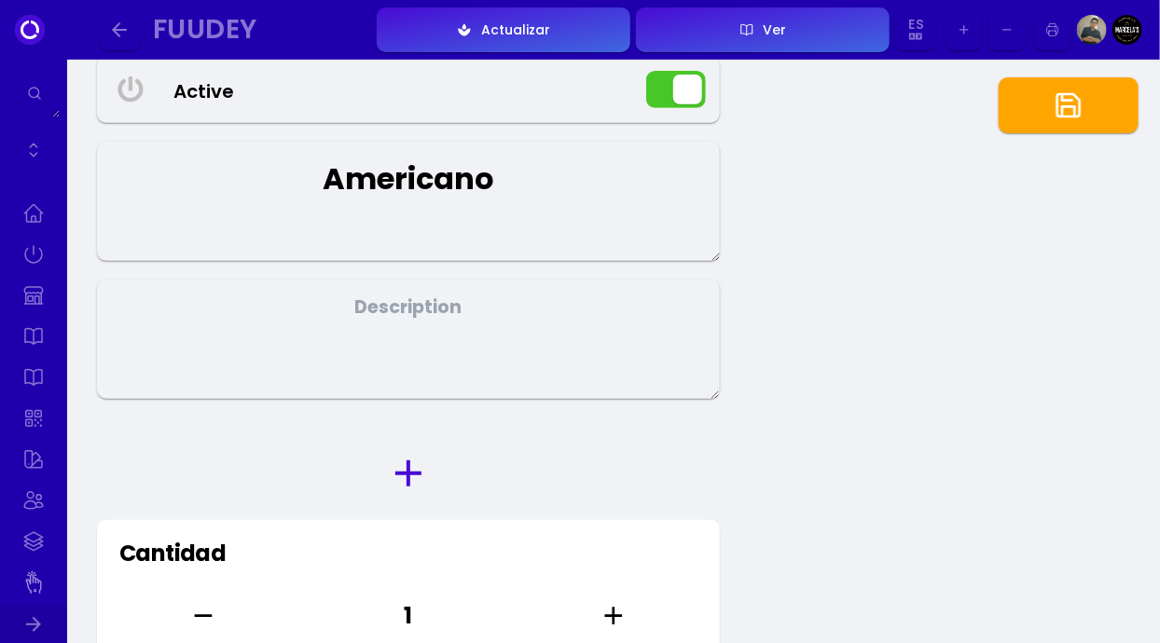
scroll to position [257, 0]
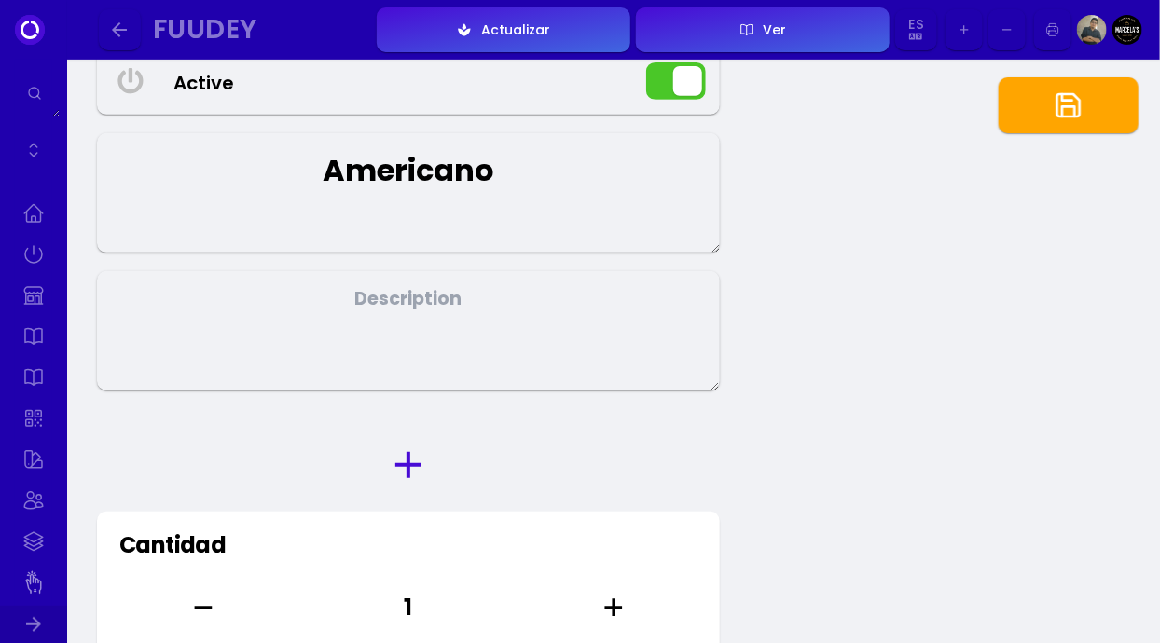
click at [413, 488] on icon "button" at bounding box center [408, 465] width 45 height 45
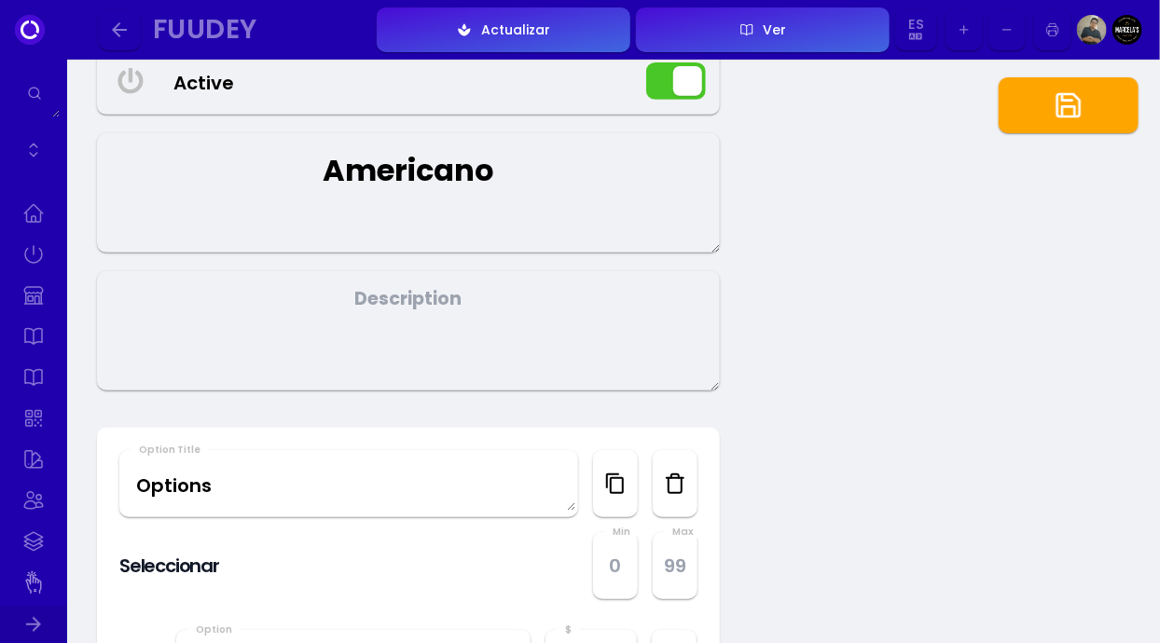
click at [466, 512] on Title "Options" at bounding box center [348, 484] width 455 height 55
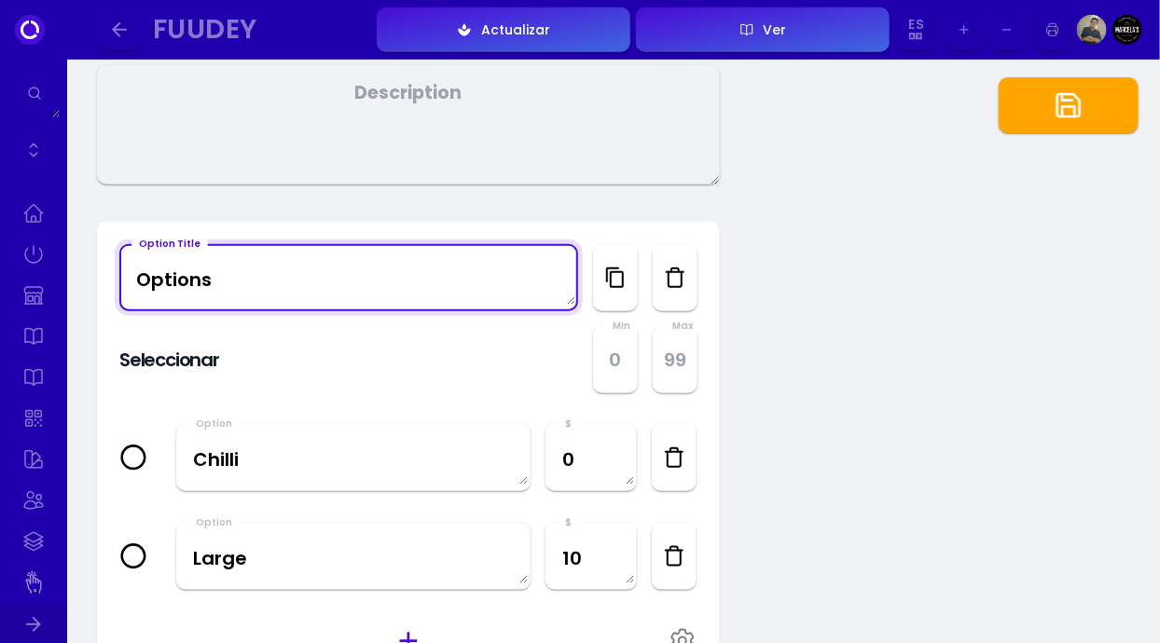
scroll to position [465, 0]
click at [434, 484] on textarea "Chilli" at bounding box center [353, 456] width 351 height 55
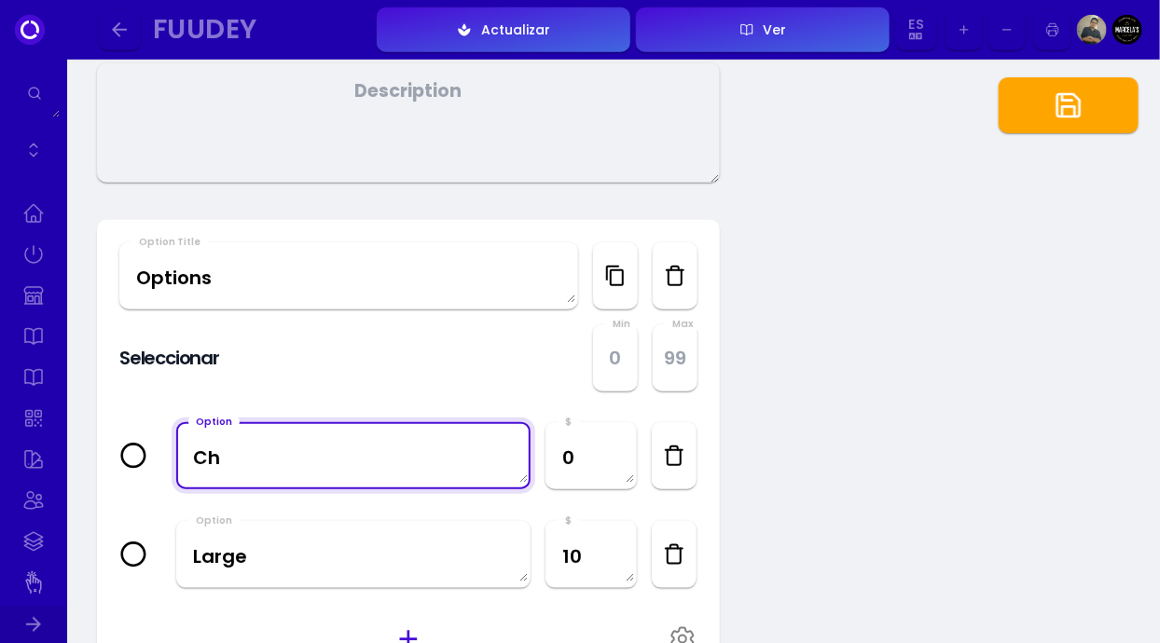
type textarea "C"
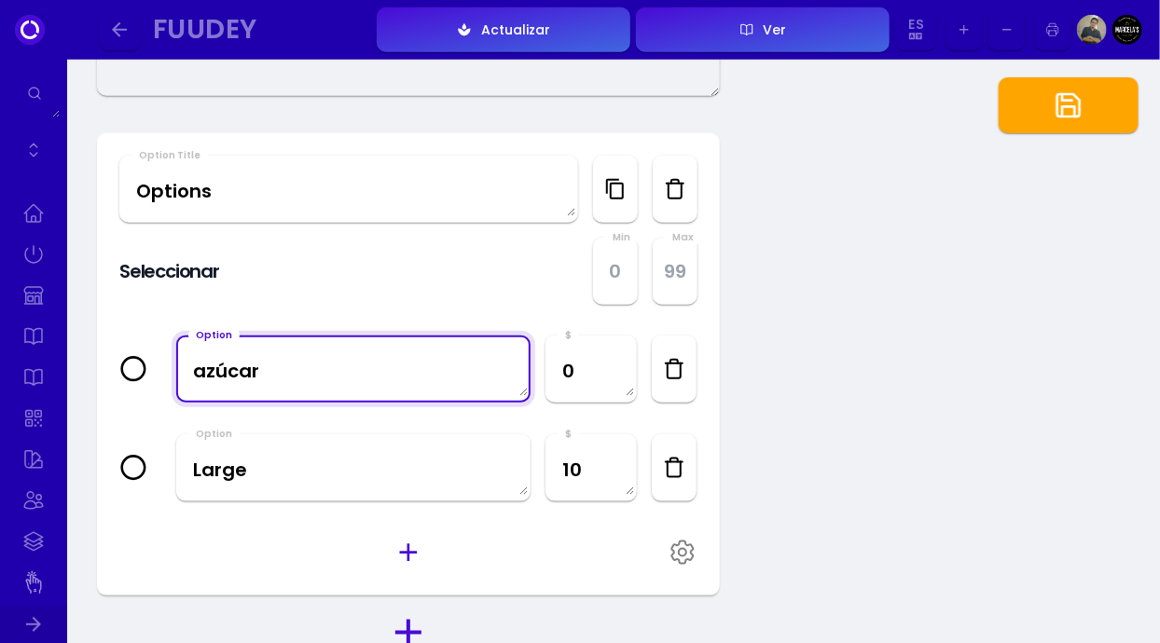
scroll to position [552, 0]
type textarea "azúcar"
click at [414, 496] on textarea "Large" at bounding box center [353, 468] width 351 height 55
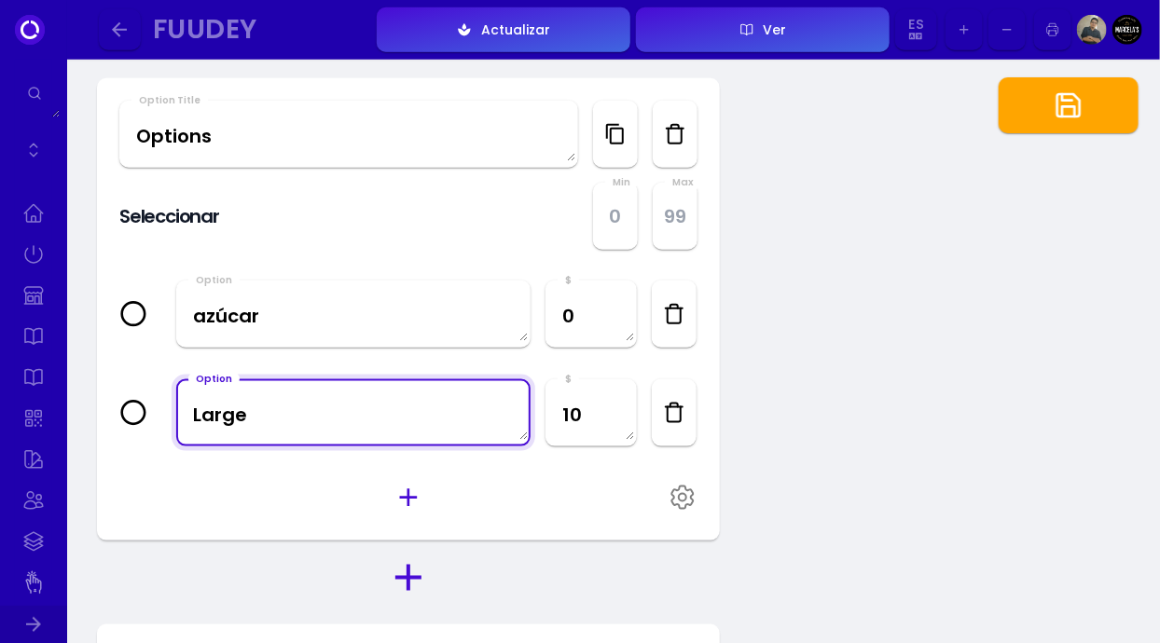
scroll to position [648, 0]
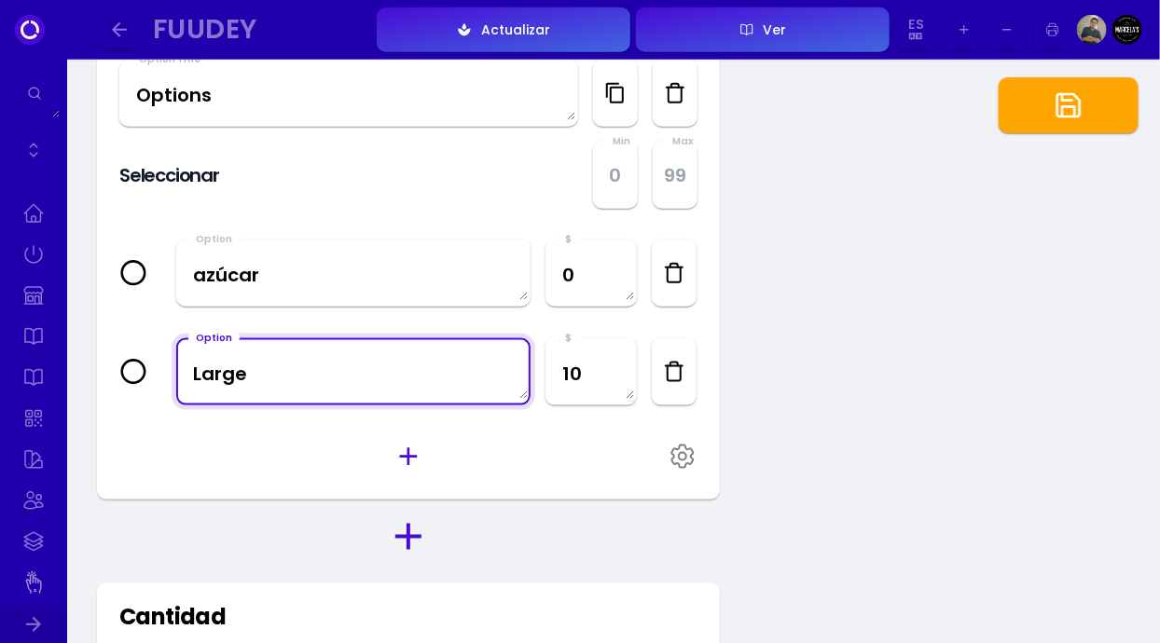
click at [401, 472] on icon "button" at bounding box center [409, 457] width 30 height 30
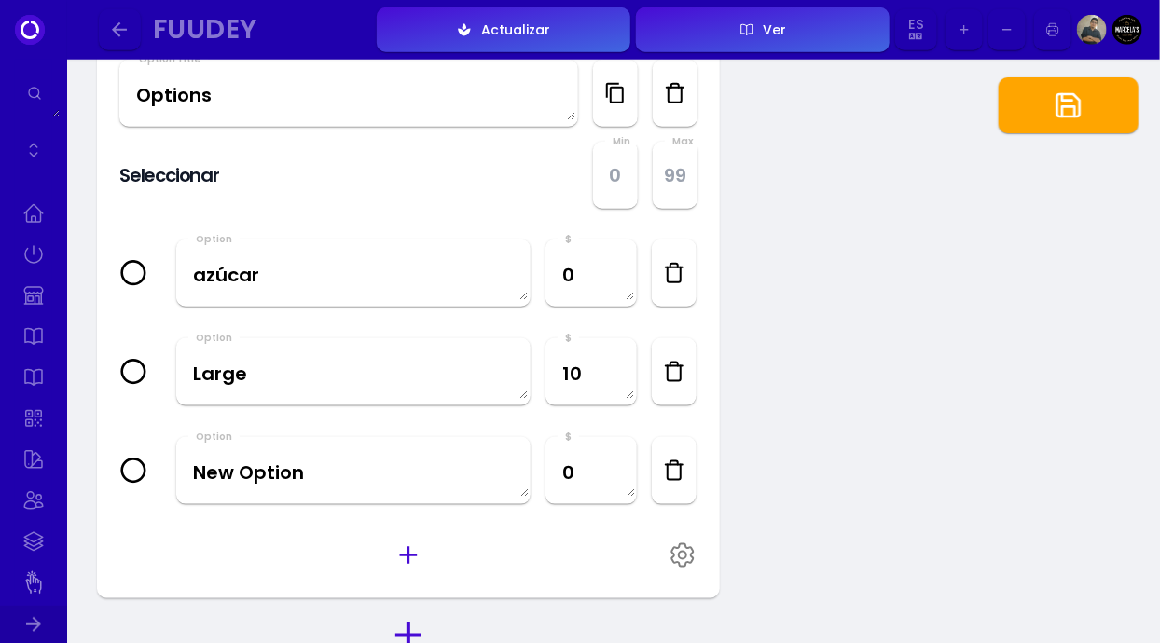
click at [272, 392] on textarea "Large" at bounding box center [353, 372] width 351 height 55
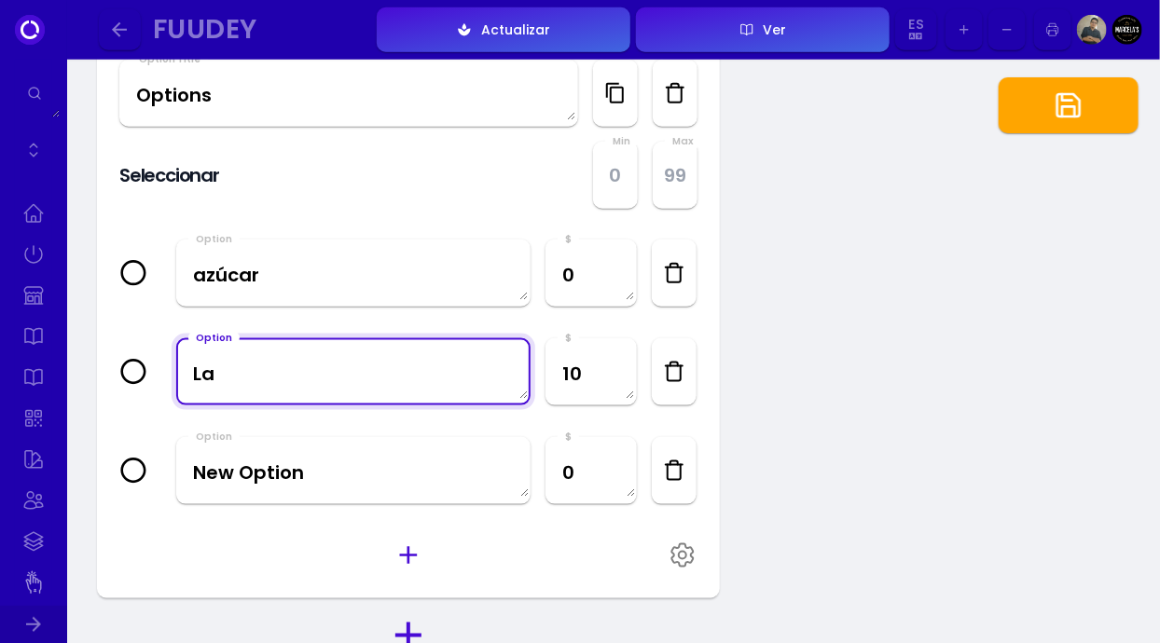
type textarea "L"
type textarea "Maxi"
click at [601, 397] on textarea "10" at bounding box center [591, 372] width 88 height 55
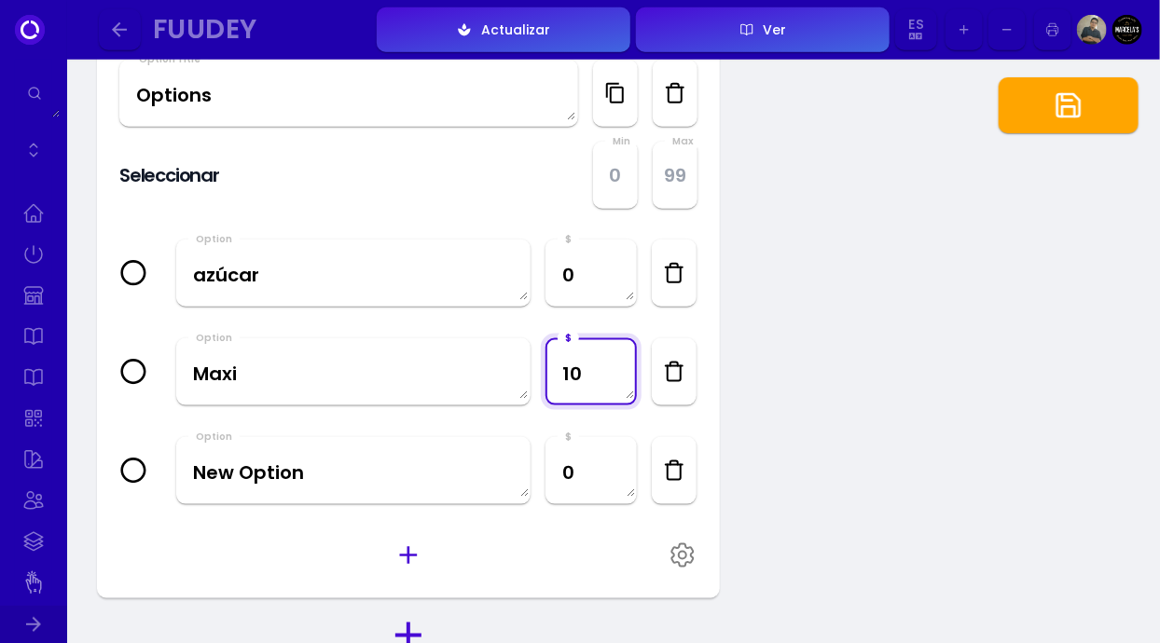
type textarea "1"
type textarea "2"
type textarea "10"
click at [346, 496] on textarea "New Option" at bounding box center [353, 471] width 351 height 55
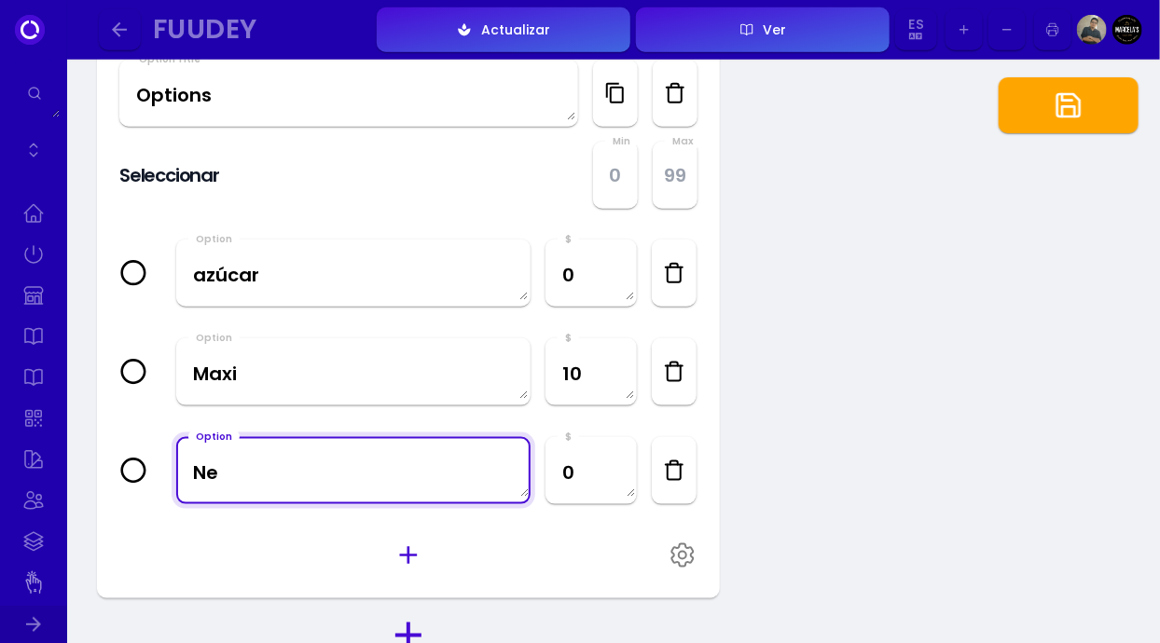
type textarea "N"
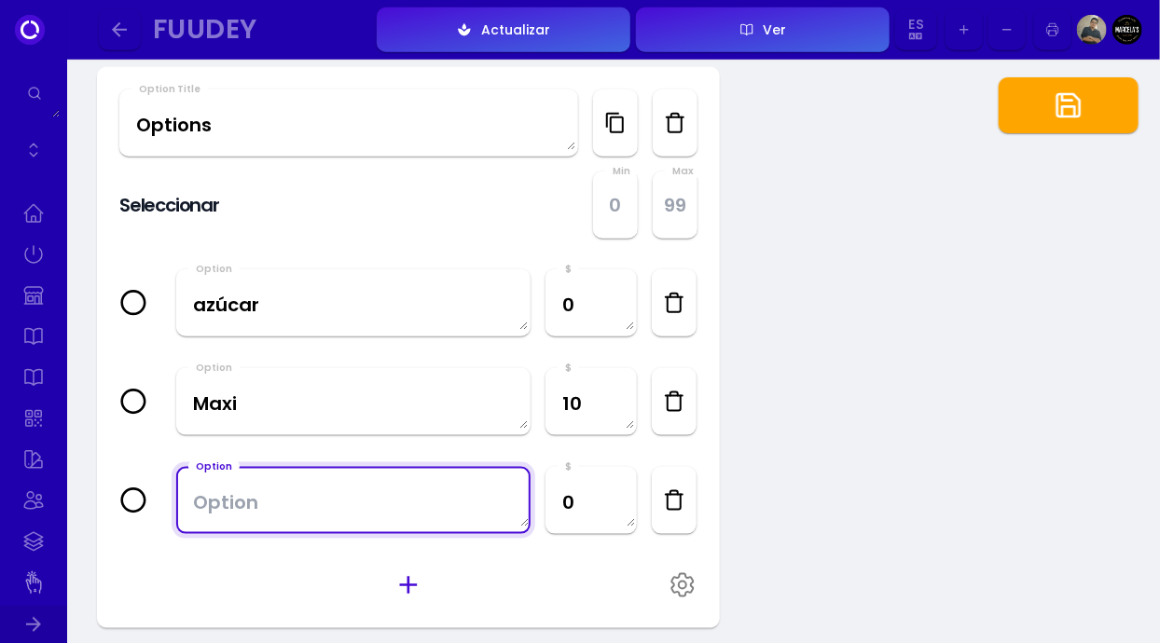
scroll to position [0, 0]
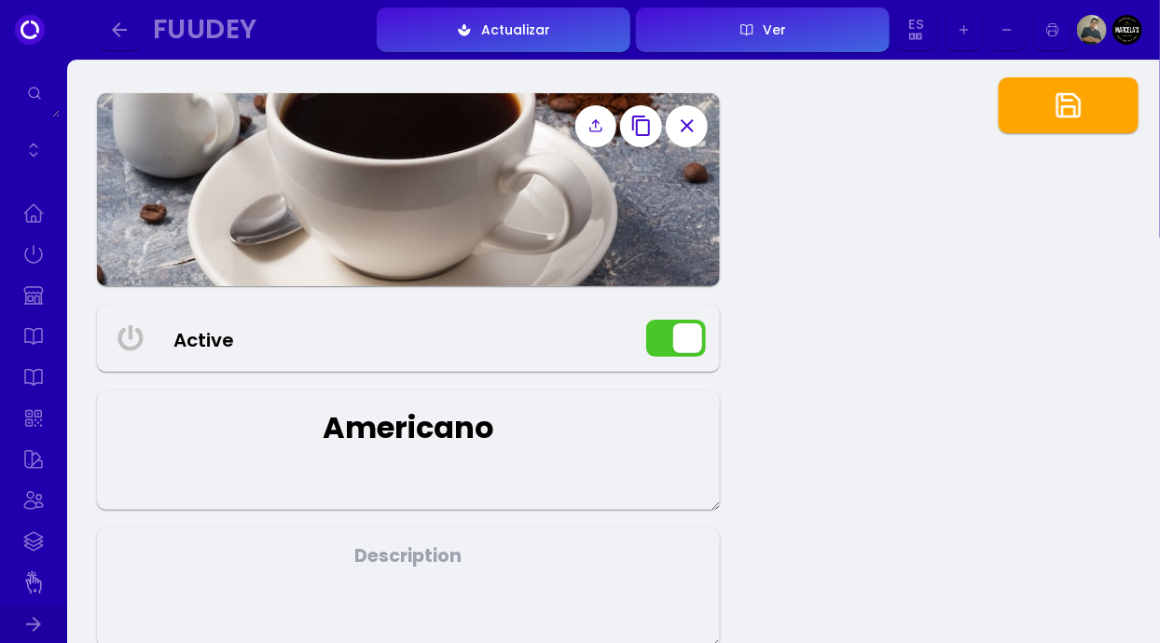
click at [1090, 108] on button "button" at bounding box center [1069, 105] width 140 height 56
type textarea "30"
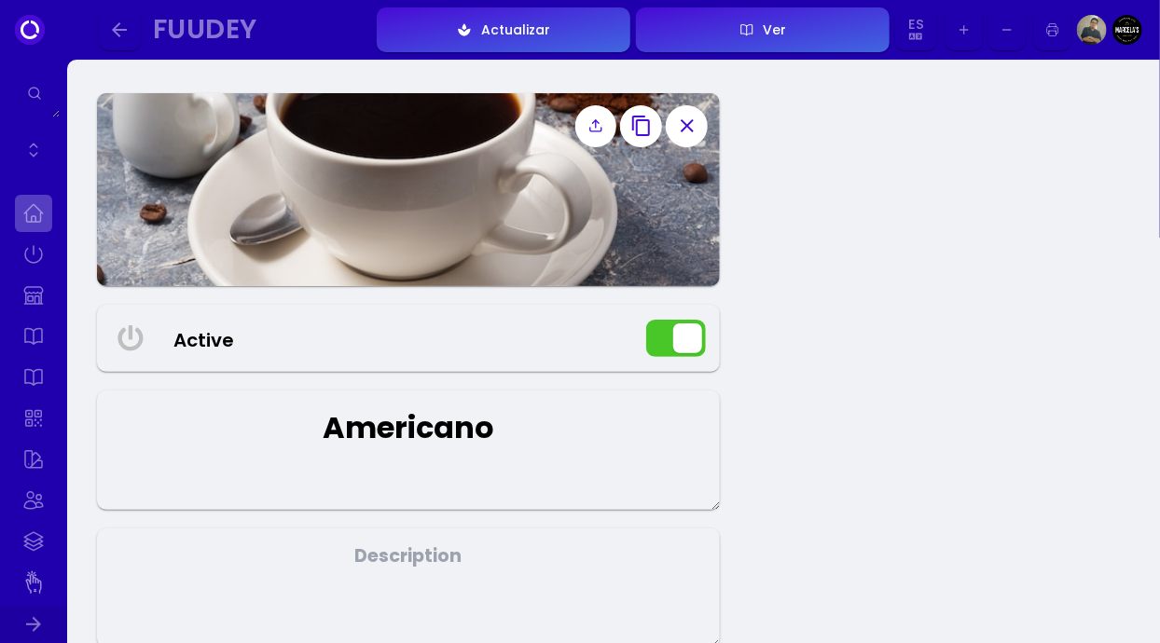
click at [28, 215] on link at bounding box center [33, 213] width 37 height 37
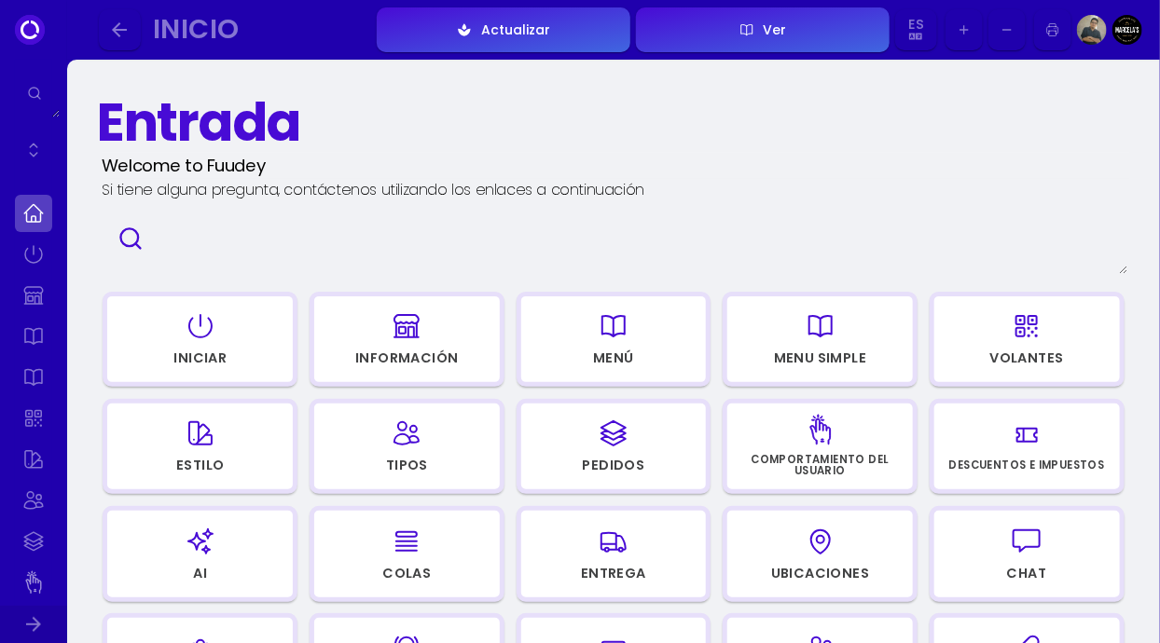
click at [240, 353] on div "Iniciar" at bounding box center [200, 361] width 184 height 25
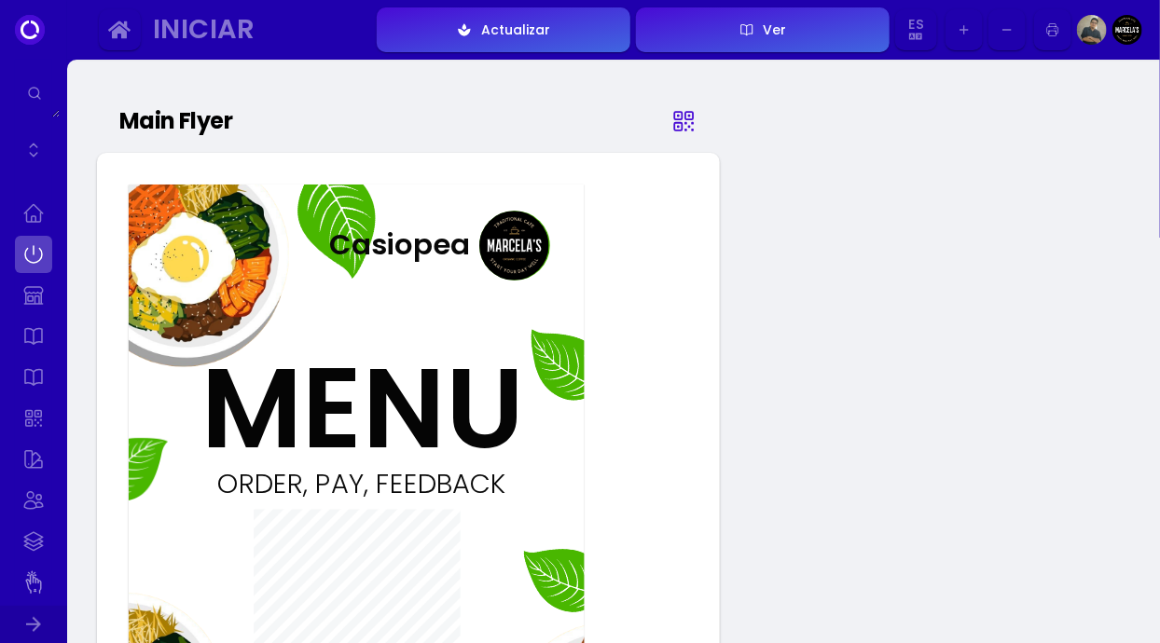
click at [678, 119] on icon at bounding box center [684, 121] width 19 height 19
click at [675, 133] on icon at bounding box center [683, 121] width 27 height 93
click at [754, 34] on div "Ver" at bounding box center [770, 29] width 33 height 13
click at [20, 200] on link at bounding box center [33, 213] width 37 height 37
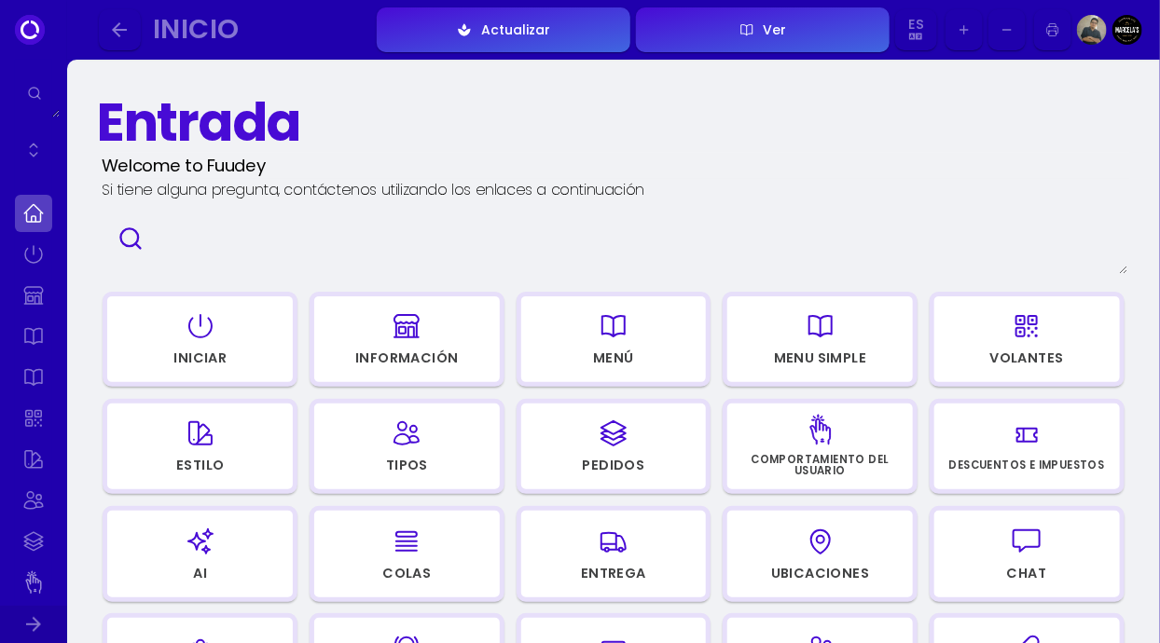
click at [831, 347] on icon "button" at bounding box center [821, 326] width 30 height 93
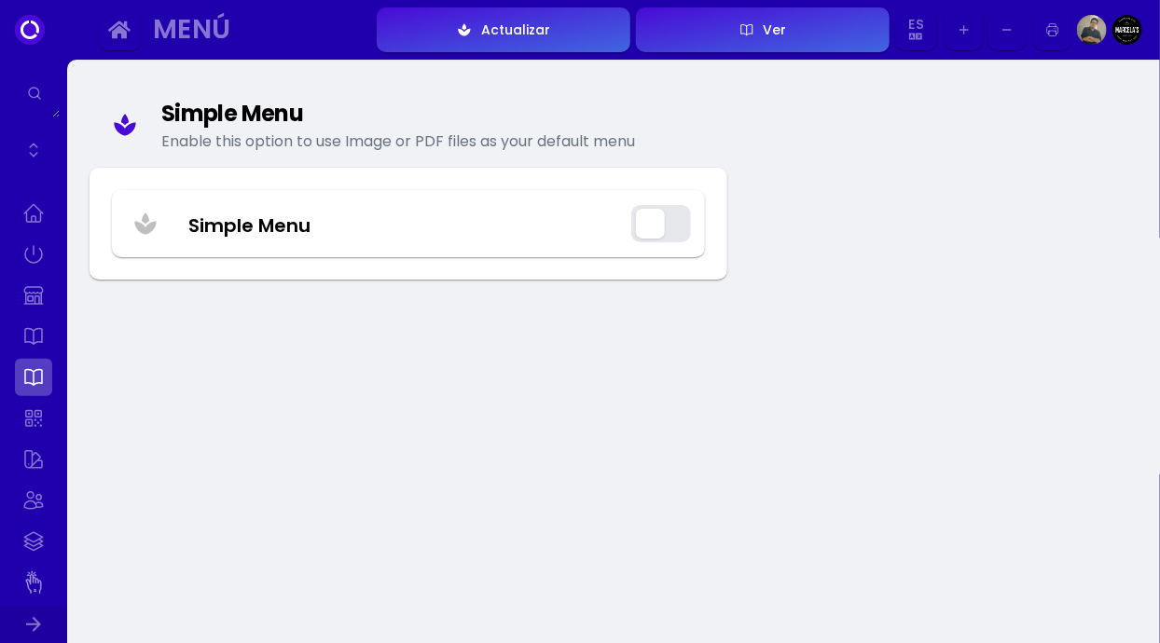
click at [649, 214] on button "button" at bounding box center [661, 223] width 60 height 37
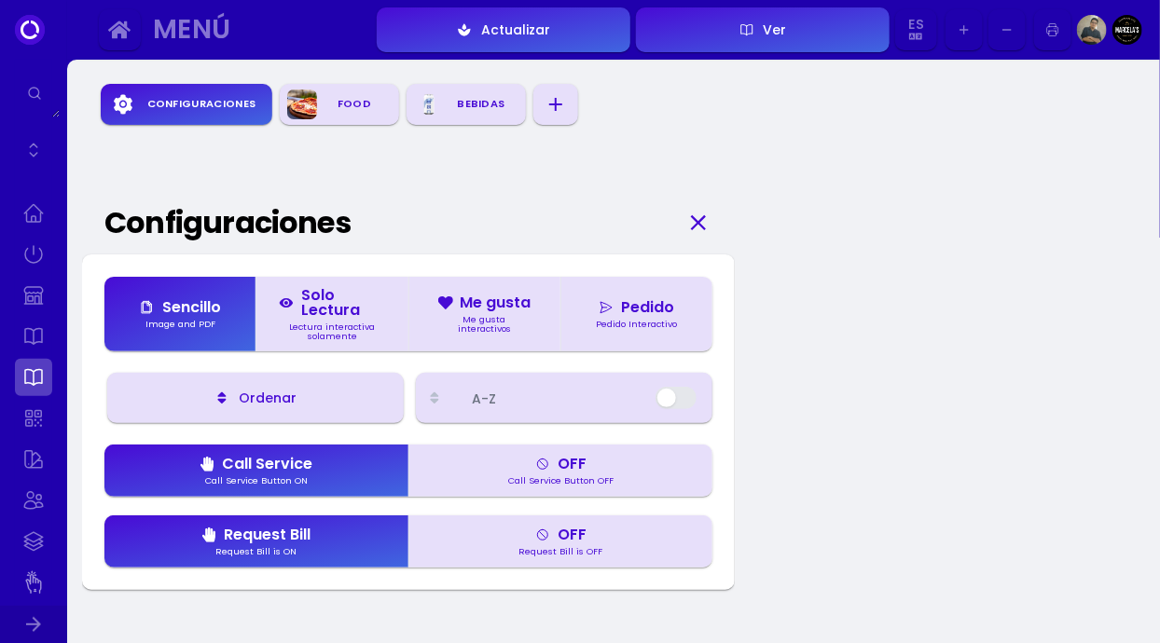
click at [774, 32] on div "Ver" at bounding box center [770, 29] width 33 height 13
click at [34, 293] on link at bounding box center [33, 295] width 37 height 37
select select "MXN"
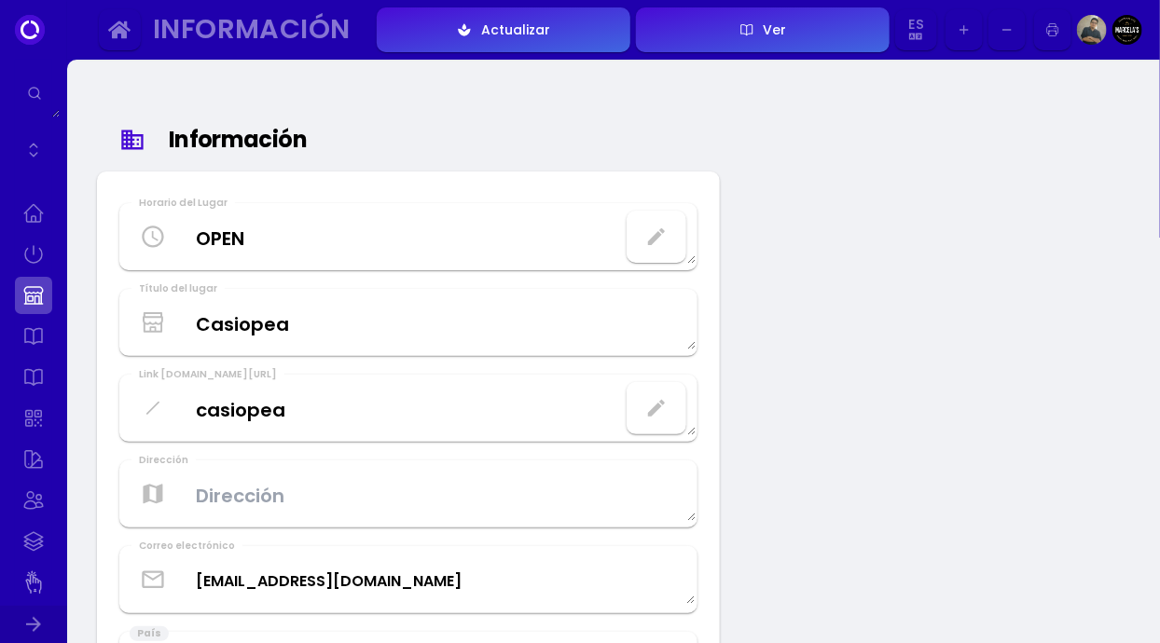
click at [649, 242] on icon "button" at bounding box center [656, 236] width 17 height 17
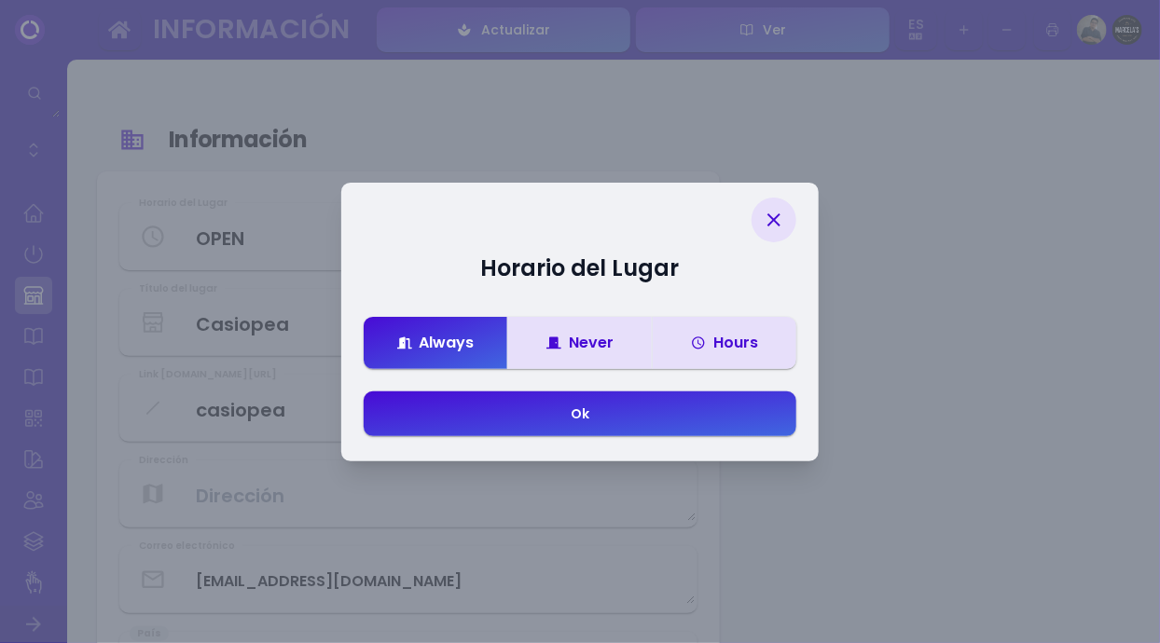
click at [741, 343] on div "Hours" at bounding box center [724, 343] width 67 height 15
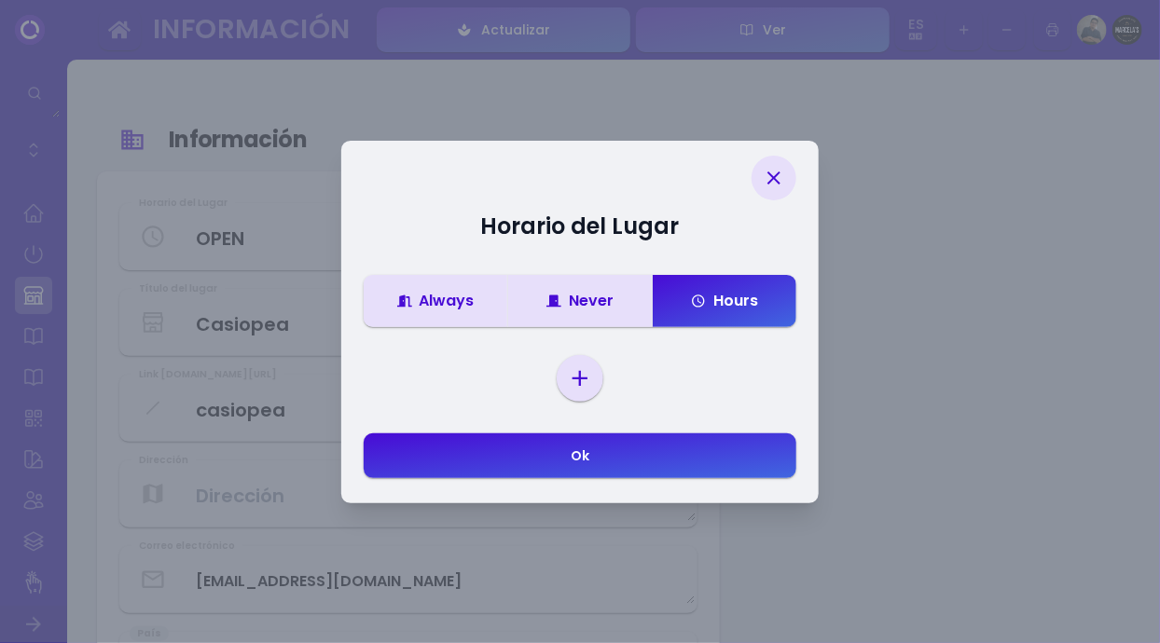
click at [585, 368] on select "Sunday Monday Tuesday Wednesday Thursday Friday Saturday" at bounding box center [579, 379] width 39 height 28
select select "sunday"
select select
select select "00"
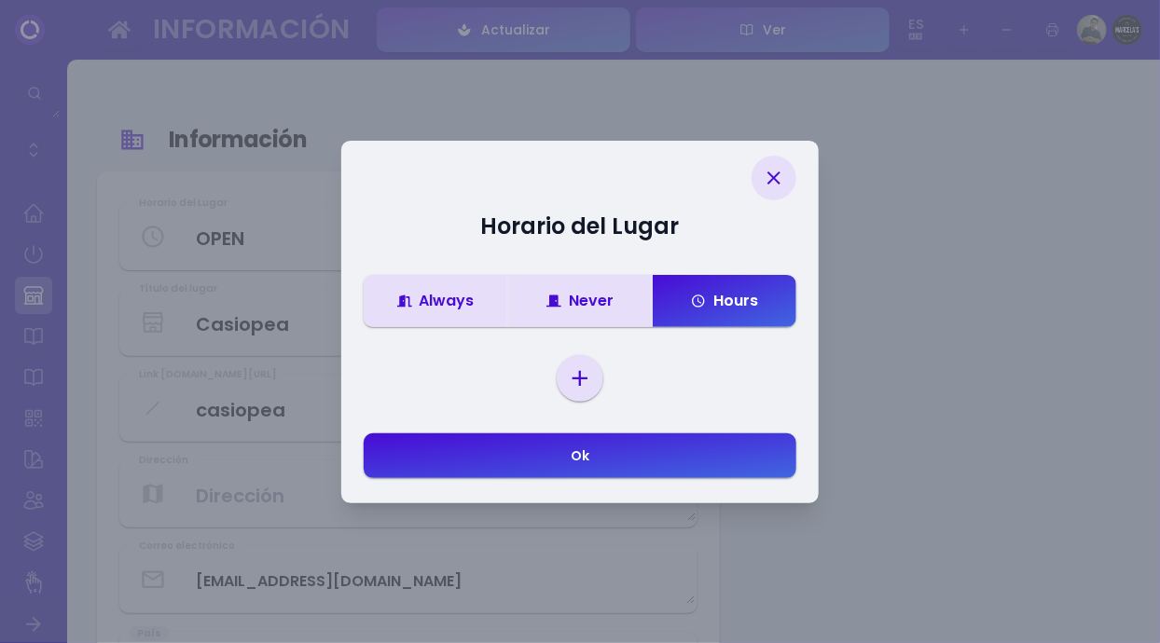
select select "23"
select select "59"
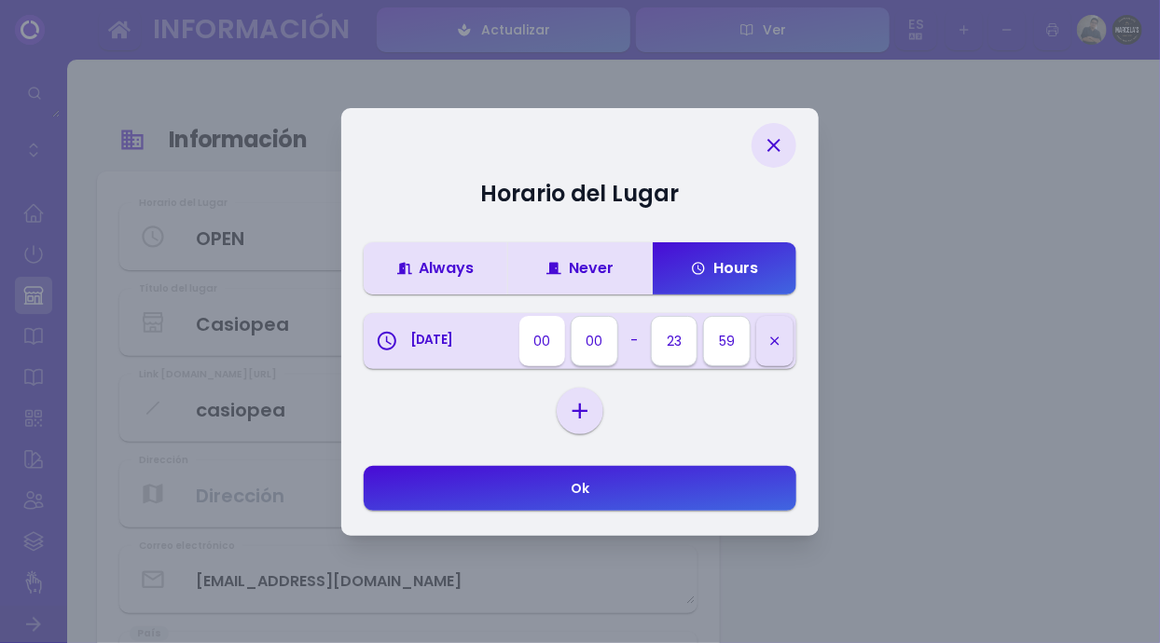
click at [546, 339] on select "00 01 02 03 04 05 06 07 08 09 10 11 12 13 14 15 16 17 18 19 20 21 22 23" at bounding box center [542, 341] width 46 height 50
select select "07"
click at [678, 343] on select "00 01 02 03 04 05 06 07 08 09 10 11 12 13 14 15 16 17 18 19 20 21 22 23" at bounding box center [675, 341] width 46 height 50
select select "15"
click at [723, 348] on select "00 05 10 15 20 25 30 35 40 45 50 55 59" at bounding box center [728, 341] width 46 height 50
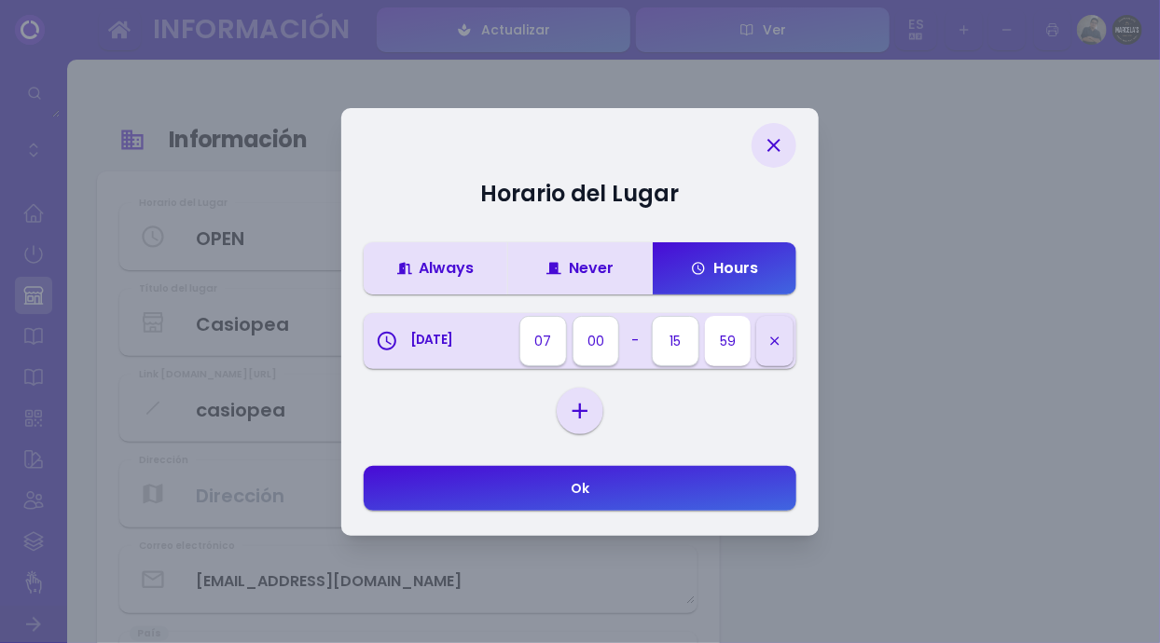
select select "00"
click at [574, 420] on select "Sunday Monday Tuesday Wednesday Thursday Friday Saturday" at bounding box center [579, 411] width 39 height 28
select select "tuesday"
select select
select select "00"
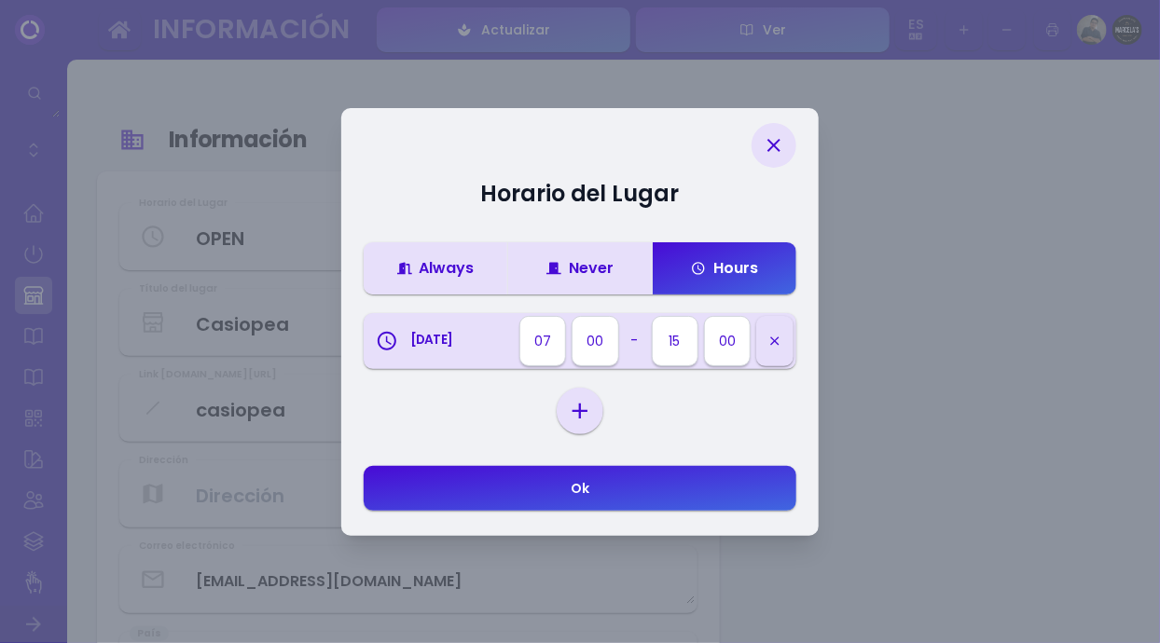
select select "00"
select select "23"
select select "59"
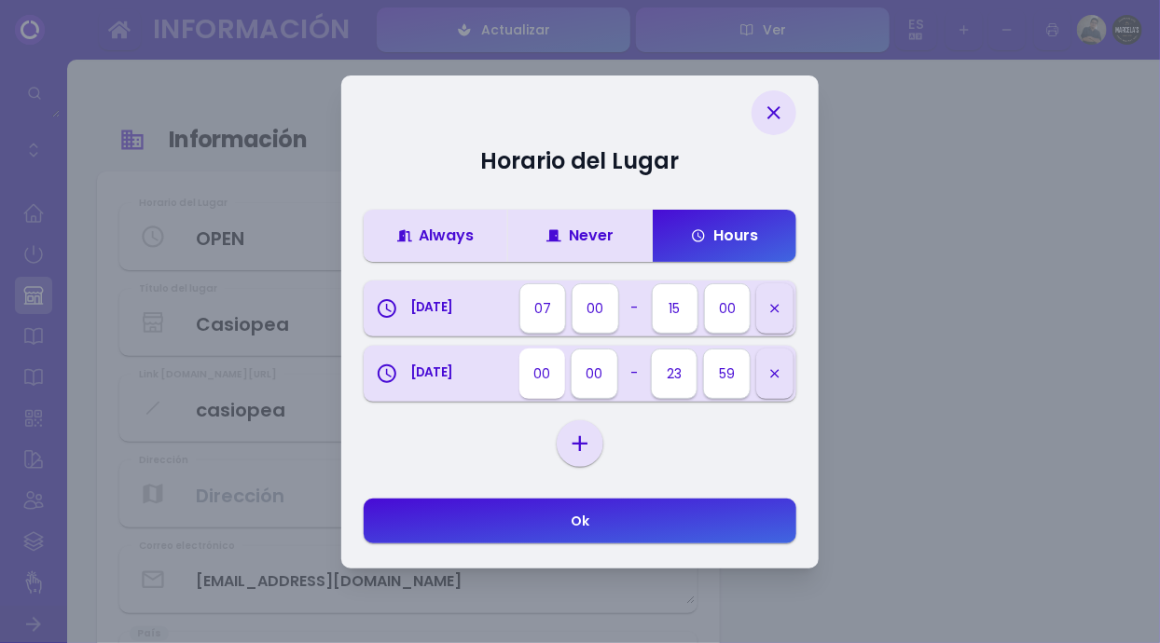
click at [546, 380] on select "00 01 02 03 04 05 06 07 08 09 10 11 12 13 14 15 16 17 18 19 20 21 22 23" at bounding box center [542, 374] width 46 height 50
select select "07"
click at [674, 380] on select "00 01 02 03 04 05 06 07 08 09 10 11 12 13 14 15 16 17 18 19 20 21 22 23" at bounding box center [675, 374] width 46 height 50
select select "15"
click at [572, 443] on select "Sunday Monday Tuesday Wednesday Thursday Friday Saturday" at bounding box center [579, 444] width 39 height 28
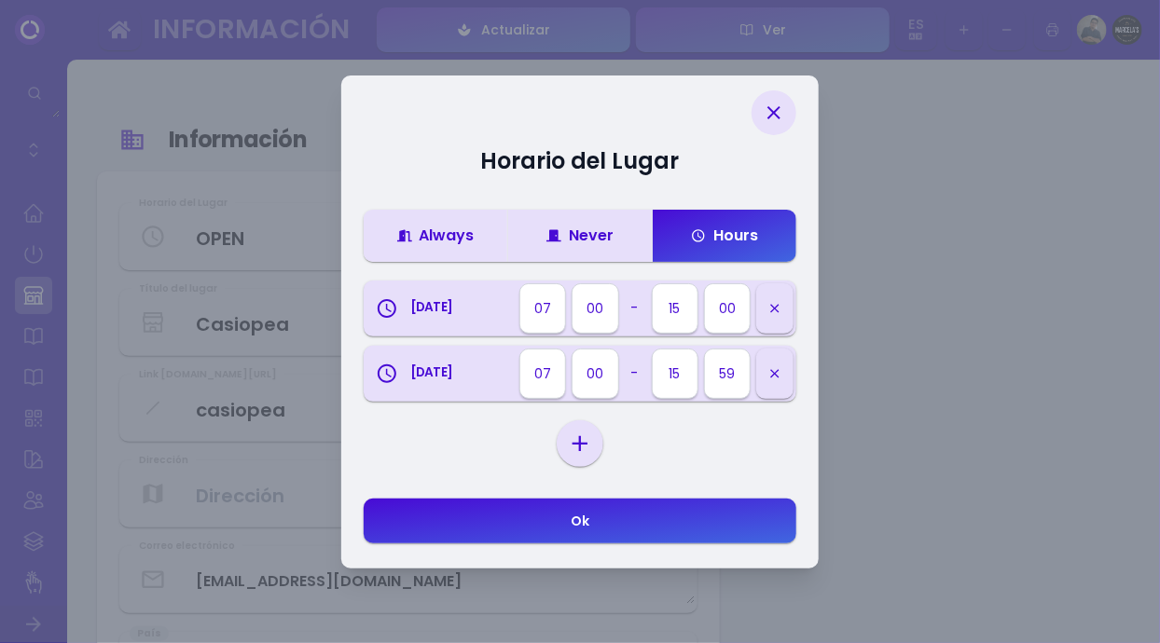
select select "wednesday"
select select
select select "00"
select select "23"
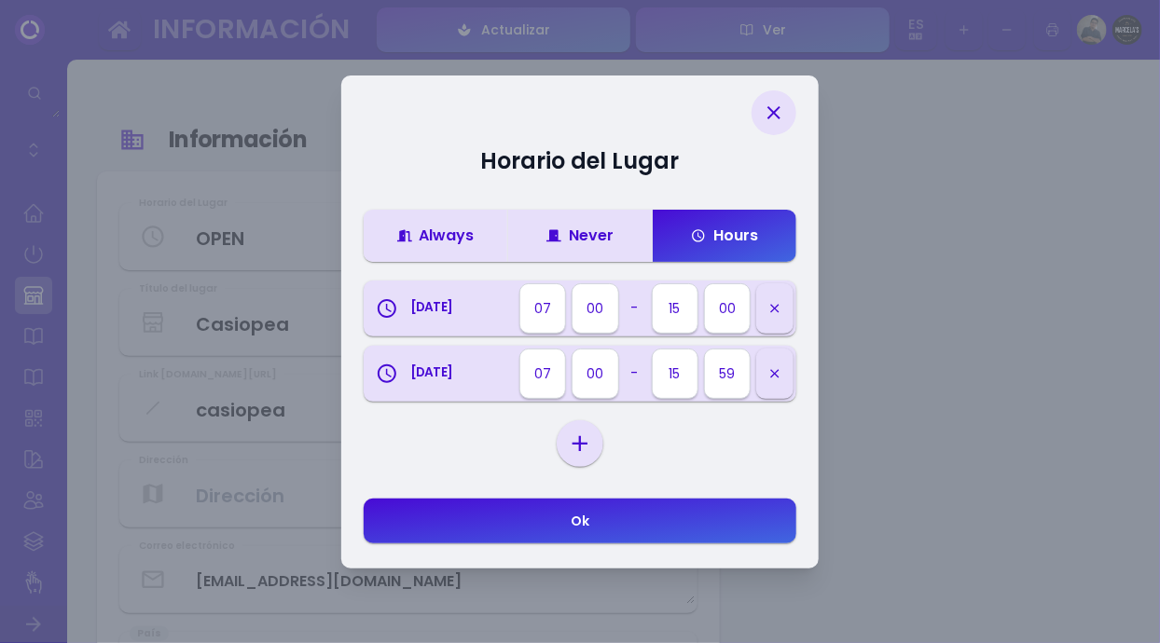
select select "59"
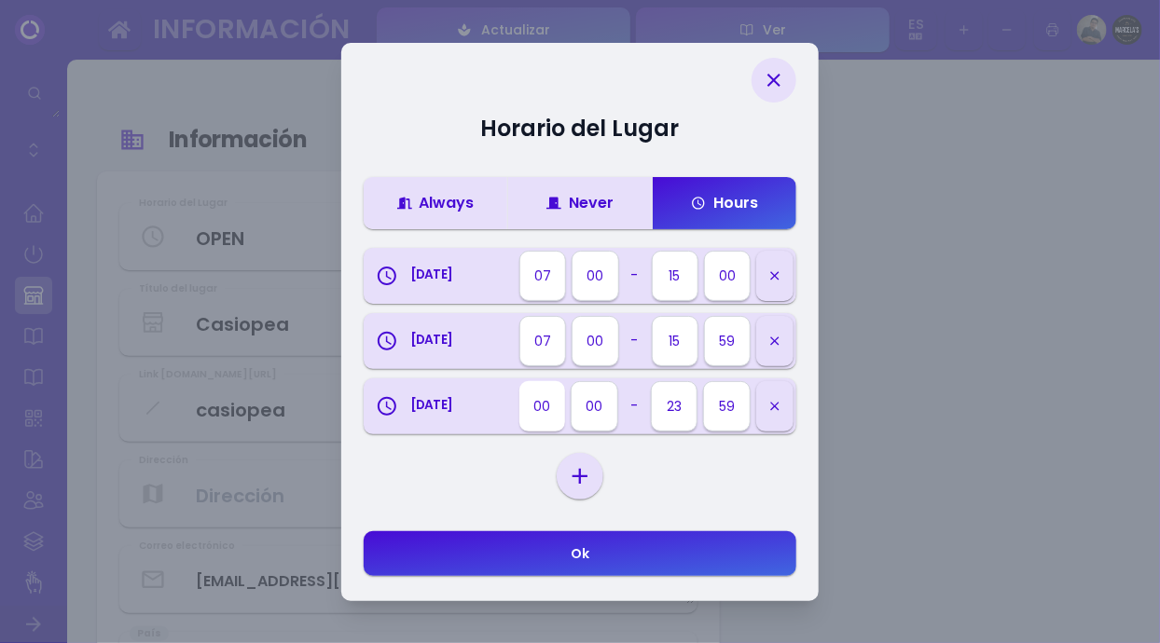
click at [543, 408] on select "00 01 02 03 04 05 06 07 08 09 10 11 12 13 14 15 16 17 18 19 20 21 22 23" at bounding box center [542, 406] width 46 height 50
select select "07"
click at [670, 414] on select "00 01 02 03 04 05 06 07 08 09 10 11 12 13 14 15 16 17 18 19 20 21 22 23" at bounding box center [675, 406] width 46 height 50
select select "15"
click at [576, 473] on select "Sunday Monday Tuesday Wednesday Thursday Friday Saturday" at bounding box center [579, 477] width 39 height 28
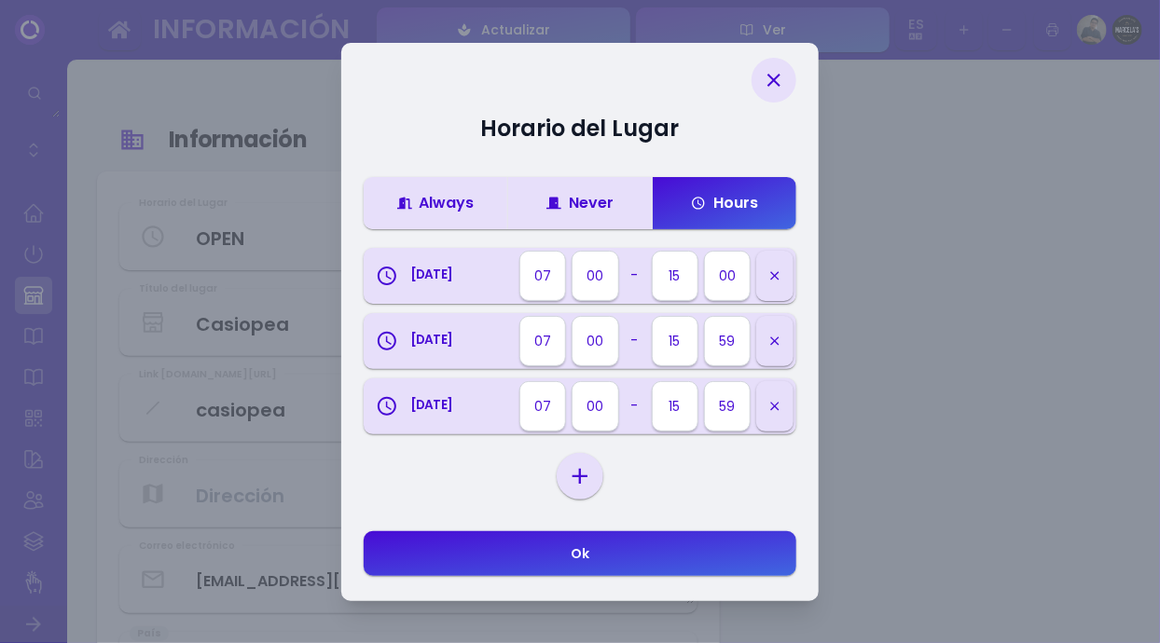
select select "thursday"
select select
select select "00"
select select "23"
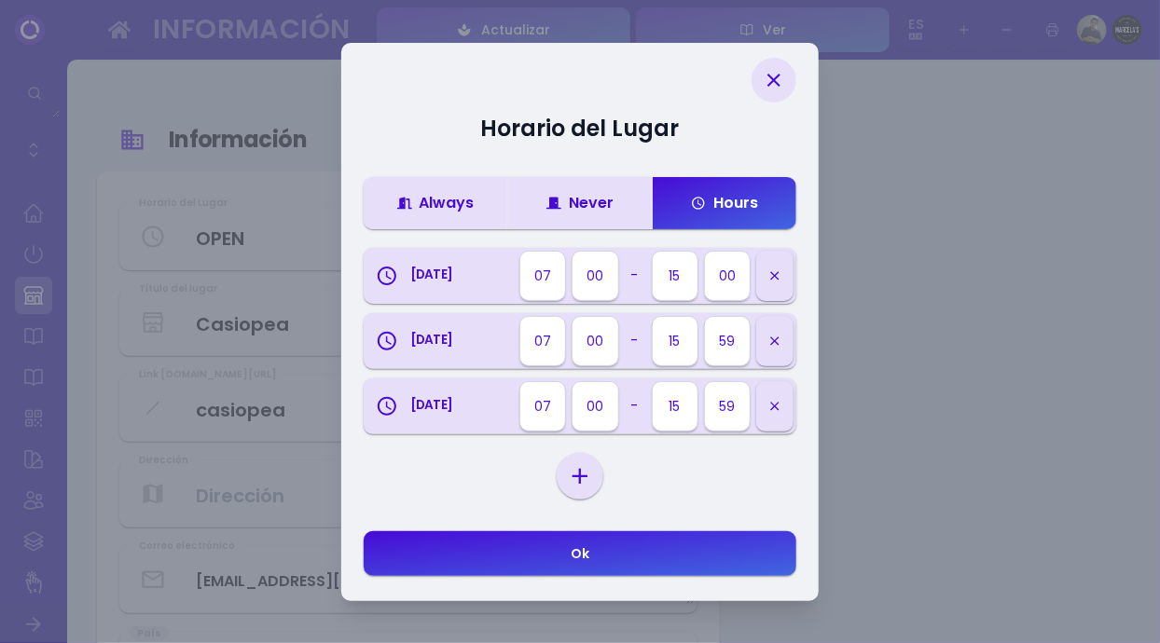
select select "59"
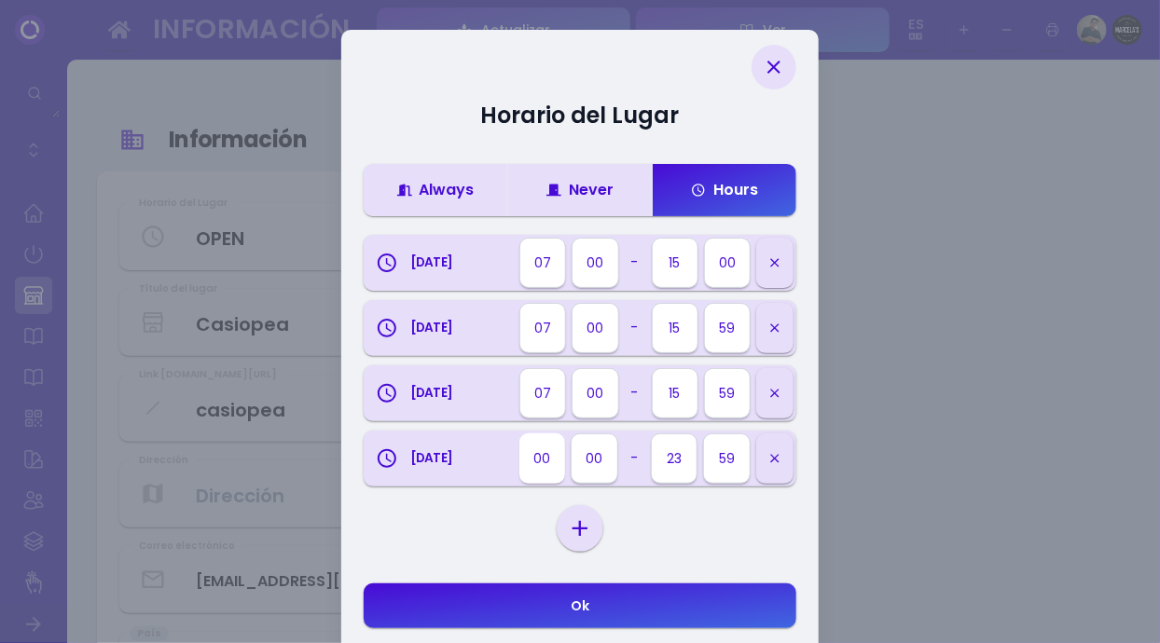
click at [546, 457] on select "00 01 02 03 04 05 06 07 08 09 10 11 12 13 14 15 16 17 18 19 20 21 22 23" at bounding box center [542, 459] width 46 height 50
select select "07"
click at [670, 468] on select "00 01 02 03 04 05 06 07 08 09 10 11 12 13 14 15 16 17 18 19 20 21 22 23" at bounding box center [675, 459] width 46 height 50
select select "15"
click at [726, 335] on select "00 05 10 15 20 25 30 35 40 45 50 55 59" at bounding box center [728, 328] width 46 height 50
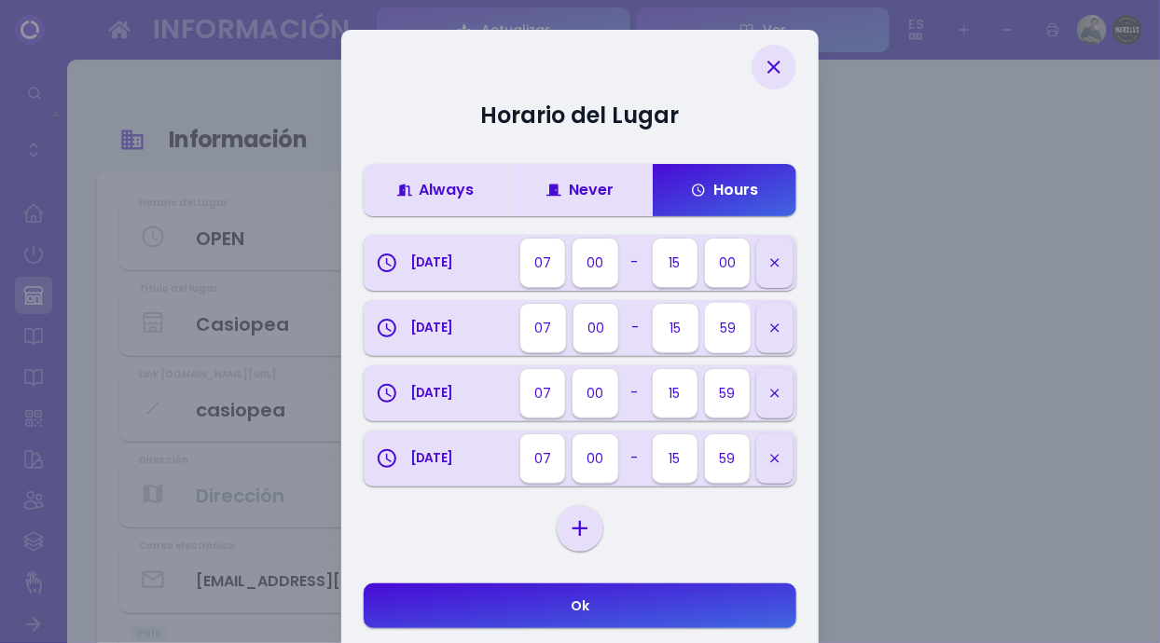
select select "00"
click at [732, 403] on select "00 05 10 15 20 25 30 35 40 45 50 55 59" at bounding box center [728, 393] width 46 height 50
select select "00"
click at [729, 456] on select "00 05 10 15 20 25 30 35 40 45 50 55 59" at bounding box center [728, 459] width 46 height 50
select select "00"
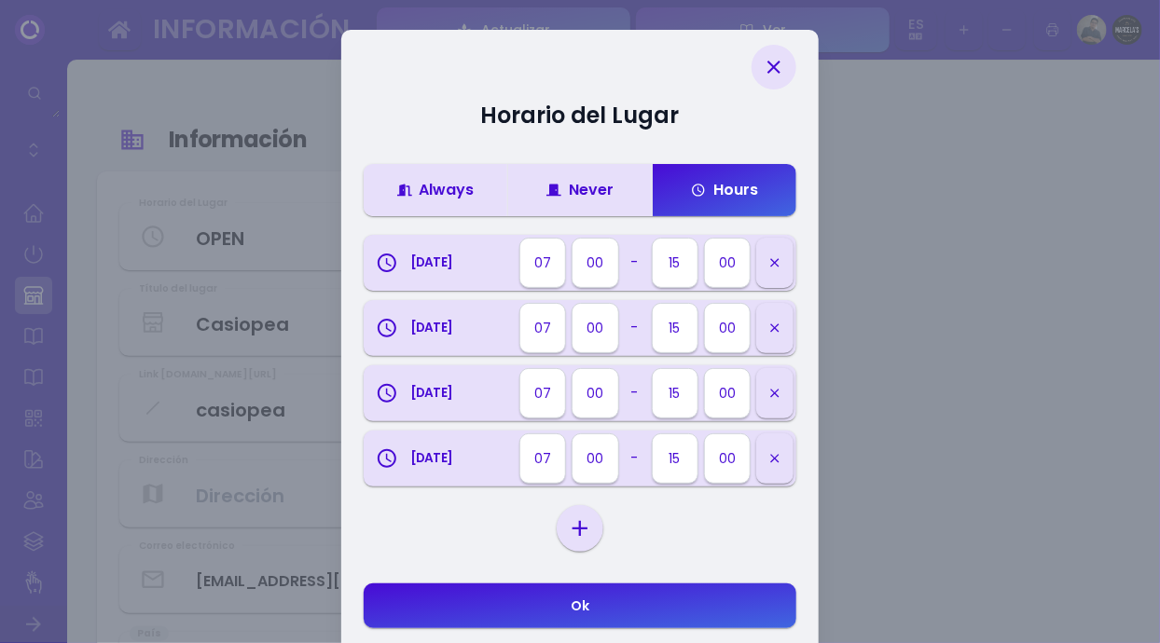
click at [583, 531] on select "Sunday Monday Tuesday Wednesday Thursday Friday Saturday" at bounding box center [579, 529] width 39 height 28
select select "friday"
select select
select select "00"
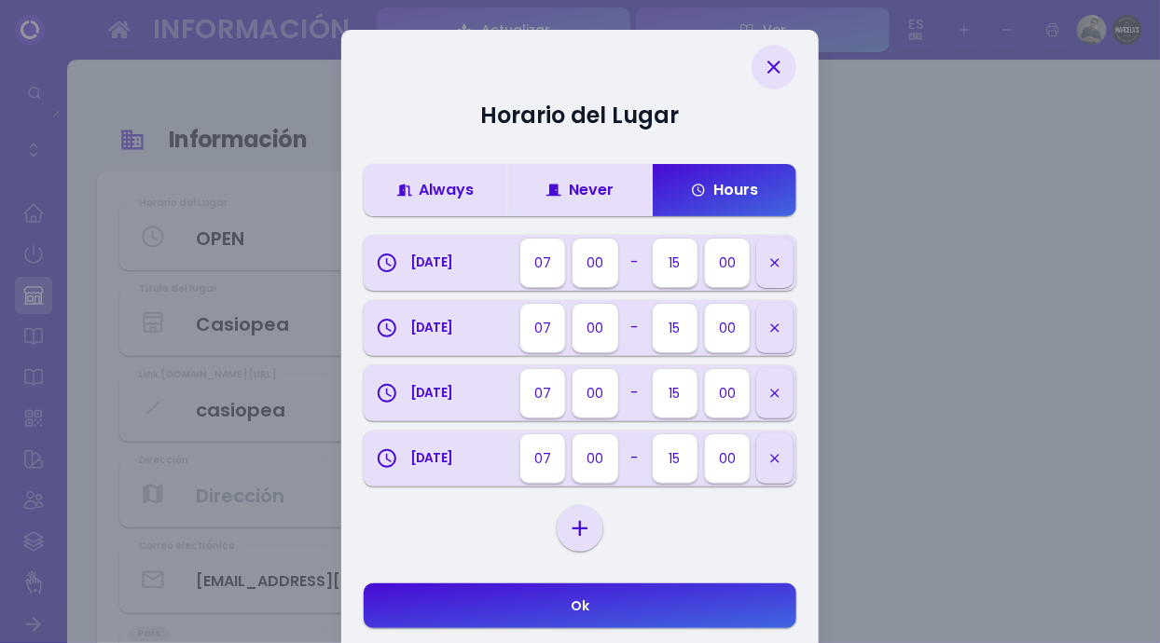
select select "23"
select select "59"
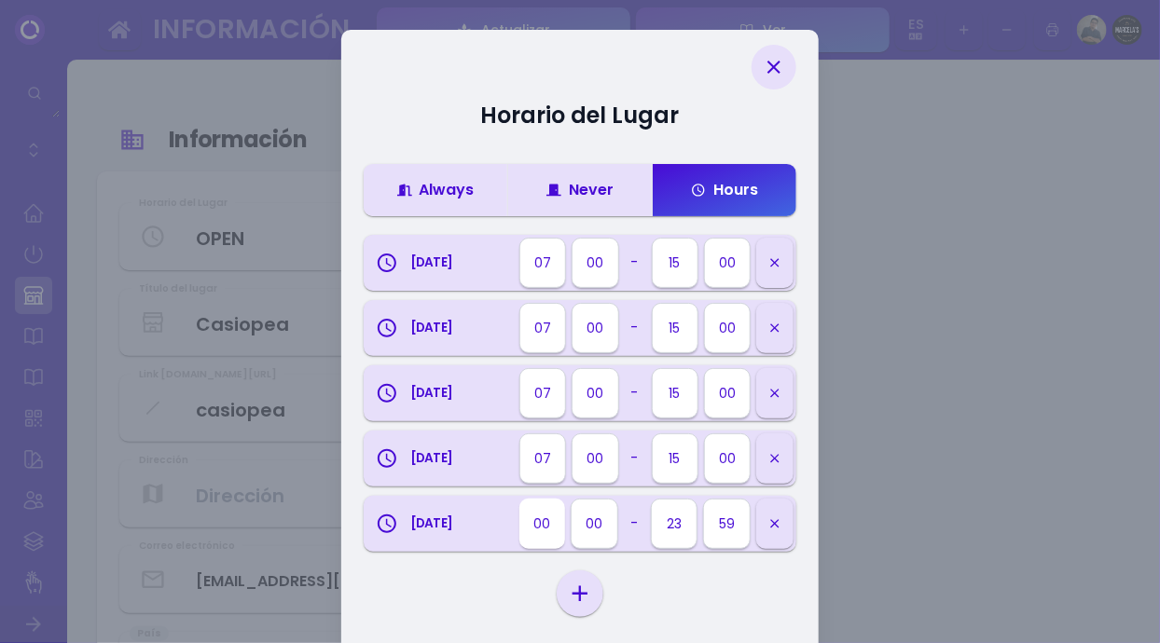
click at [545, 525] on select "00 01 02 03 04 05 06 07 08 09 10 11 12 13 14 15 16 17 18 19 20 21 22 23" at bounding box center [542, 524] width 46 height 50
select select "07"
click at [678, 532] on select "00 01 02 03 04 05 06 07 08 09 10 11 12 13 14 15 16 17 18 19 20 21 22 23" at bounding box center [675, 524] width 46 height 50
select select "15"
click at [727, 521] on select "00 05 10 15 20 25 30 35 40 45 50 55 59" at bounding box center [728, 524] width 46 height 50
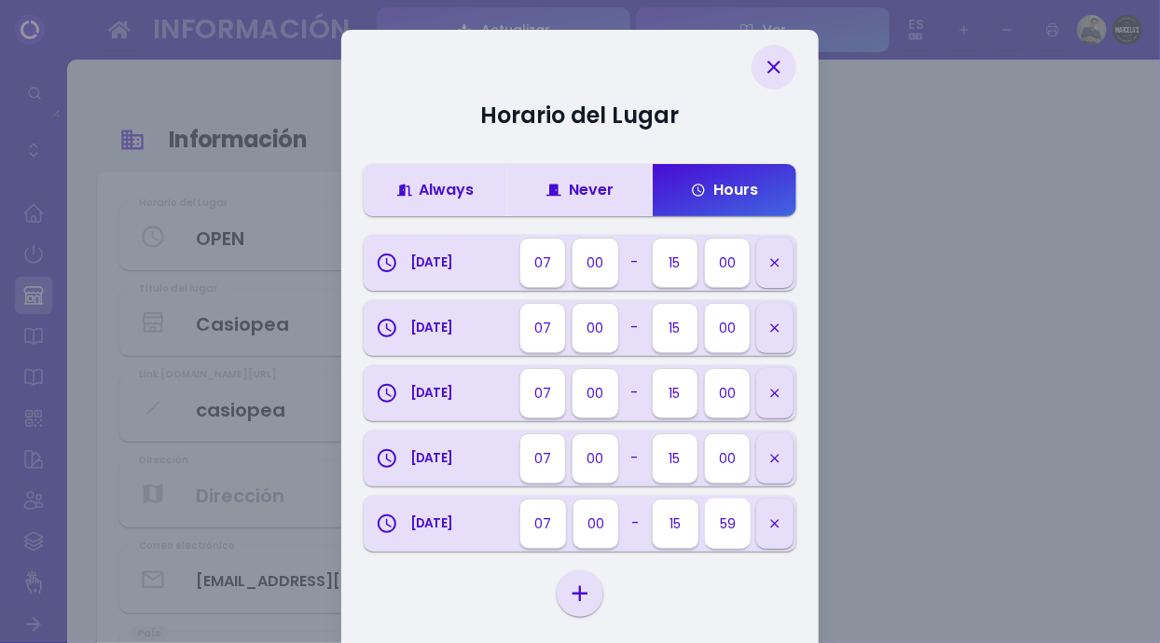
select select "00"
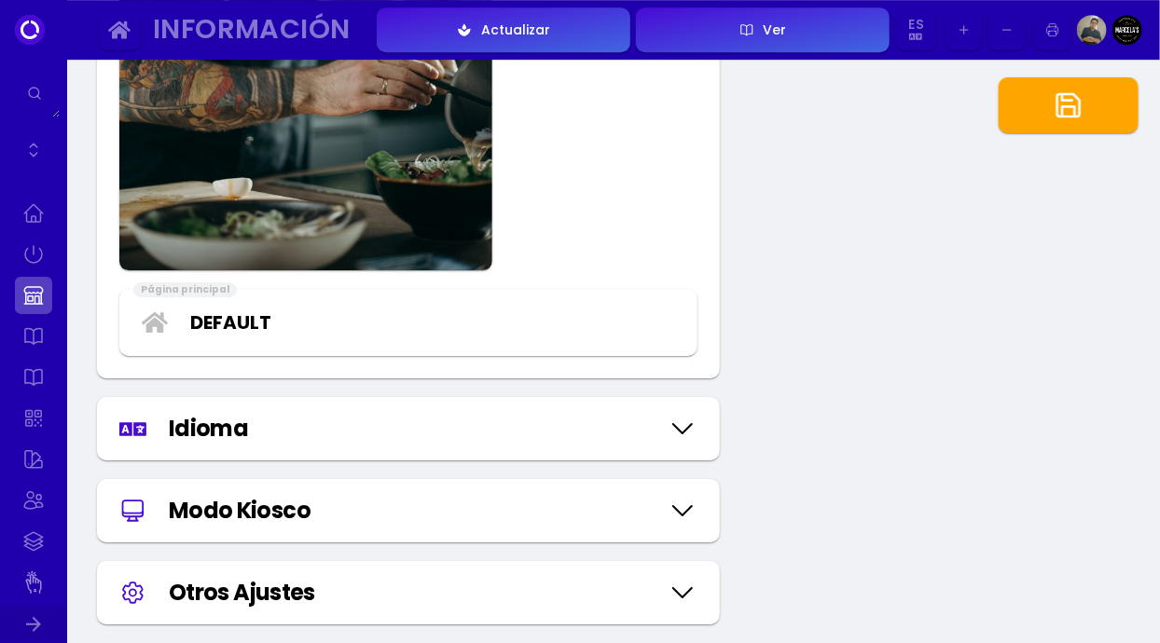
scroll to position [2200, 0]
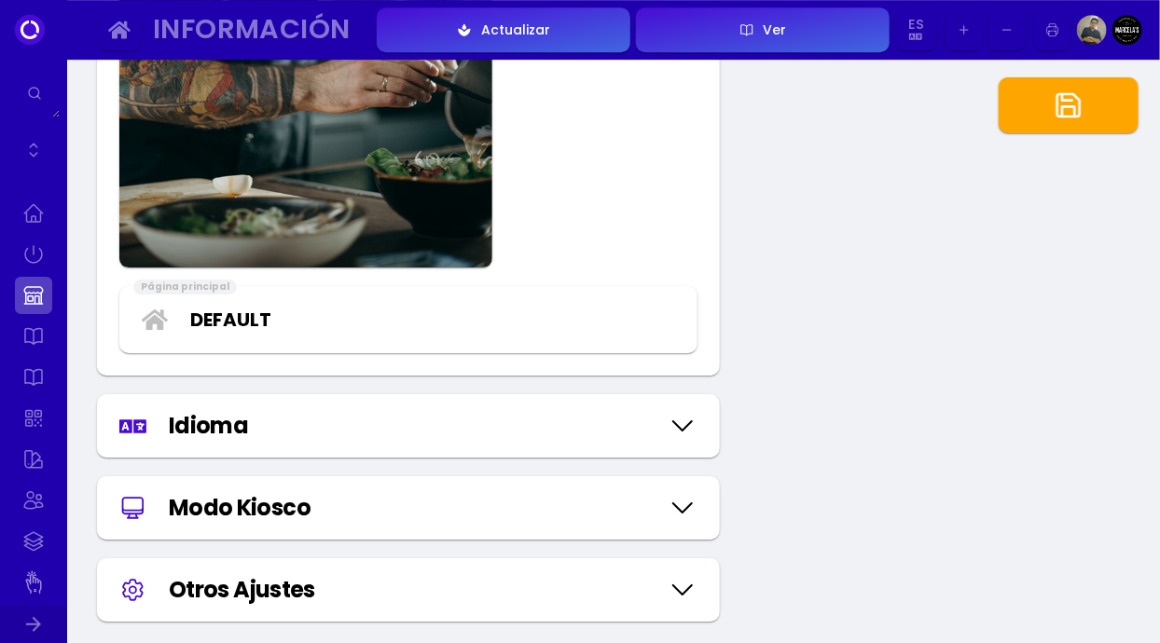
click at [670, 523] on icon at bounding box center [683, 508] width 30 height 93
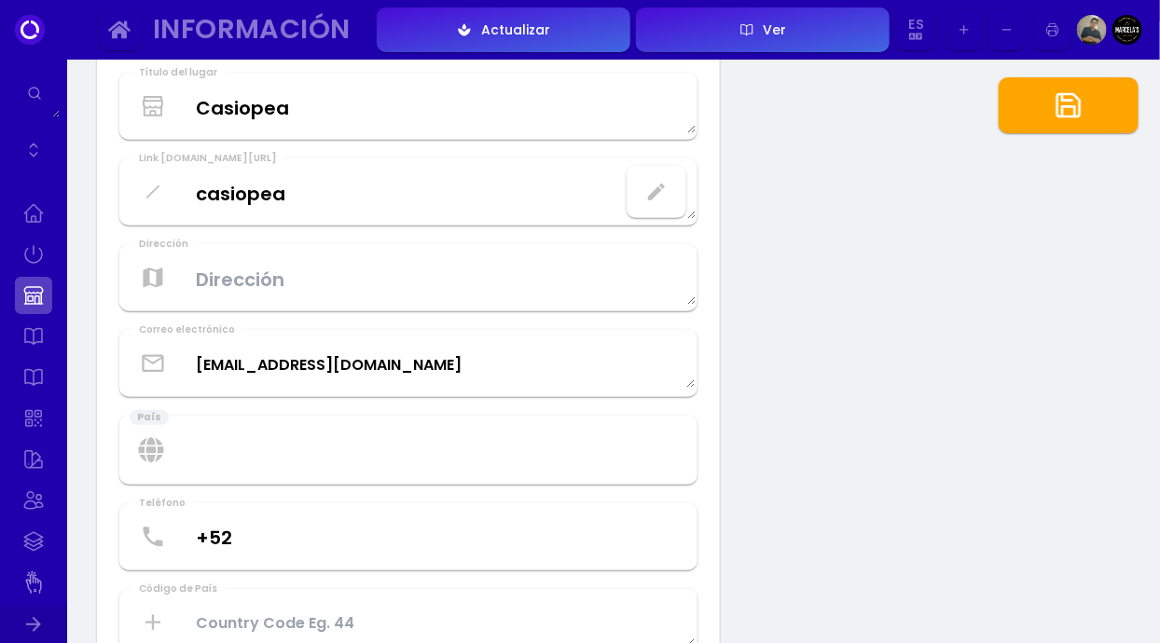
scroll to position [0, 0]
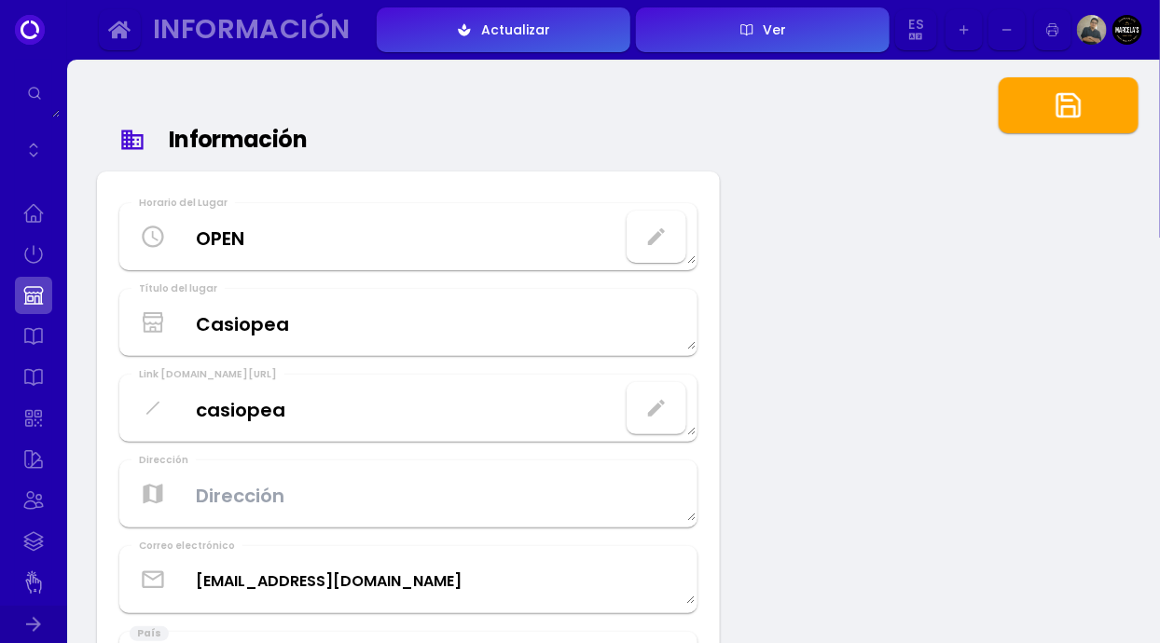
click at [1072, 120] on button "button" at bounding box center [1069, 105] width 140 height 56
type Hours "CLOSED"
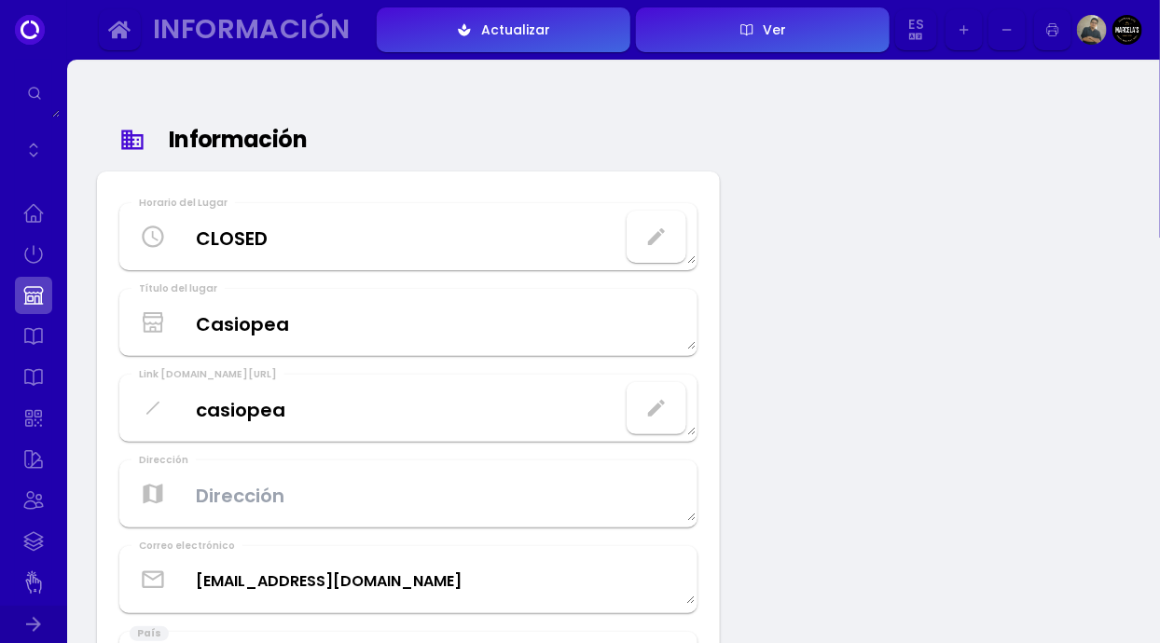
click at [787, 48] on button "Ver" at bounding box center [763, 29] width 254 height 45
click at [787, 35] on button "Ver" at bounding box center [763, 28] width 254 height 45
